Goal: Transaction & Acquisition: Purchase product/service

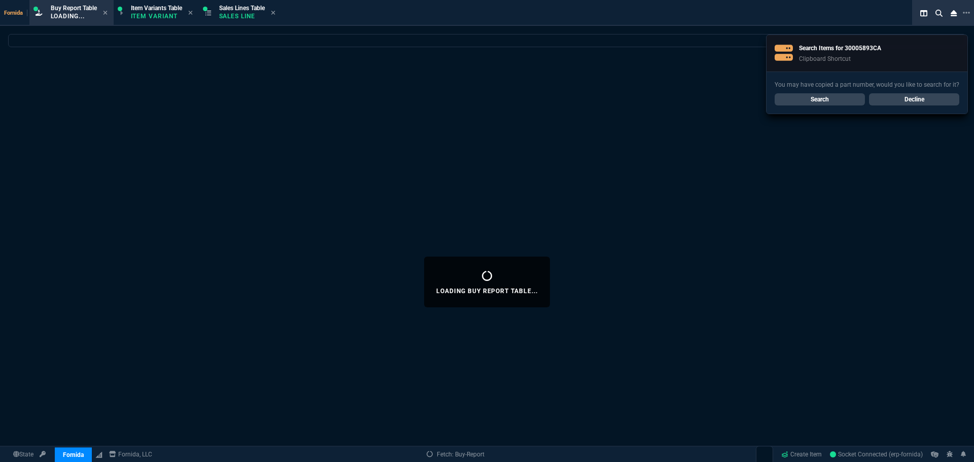
select select "1: BROV"
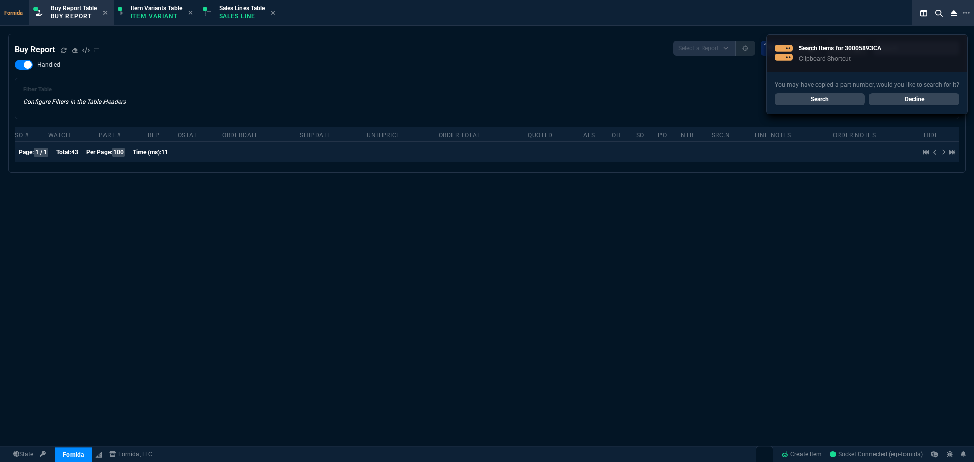
click at [321, 92] on div "Filter Table Configure Filters in the Table Headers Current Filters Sort: order…" at bounding box center [486, 98] width 927 height 24
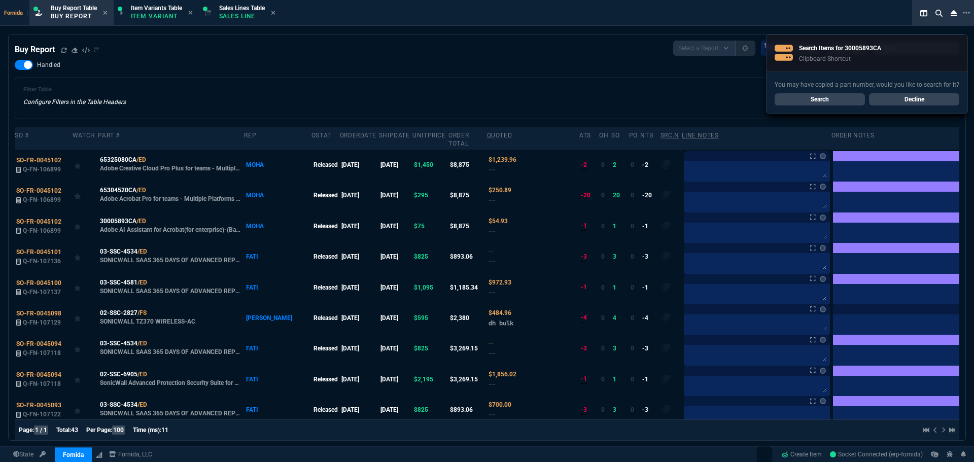
click at [911, 103] on link "Decline" at bounding box center [914, 99] width 90 height 12
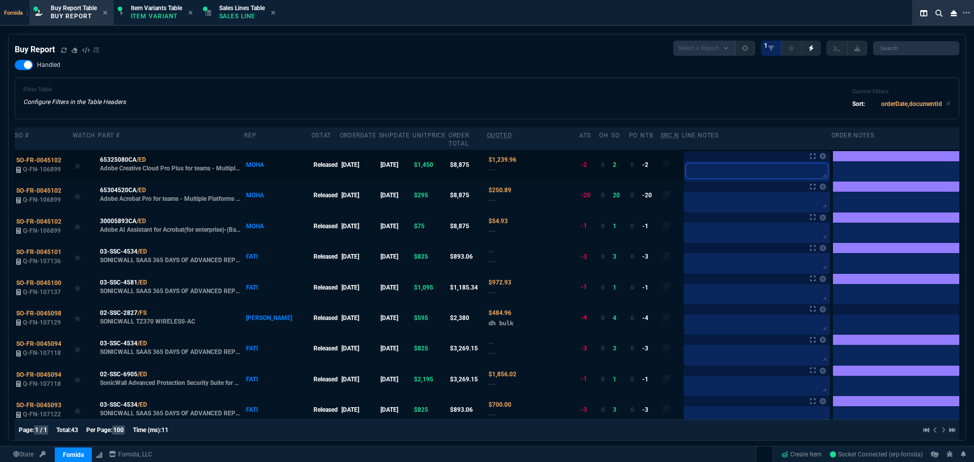
click at [686, 174] on textarea at bounding box center [757, 170] width 142 height 15
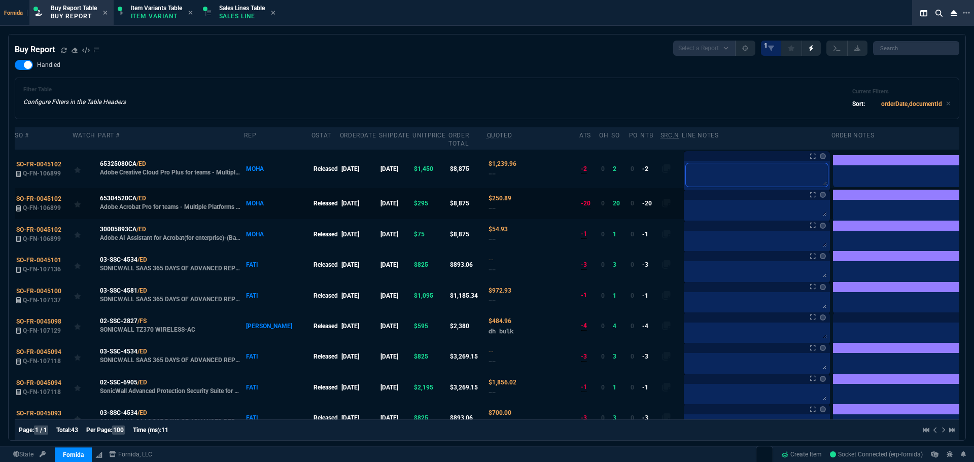
type textarea "B"
click at [686, 208] on textarea at bounding box center [757, 209] width 142 height 15
type textarea "B"
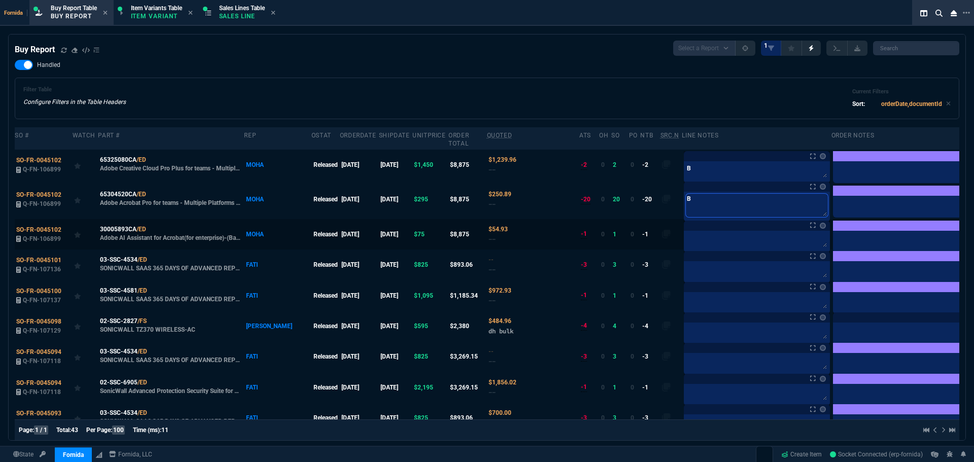
type textarea "B"
click at [686, 239] on textarea at bounding box center [757, 240] width 142 height 15
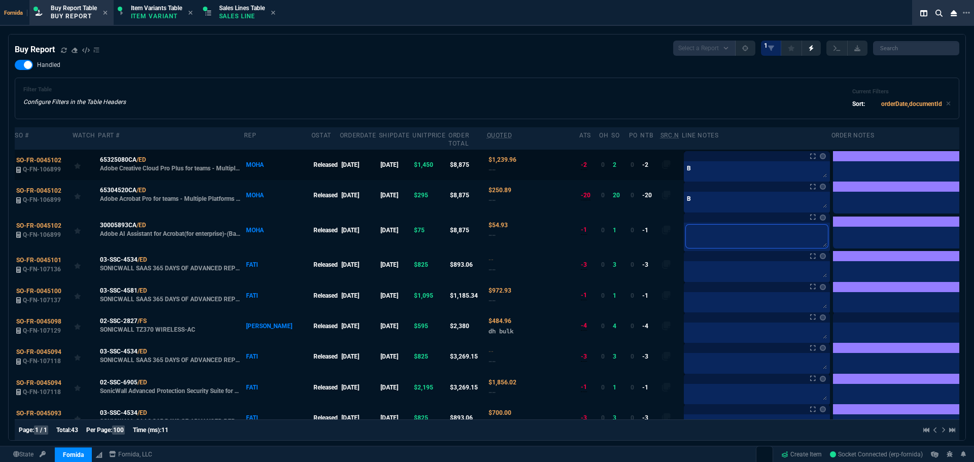
type textarea "B"
click at [545, 61] on div "Handled Filter Table Configure Filters in the Table Headers Current Filters Sor…" at bounding box center [487, 89] width 945 height 59
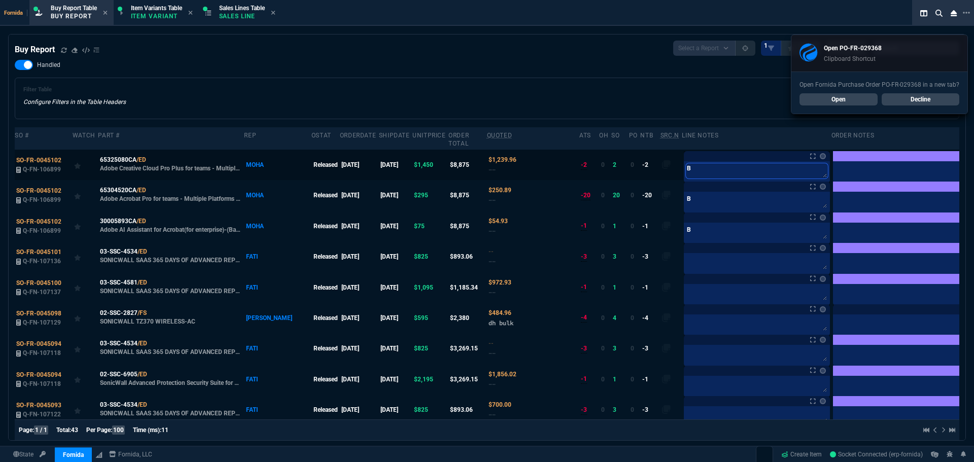
click at [714, 168] on textarea "B" at bounding box center [757, 170] width 142 height 15
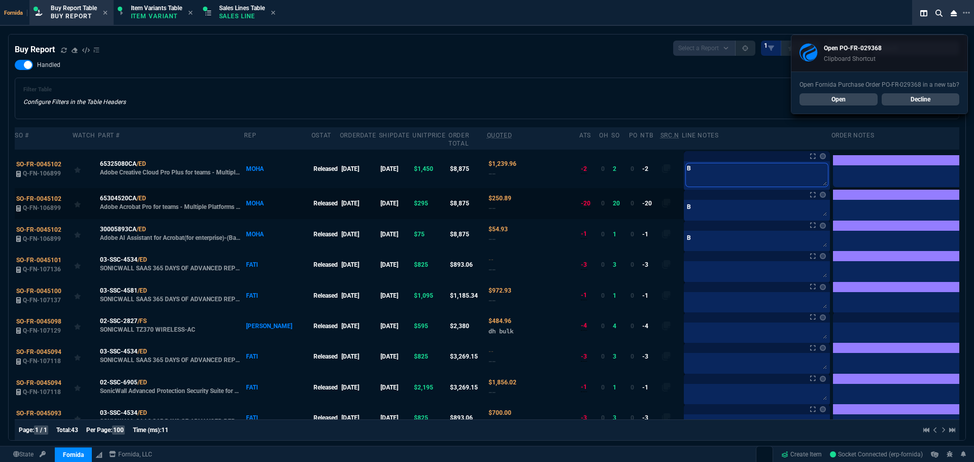
type textarea "Ba"
paste textarea "PO-FR-029368*"
type textarea "BaPO-FR-029368*"
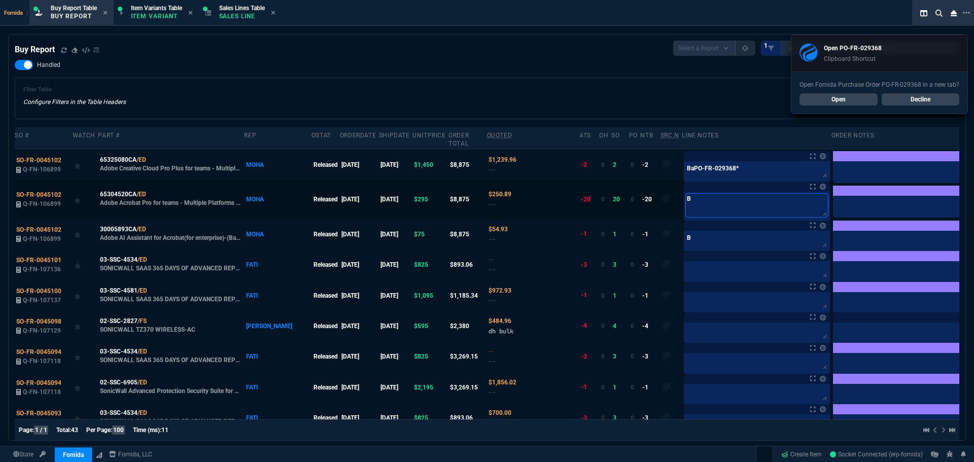
click at [686, 207] on textarea "B" at bounding box center [757, 205] width 142 height 23
paste textarea "PO-FR-029368*"
type textarea "PO-FR-029368*"
click at [686, 235] on textarea "B" at bounding box center [757, 240] width 142 height 15
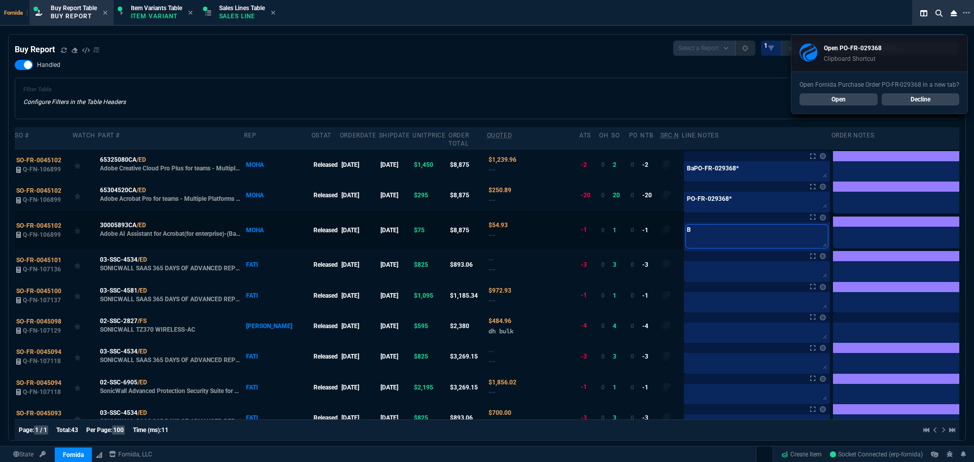
paste textarea "PO-FR-029368*"
type textarea "PO-FR-029368*"
click at [700, 200] on textarea "PO-FR-029368*" at bounding box center [757, 201] width 142 height 15
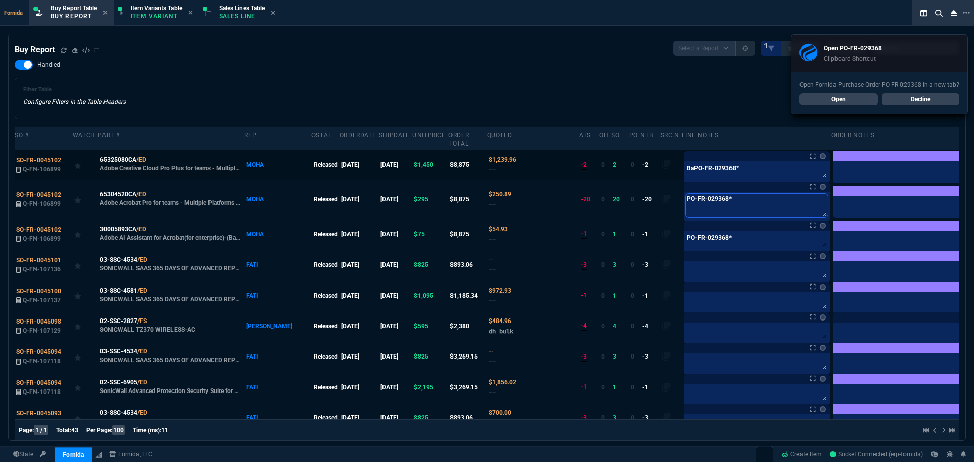
type textarea "PO-FR-029368"
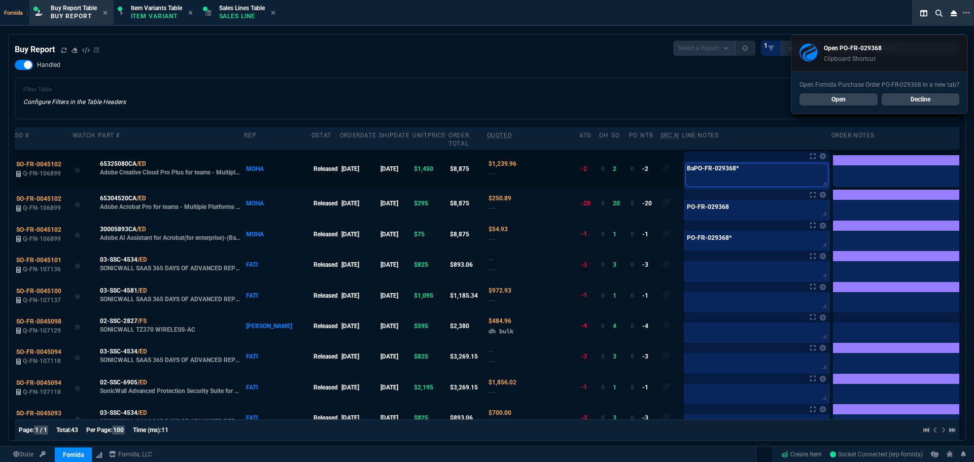
drag, startPoint x: 706, startPoint y: 170, endPoint x: 663, endPoint y: 172, distance: 43.2
click at [705, 169] on textarea "BaPO-FR-029368*" at bounding box center [757, 174] width 142 height 23
type textarea "BaPO-FR-029368"
drag, startPoint x: 651, startPoint y: 174, endPoint x: 638, endPoint y: 174, distance: 12.7
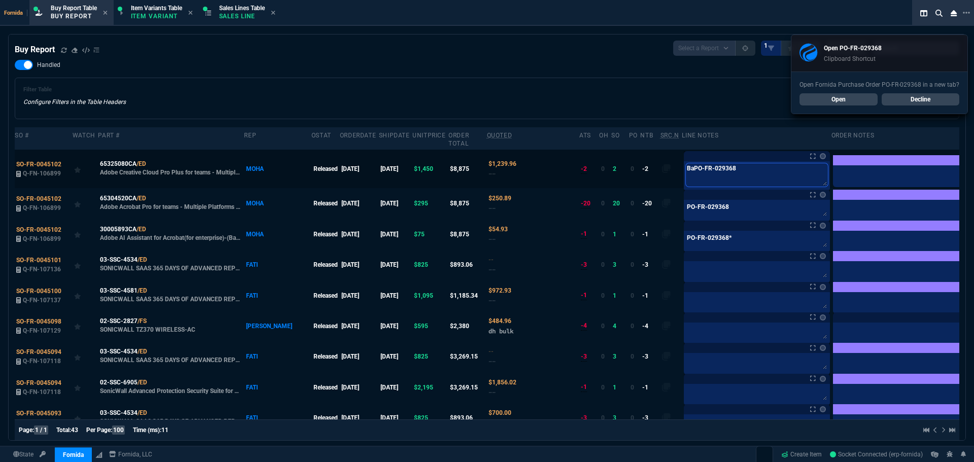
click at [682, 174] on td "Notes Notes BaPO-FR-029368 BaPO-FR-029368 BaPO-FR-029368" at bounding box center [756, 169] width 149 height 39
type textarea "PO-FR-029368"
drag, startPoint x: 690, startPoint y: 170, endPoint x: 497, endPoint y: 160, distance: 194.1
click at [500, 160] on tr "SO-FR-0045102 Q-FN-106899 65325080CA /ED Adobe Creative Cloud Pro Plus for team…" at bounding box center [507, 169] width 984 height 39
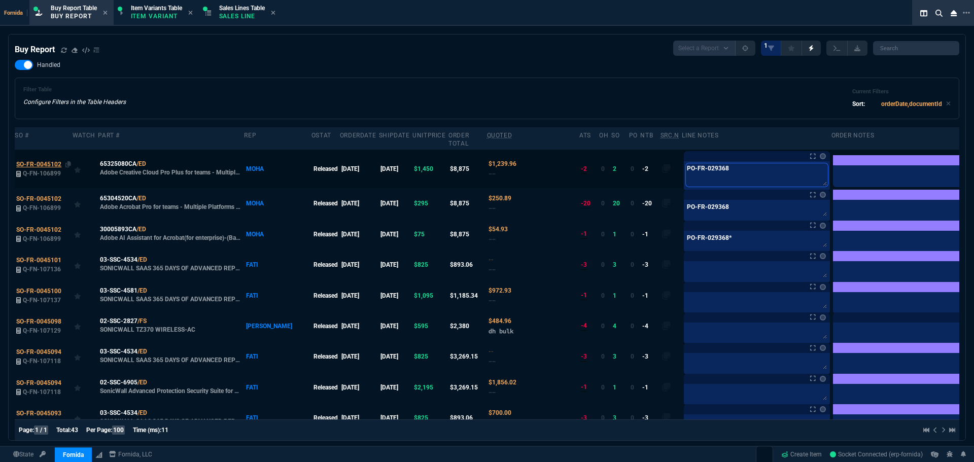
type textarea "PO-FR-029368"
click at [46, 166] on td "SO-FR-0045102 Q-FN-106899" at bounding box center [44, 169] width 58 height 39
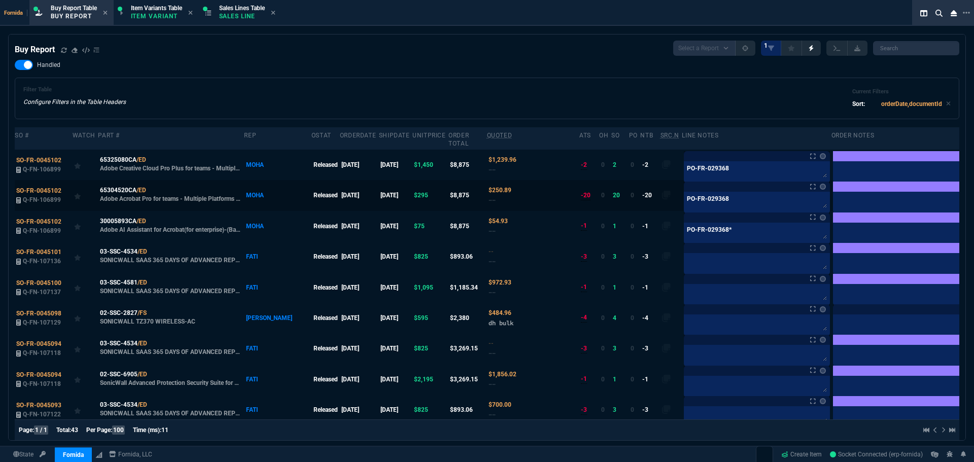
drag, startPoint x: 941, startPoint y: 162, endPoint x: 945, endPoint y: 188, distance: 26.3
click at [974, 162] on label at bounding box center [989, 164] width 11 height 11
click at [0, 0] on input "checkbox" at bounding box center [0, 0] width 0 height 0
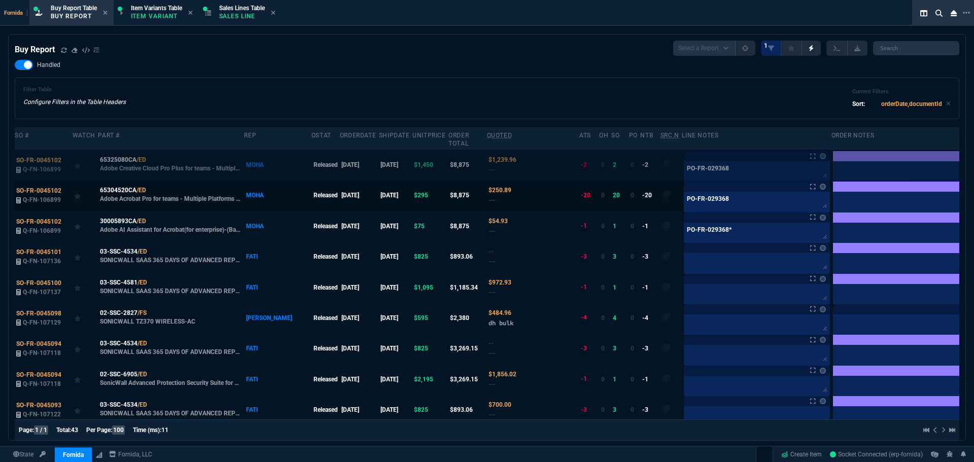
click at [974, 193] on label at bounding box center [989, 195] width 11 height 11
click at [0, 0] on input "checkbox" at bounding box center [0, 0] width 0 height 0
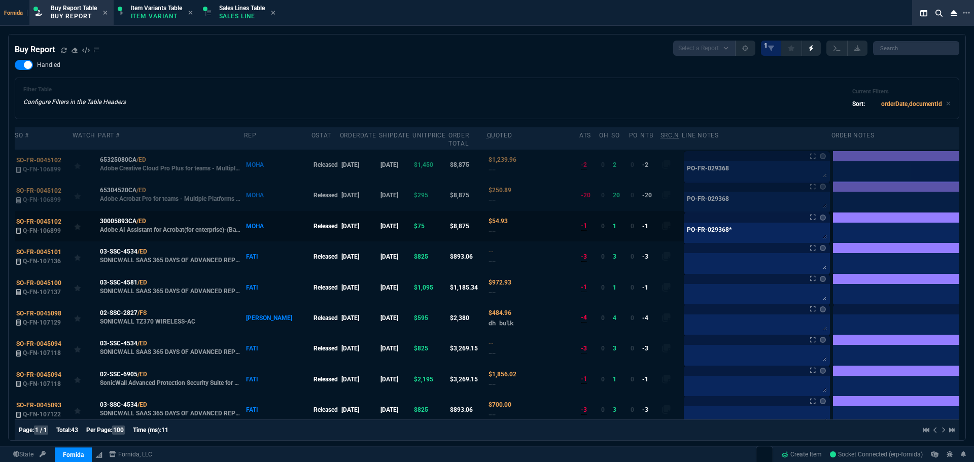
click at [974, 225] on label at bounding box center [989, 226] width 11 height 11
click at [0, 0] on input "checkbox" at bounding box center [0, 0] width 0 height 0
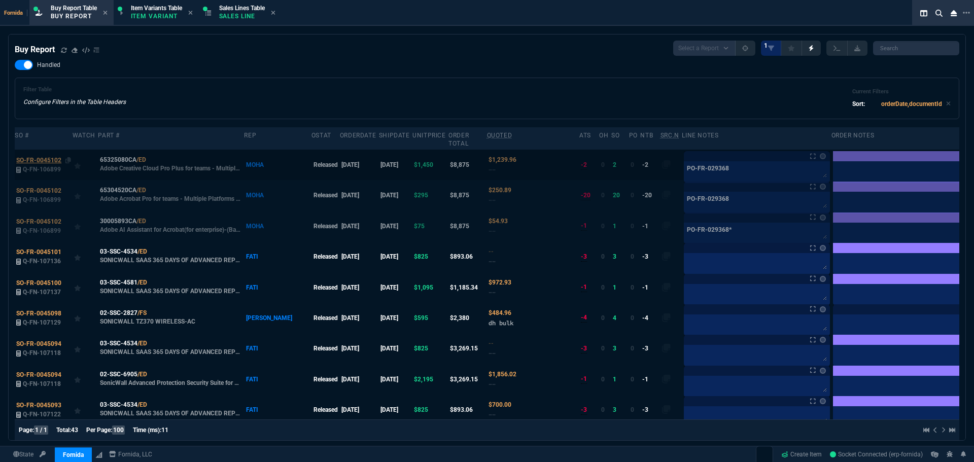
click at [44, 159] on span "SO-FR-0045102" at bounding box center [38, 160] width 45 height 7
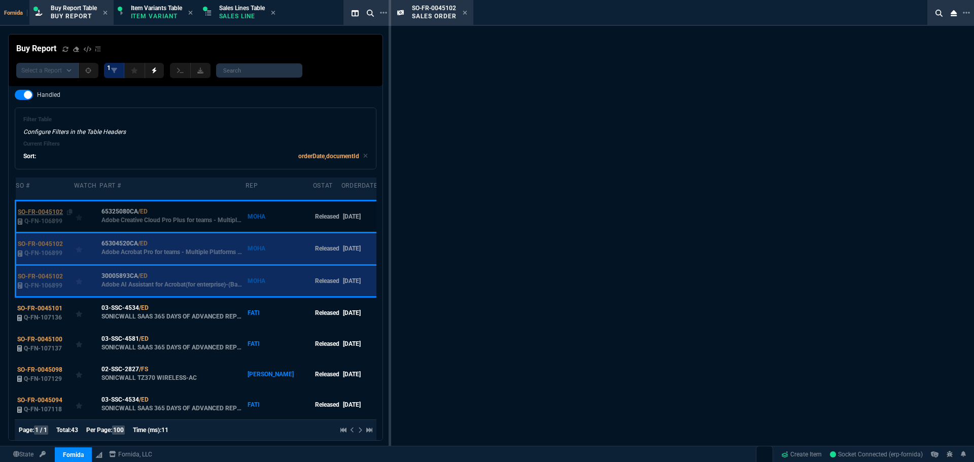
click at [44, 159] on div "Sort:" at bounding box center [37, 156] width 29 height 9
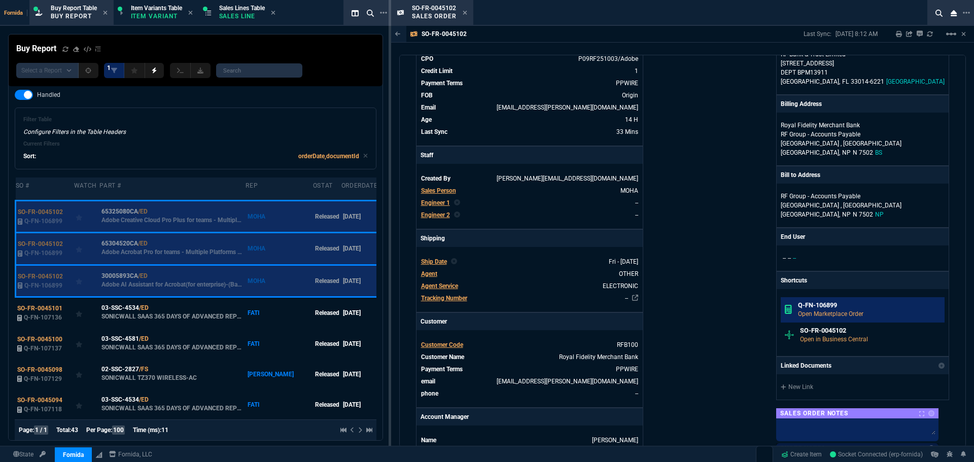
scroll to position [203, 0]
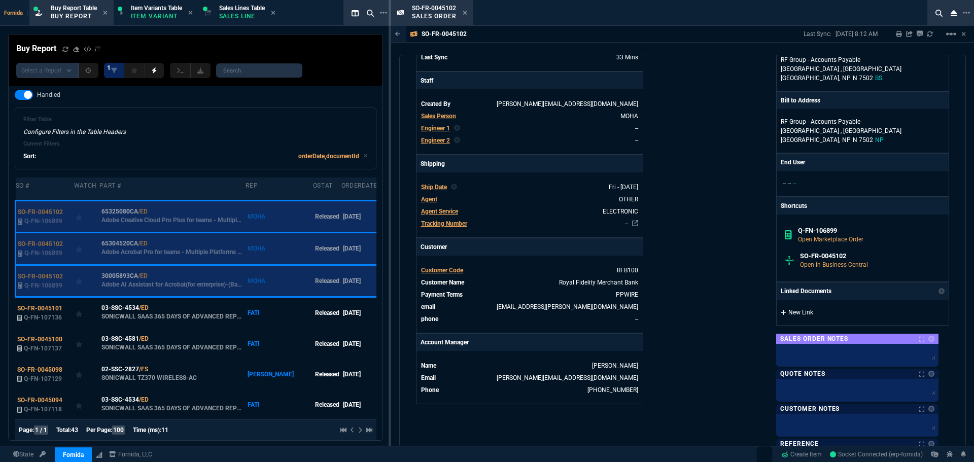
click at [814, 312] on link "New Link" at bounding box center [863, 312] width 164 height 9
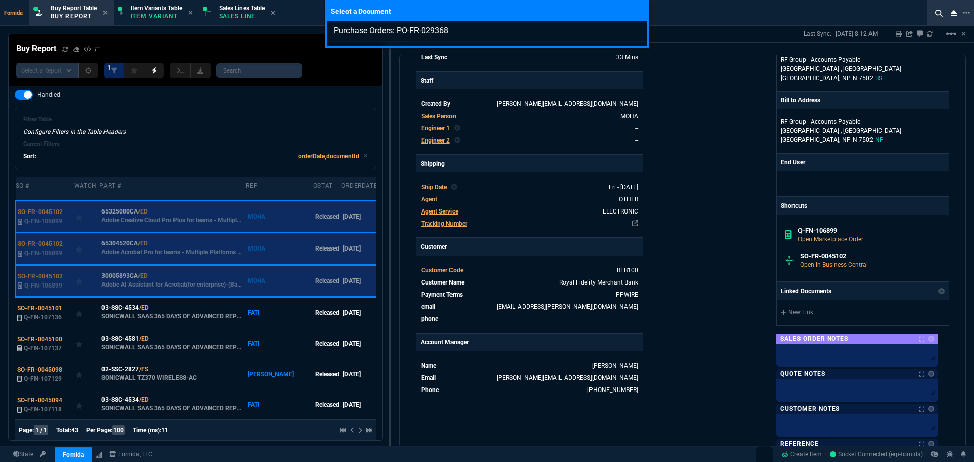
type input "Purchase Orders: PO-FR-029368"
drag, startPoint x: 851, startPoint y: 389, endPoint x: 832, endPoint y: 383, distance: 19.7
click at [849, 389] on div "Select a Document Purchase Orders: PO-FR-029368" at bounding box center [487, 231] width 974 height 462
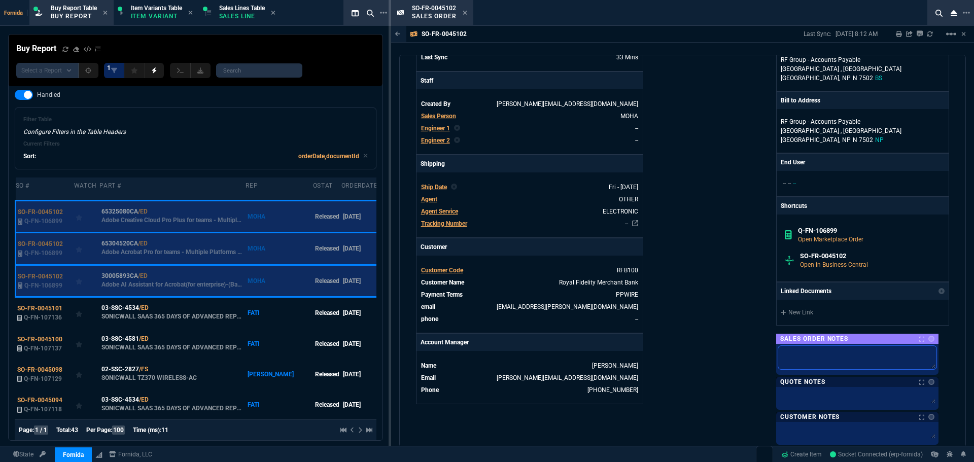
click at [796, 353] on textarea at bounding box center [857, 357] width 158 height 23
paste textarea "PO-FR-029368"
type textarea "PO-FR-029368"
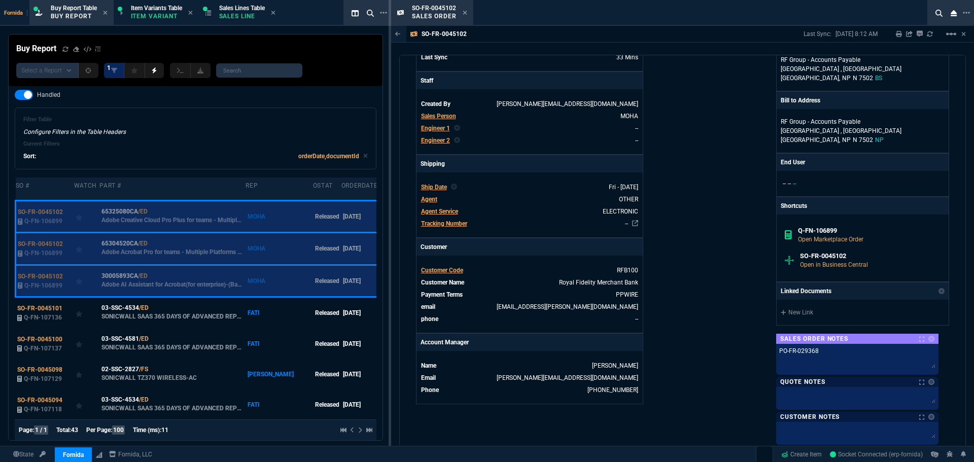
click at [696, 289] on div "Fornida, LLC [STREET_ADDRESS] Share Link Show More Chats Shipping Address RF Ba…" at bounding box center [815, 184] width 267 height 587
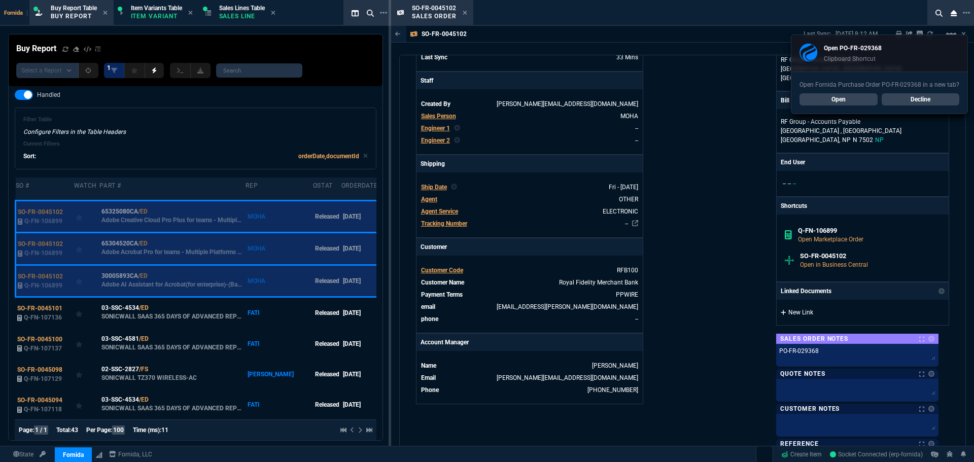
click at [810, 311] on link "New Link" at bounding box center [863, 312] width 164 height 9
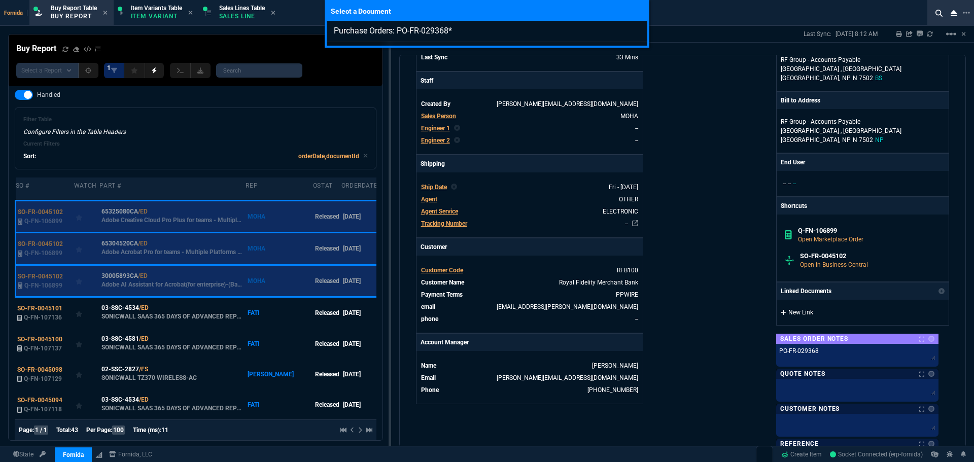
type input "Purchase Orders: PO-FR-029368"
click at [713, 241] on div "Select a Document Purchase Orders: PO-FR-029368" at bounding box center [487, 231] width 974 height 462
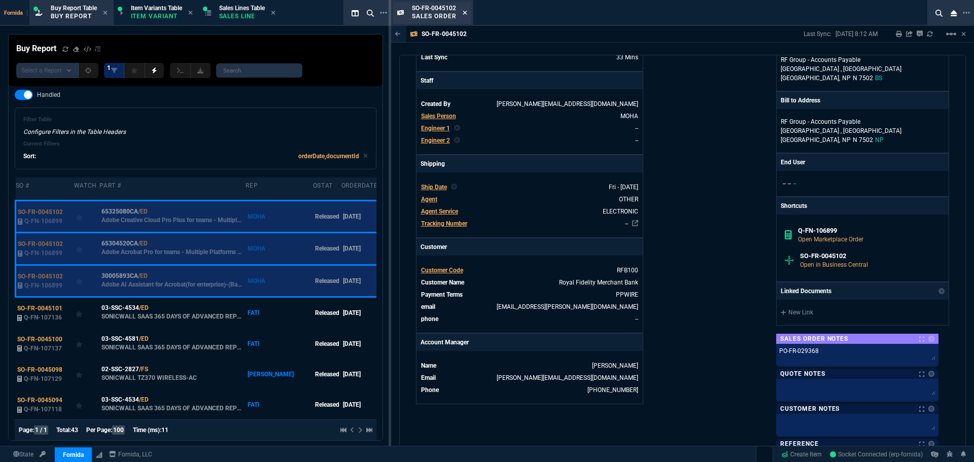
click at [466, 13] on icon at bounding box center [465, 13] width 4 height 4
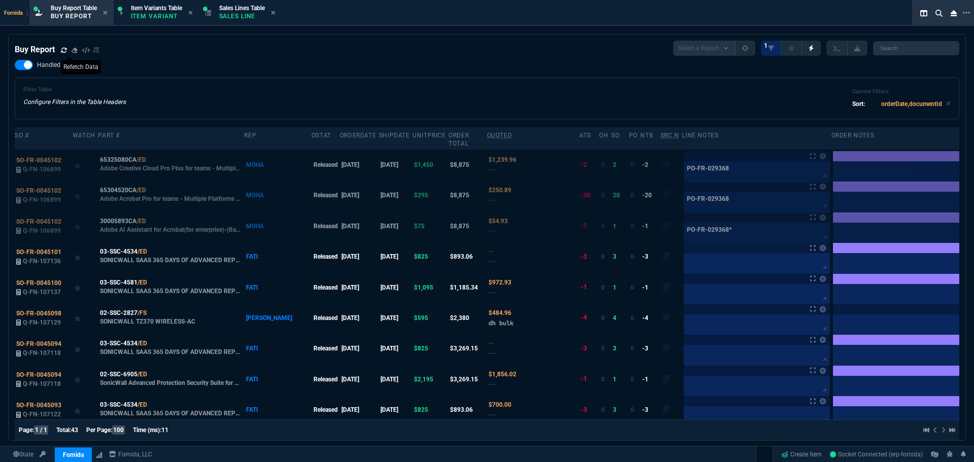
click at [62, 52] on icon at bounding box center [64, 49] width 6 height 5
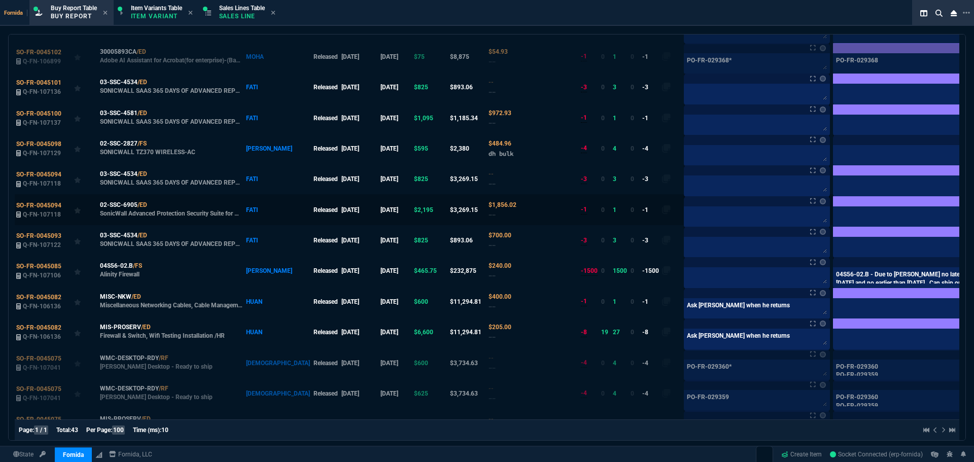
scroll to position [152, 0]
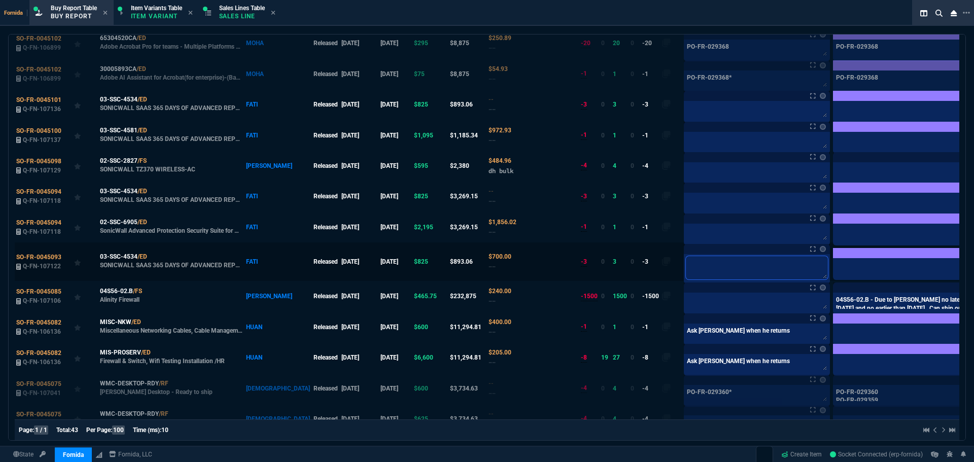
click at [686, 269] on textarea at bounding box center [757, 267] width 142 height 23
type textarea "T"
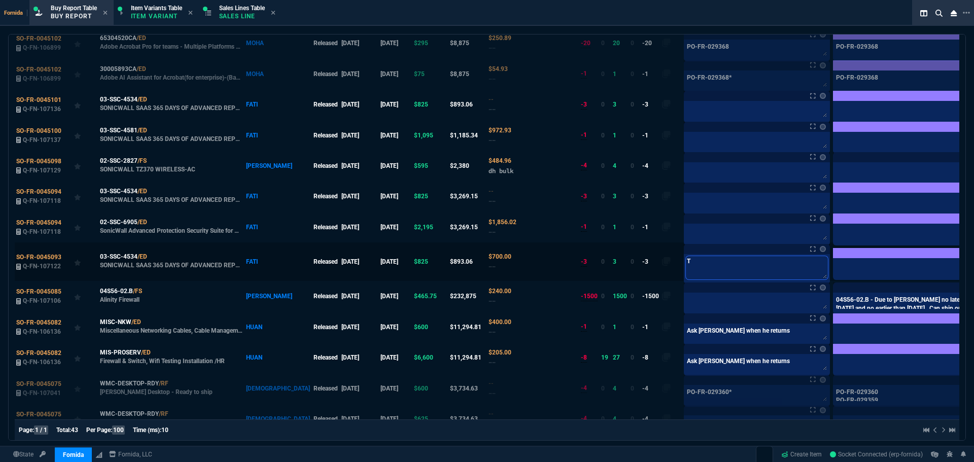
type textarea "T s"
type textarea "T sa"
type textarea "T sai"
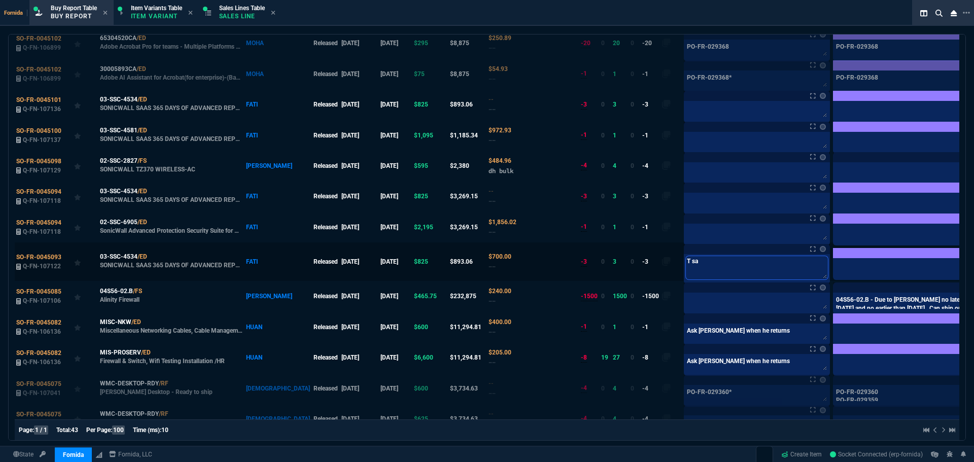
type textarea "T sai"
type textarea "T said"
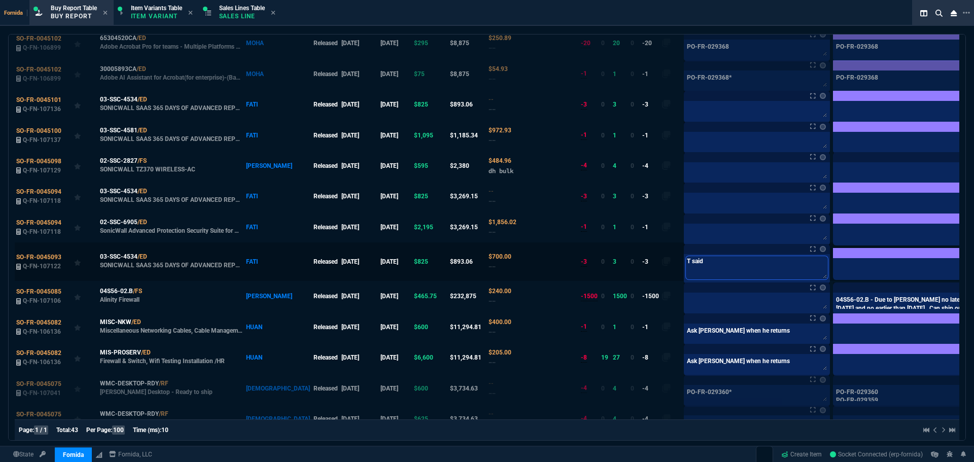
type textarea "T said t"
type textarea "T said to"
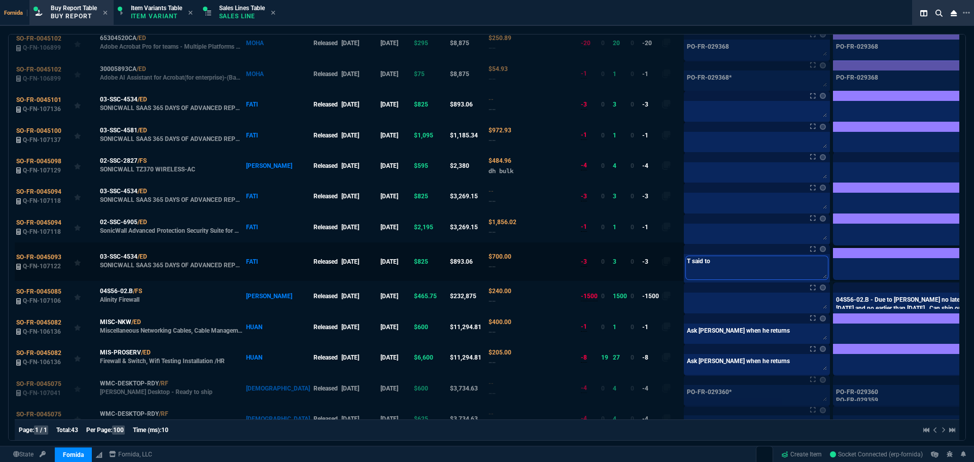
type textarea "T said to"
type textarea "T said to w"
type textarea "T said to wa"
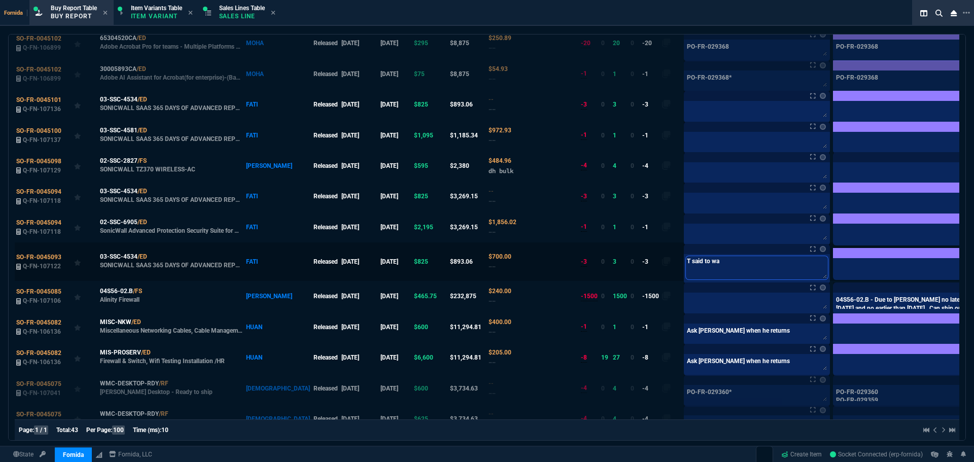
type textarea "T said to wai"
type textarea "T said to wait"
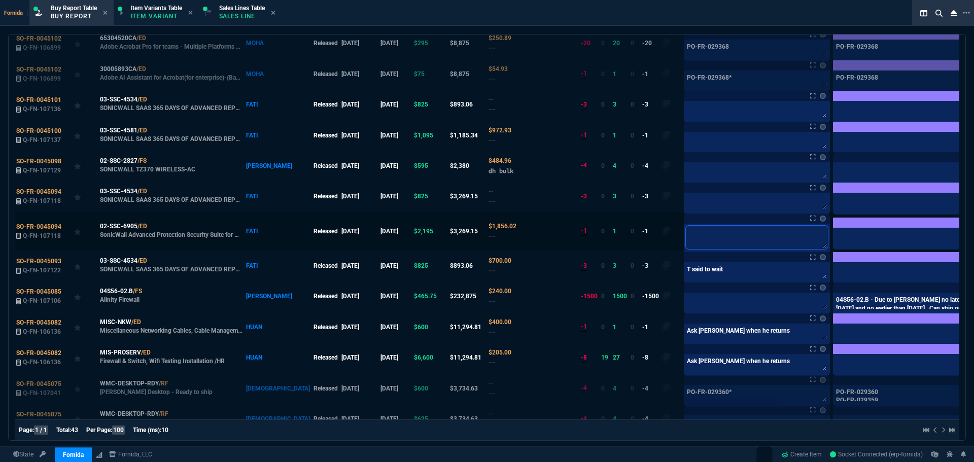
click at [686, 233] on textarea at bounding box center [757, 237] width 142 height 23
paste textarea "T said to wait"
type textarea "T said to wait"
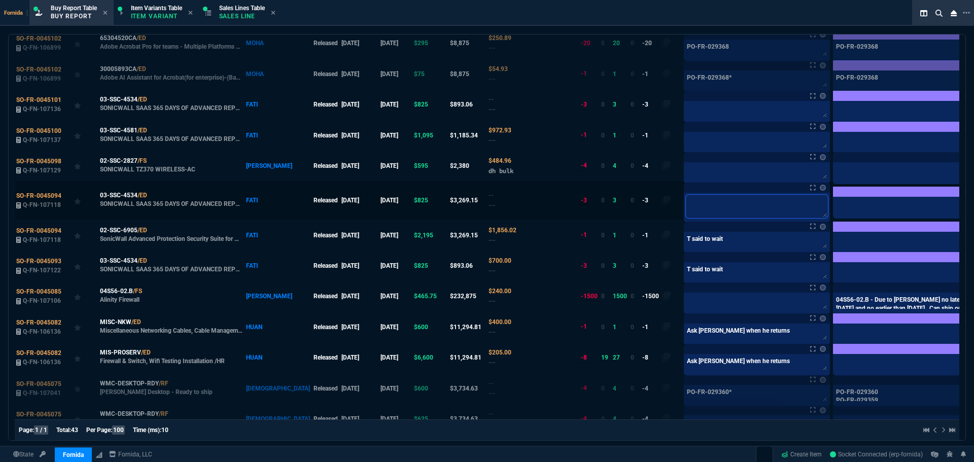
click at [686, 204] on textarea at bounding box center [757, 206] width 142 height 23
paste textarea "T said to wait"
type textarea "T said to wait"
drag, startPoint x: 667, startPoint y: 180, endPoint x: 667, endPoint y: 153, distance: 26.9
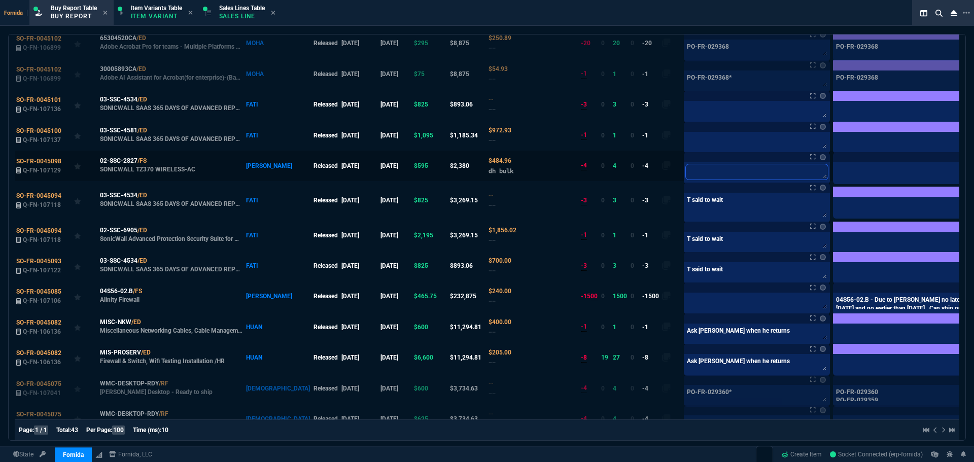
click at [686, 179] on textarea at bounding box center [757, 171] width 142 height 15
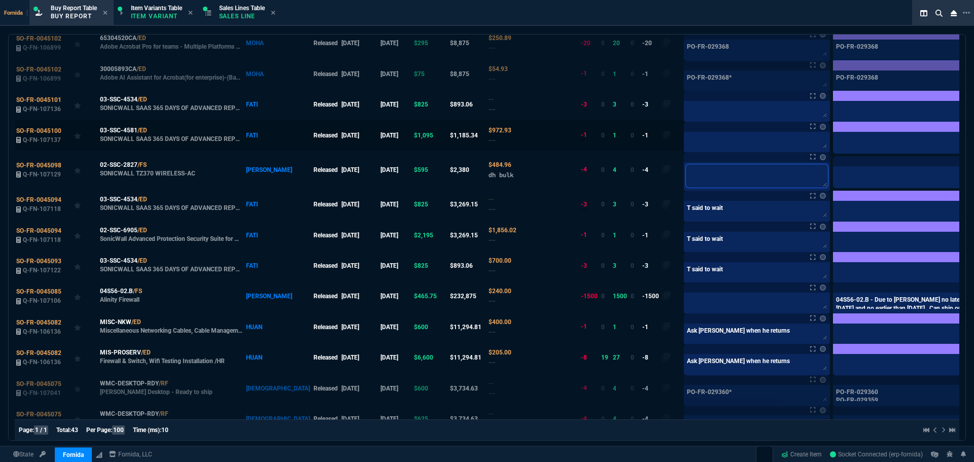
paste textarea "T said to wait"
type textarea "T said to wait"
click at [686, 147] on textarea at bounding box center [757, 141] width 142 height 15
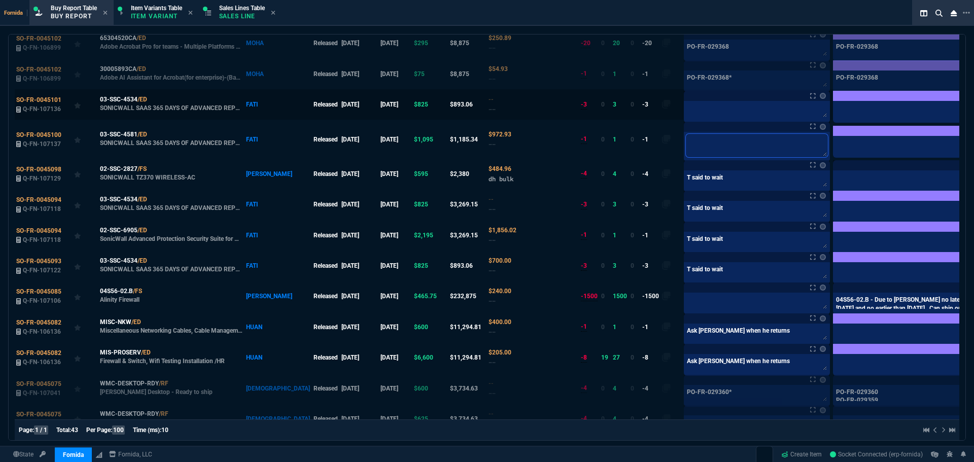
paste textarea "T said to wait"
type textarea "T said to wait"
click at [684, 120] on div at bounding box center [757, 112] width 146 height 22
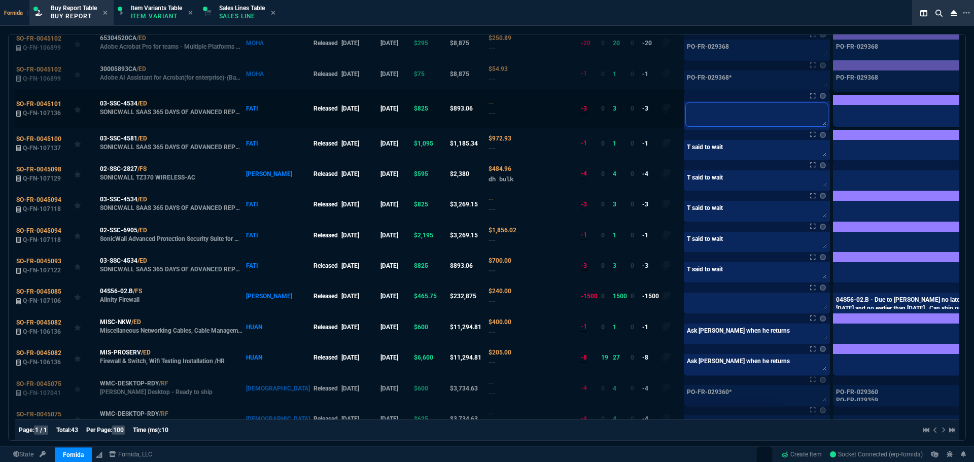
click at [686, 112] on textarea at bounding box center [757, 114] width 142 height 23
paste textarea "T said to wait"
type textarea "T said to wait"
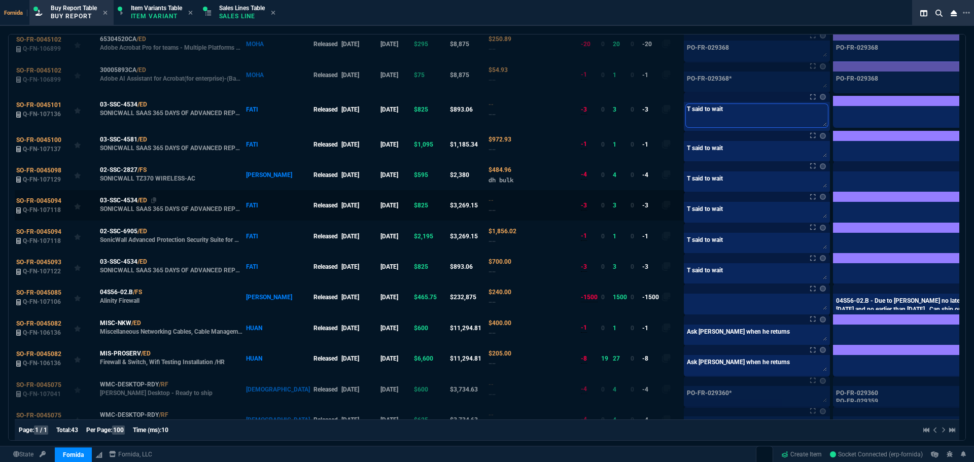
scroll to position [0, 0]
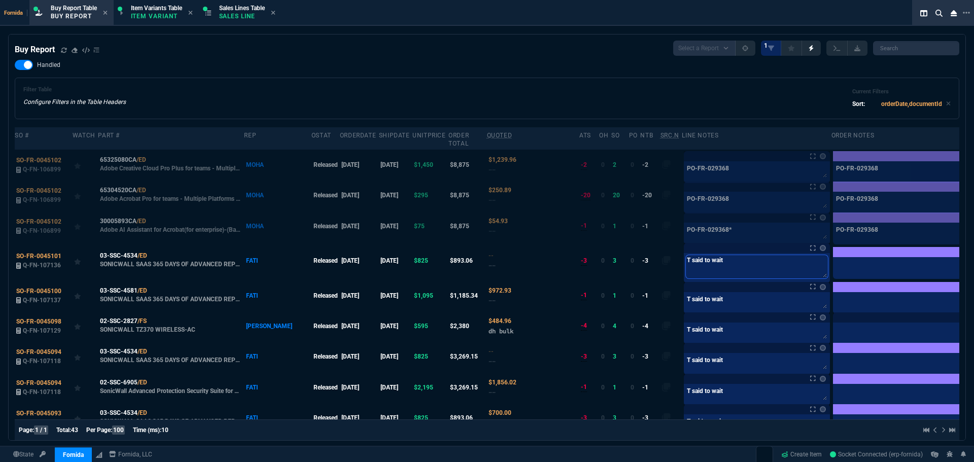
type textarea "T said to wait"
click at [246, 43] on div "Buy Report Select a Report Not Purchased 1" at bounding box center [487, 48] width 945 height 15
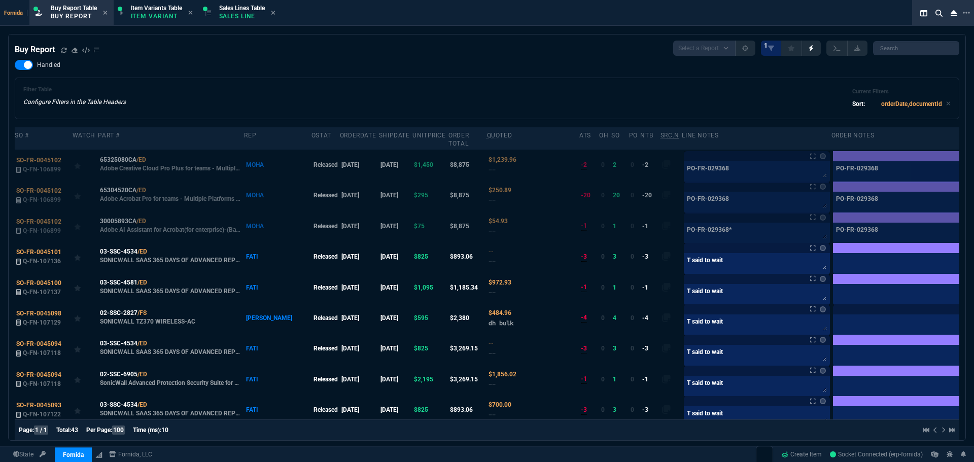
click at [248, 45] on div "Buy Report Select a Report Not Purchased 1" at bounding box center [487, 48] width 945 height 15
click at [252, 8] on span "Sales Lines Table" at bounding box center [242, 8] width 46 height 7
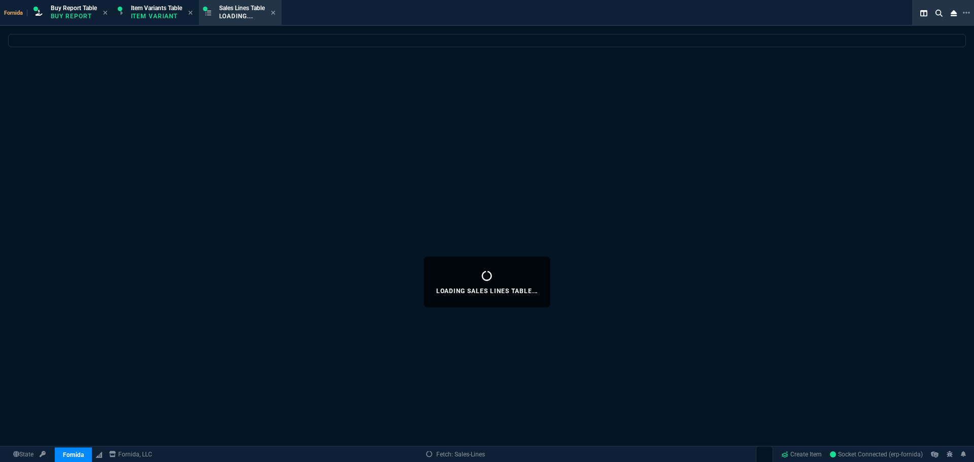
select select
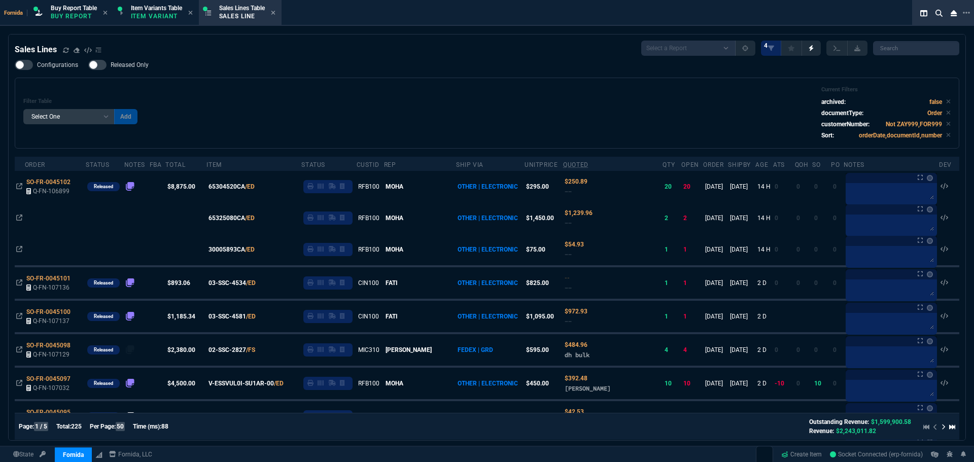
click at [309, 64] on div "Configurations Released Only Filter Table Select One Add Filter () Age () ATS (…" at bounding box center [487, 104] width 945 height 89
drag, startPoint x: 373, startPoint y: 126, endPoint x: 397, endPoint y: 110, distance: 28.4
click at [373, 126] on div "Filter Table Select One Add Filter () Age () ATS () Cond (itemVariantCode) Cust…" at bounding box center [486, 113] width 927 height 54
click at [402, 110] on div "Filter Table Select One Add Filter () Age () ATS () Cond (itemVariantCode) Cust…" at bounding box center [486, 113] width 927 height 54
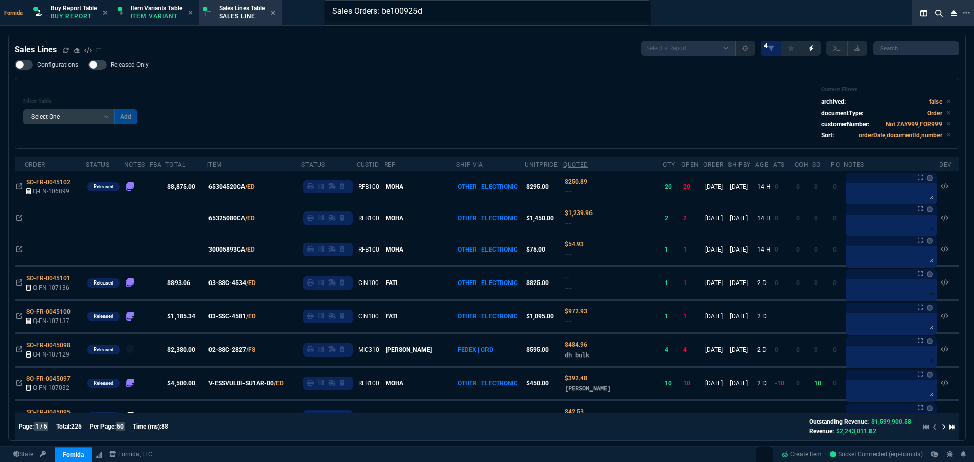
type input "Sales Orders: be100925d"
click at [402, 110] on div "Sales Orders: be100925d" at bounding box center [487, 231] width 974 height 462
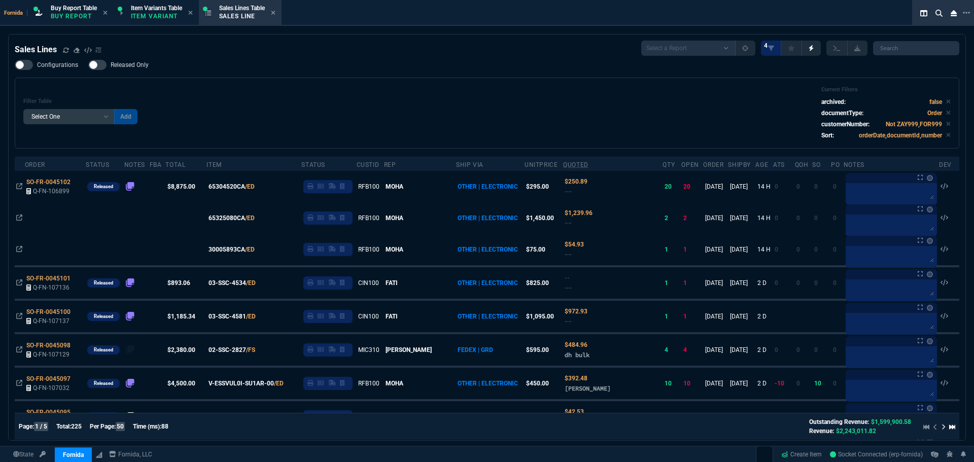
click at [469, 106] on div "Filter Table Select One Add Filter () Age () ATS () Cond (itemVariantCode) Cust…" at bounding box center [486, 113] width 927 height 54
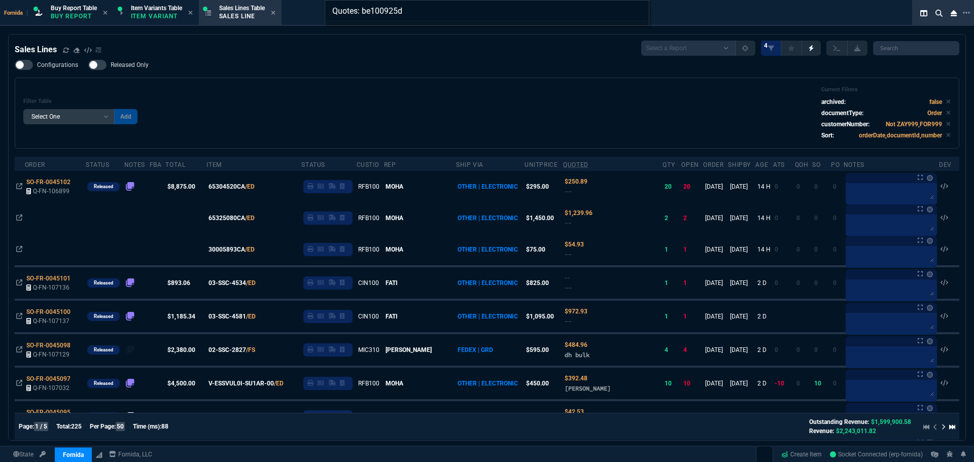
type input "Quotes: be100925d"
click at [469, 106] on div "Quotes: be100925d" at bounding box center [487, 231] width 974 height 462
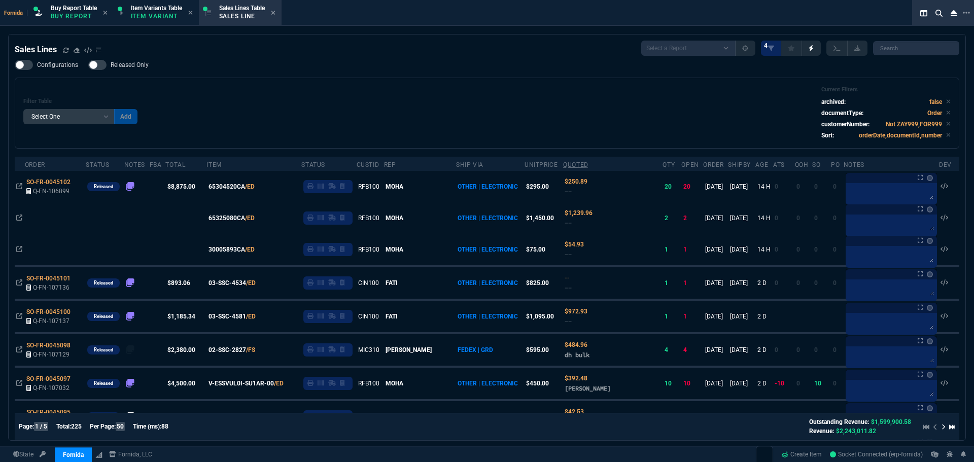
click at [231, 93] on div "Filter Table Select One Add Filter () Age () ATS () Cond (itemVariantCode) Cust…" at bounding box center [486, 113] width 927 height 54
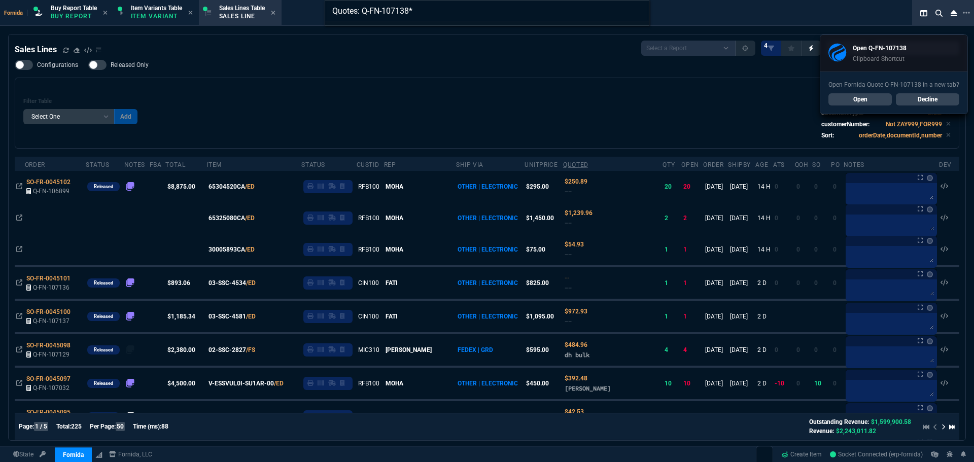
type input "Quotes: Q-FN-107138"
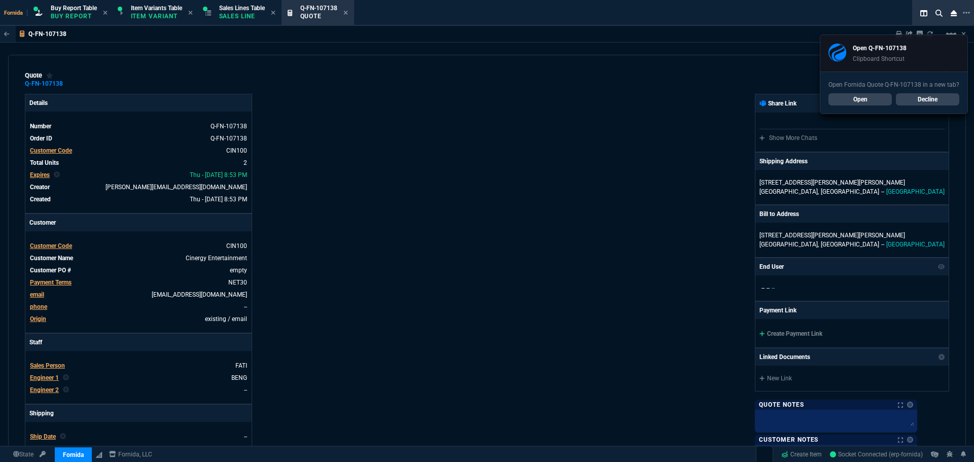
type input "11"
type input "239"
type input "6"
type input "47"
type input "1198"
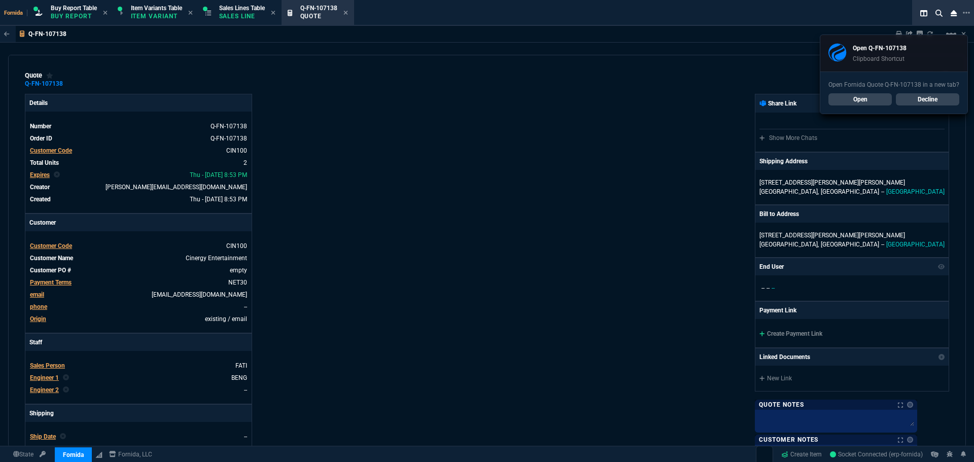
type input "25"
type input "31"
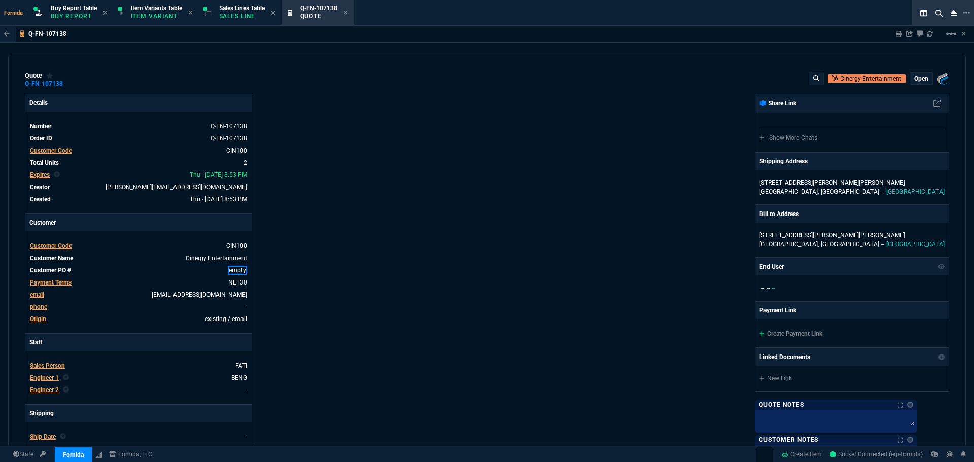
drag, startPoint x: 235, startPoint y: 272, endPoint x: 303, endPoint y: 271, distance: 68.0
click at [235, 272] on link "empty" at bounding box center [237, 270] width 19 height 9
paste link
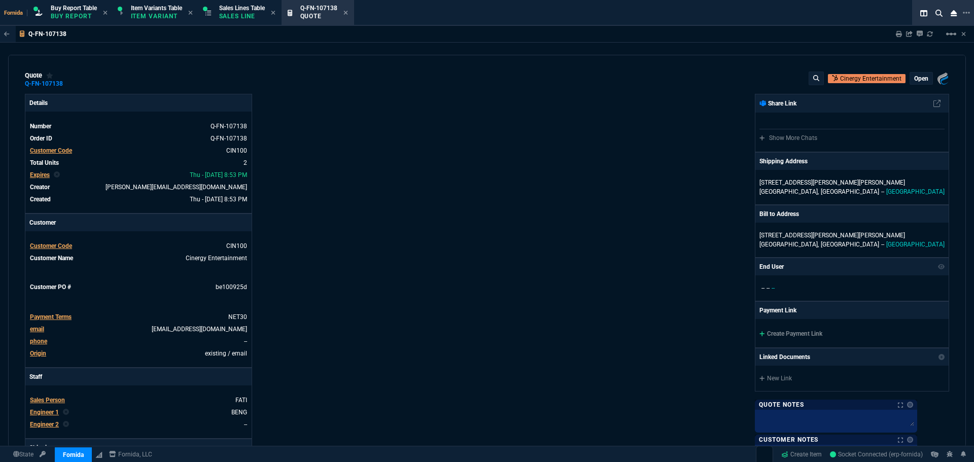
click at [464, 222] on div "Details Number Q-FN-107138 Order ID Q-FN-107138 Customer Code CIN100 Total Unit…" at bounding box center [256, 373] width 462 height 558
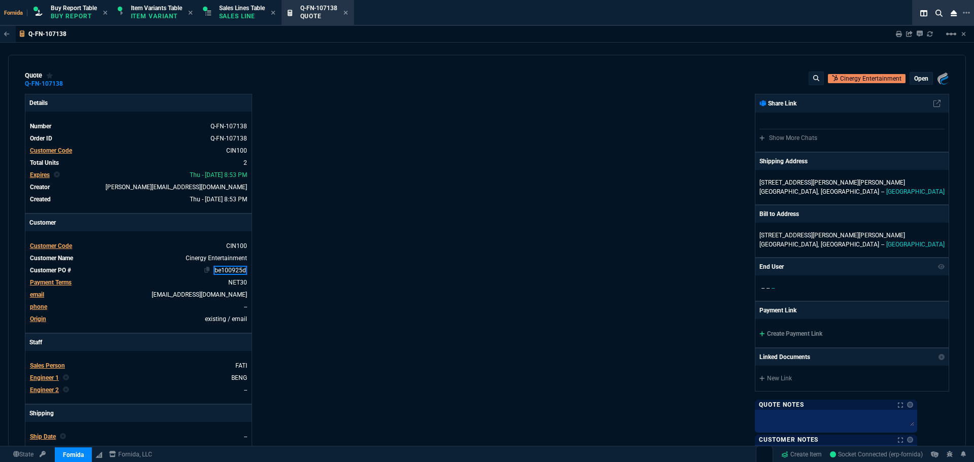
click at [231, 275] on link "be100925d" at bounding box center [230, 270] width 33 height 9
drag, startPoint x: 240, startPoint y: 272, endPoint x: 266, endPoint y: 274, distance: 26.0
click at [240, 272] on link "empty" at bounding box center [237, 270] width 19 height 9
paste link
click at [345, 264] on div "Details Number Q-FN-107138 Order ID Q-FN-107138 Customer Code CIN100 Total Unit…" at bounding box center [256, 356] width 462 height 524
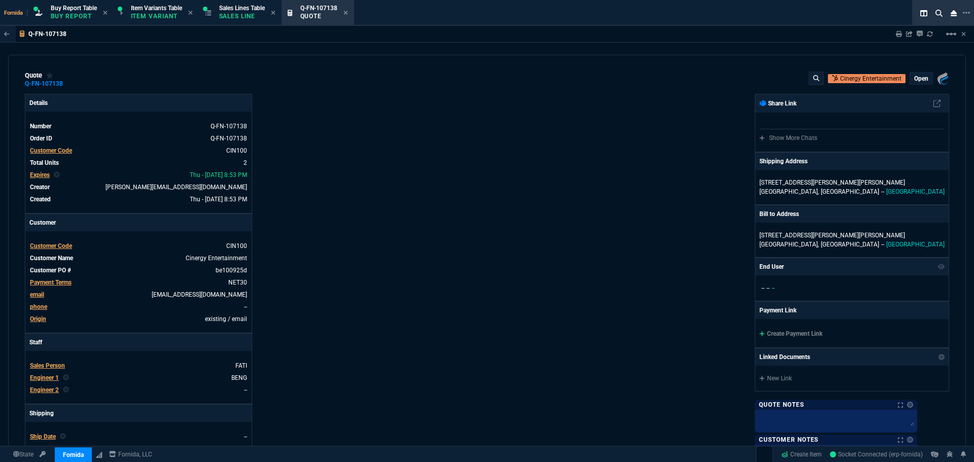
click at [917, 79] on p "open" at bounding box center [921, 79] width 14 height 8
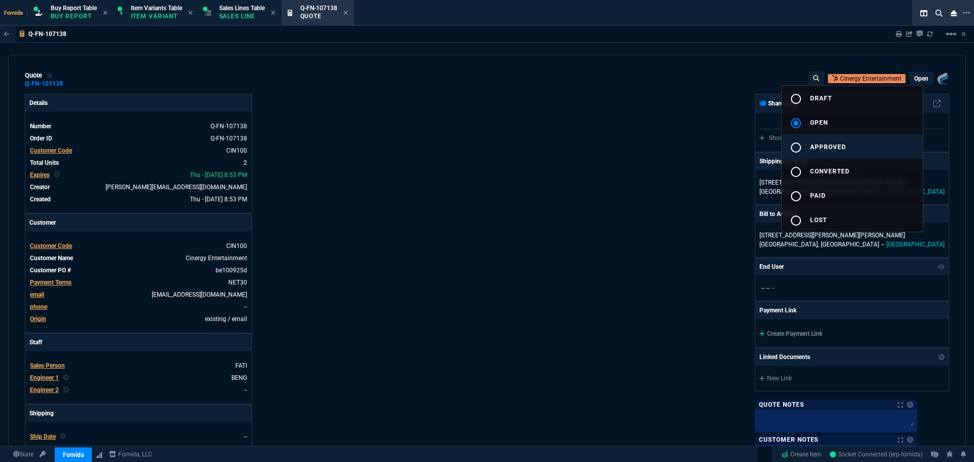
click at [830, 144] on span "approved" at bounding box center [828, 147] width 36 height 7
click at [540, 200] on div at bounding box center [487, 231] width 974 height 462
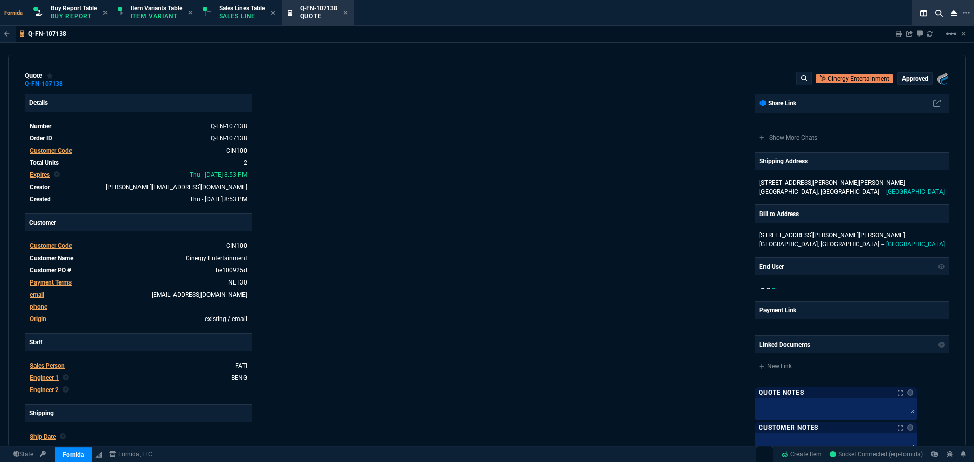
type input "11"
type input "239"
type input "6"
type input "47"
type input "25"
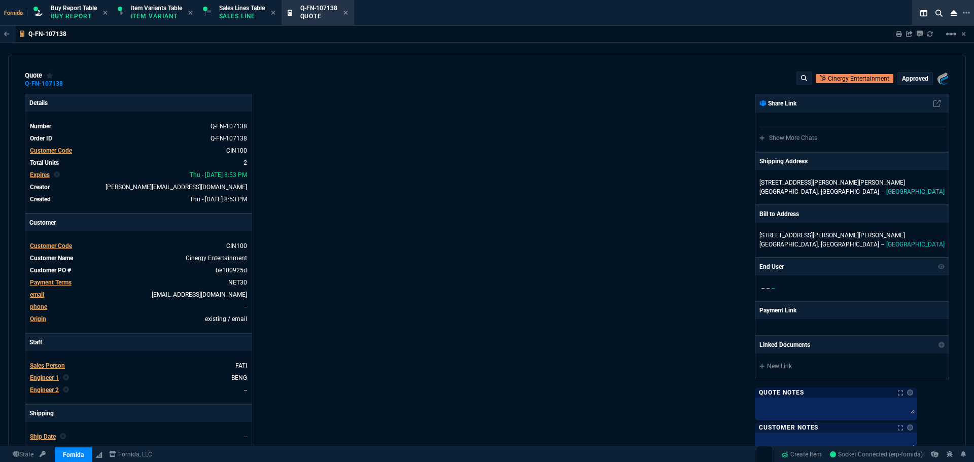
type input "31"
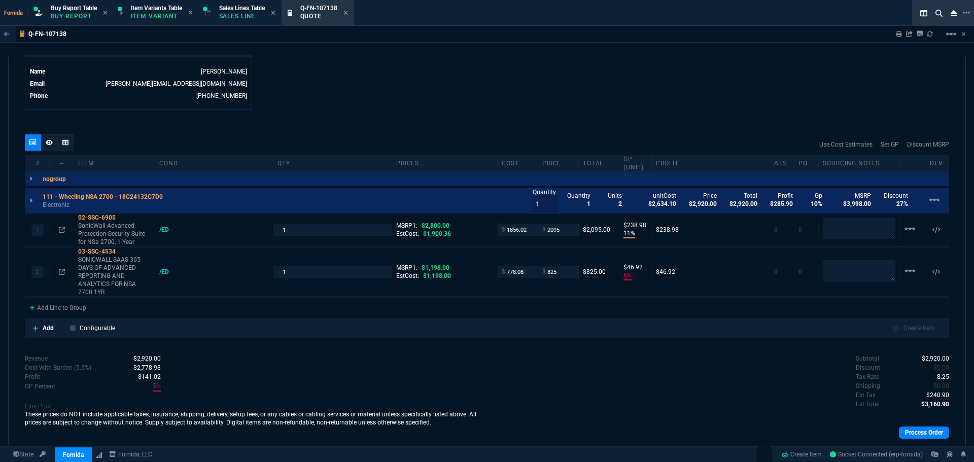
scroll to position [530, 0]
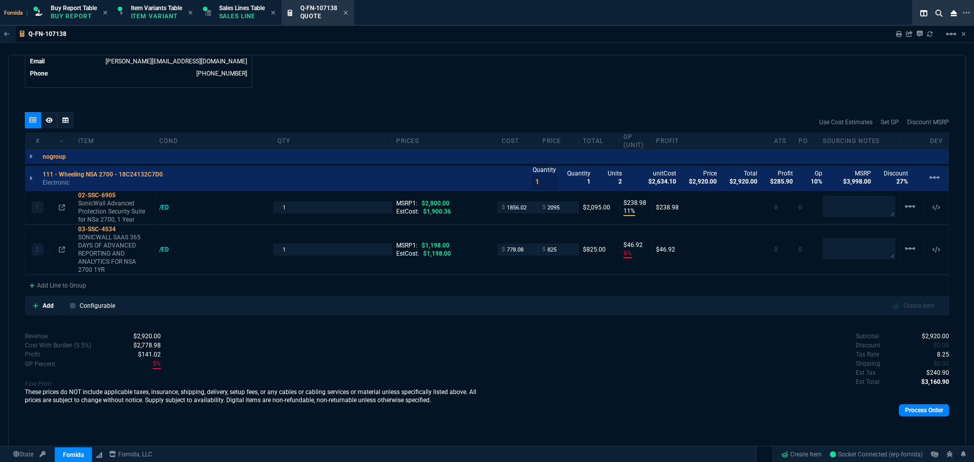
drag, startPoint x: 350, startPoint y: 13, endPoint x: 176, endPoint y: 147, distance: 219.6
click at [348, 13] on icon at bounding box center [345, 13] width 4 height 4
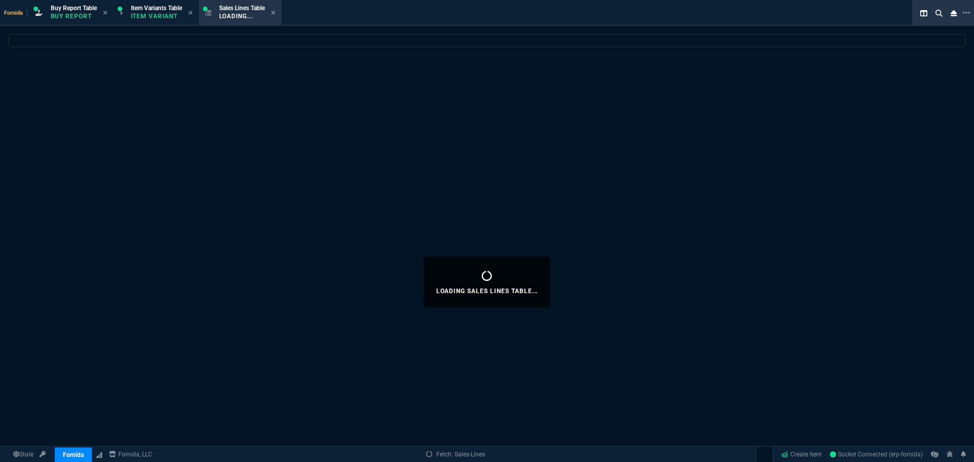
select select
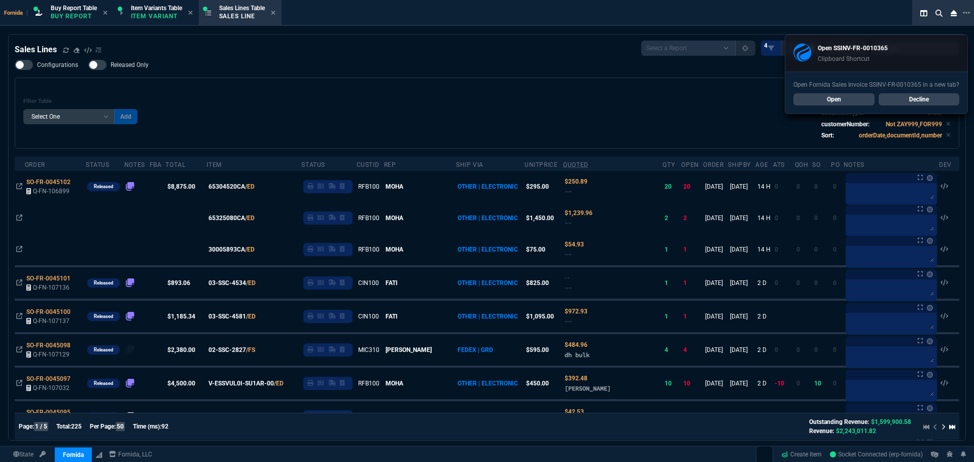
click at [323, 106] on div "Filter Table Select One Add Filter () Age () ATS () Cond (itemVariantCode) Cust…" at bounding box center [486, 113] width 927 height 54
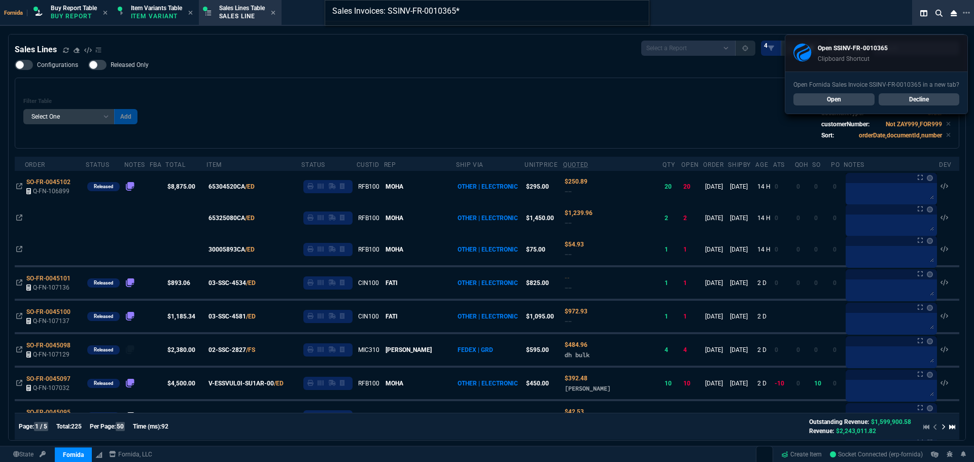
type input "Sales Invoices: SSINV-FR-0010365"
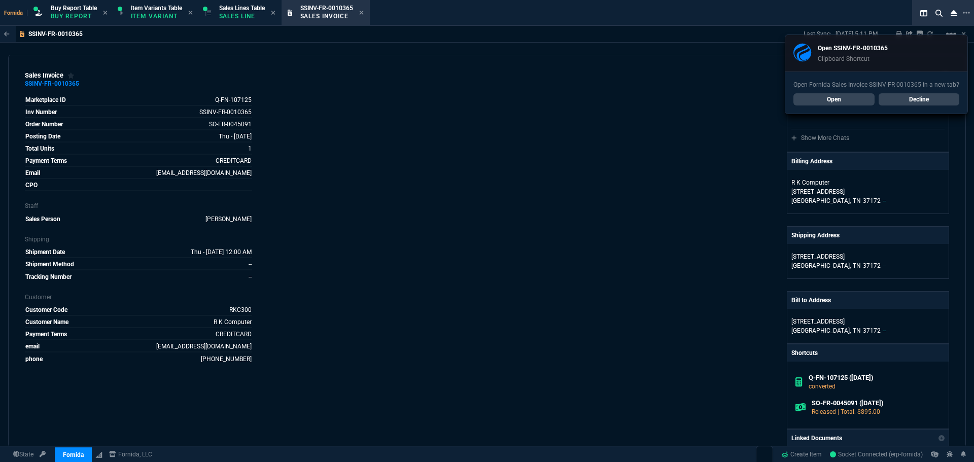
click at [929, 95] on link "Decline" at bounding box center [919, 99] width 81 height 12
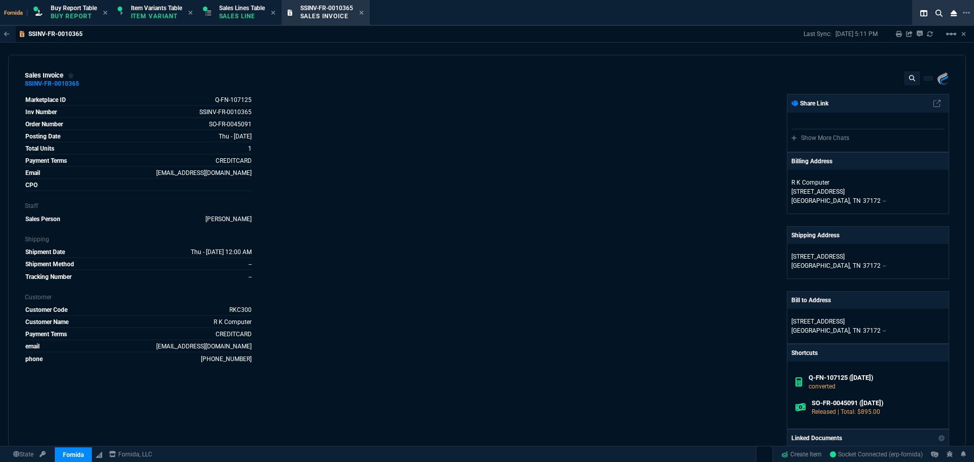
click at [943, 38] on div at bounding box center [941, 34] width 8 height 8
click at [952, 42] on div "SSINV-FR-0010365 Last Sync: [DATE] 5:11 PM Sharing SSINV-FR-0010365 Link Dev Li…" at bounding box center [487, 34] width 974 height 17
click at [951, 37] on mat-icon "linear_scale" at bounding box center [951, 34] width 12 height 12
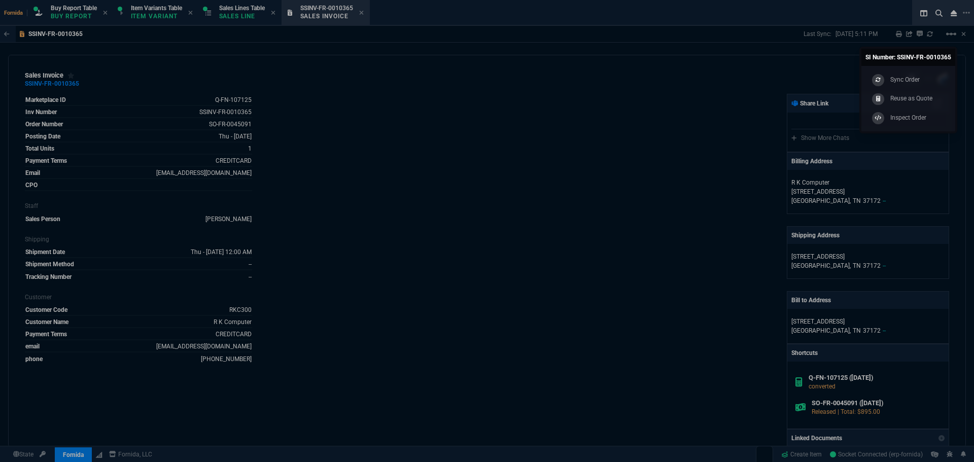
click at [922, 61] on link "SI Number: SSINV-FR-0010365" at bounding box center [908, 57] width 94 height 17
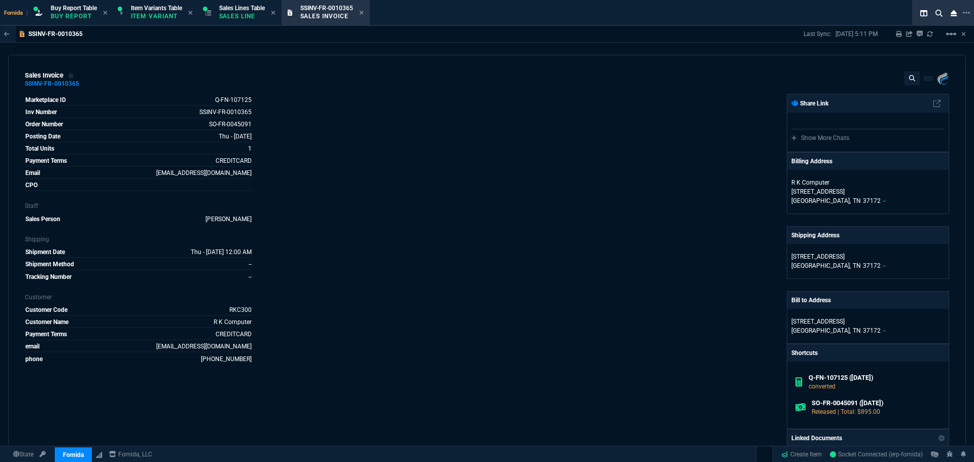
click at [917, 76] on div at bounding box center [927, 79] width 45 height 14
click at [954, 36] on mat-icon "linear_scale" at bounding box center [951, 34] width 12 height 12
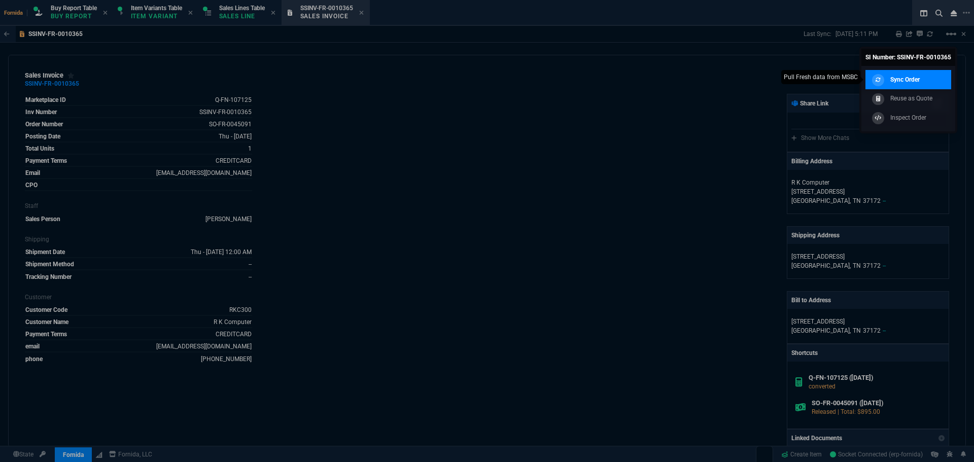
click at [912, 73] on link "Sync Order" at bounding box center [909, 79] width 86 height 19
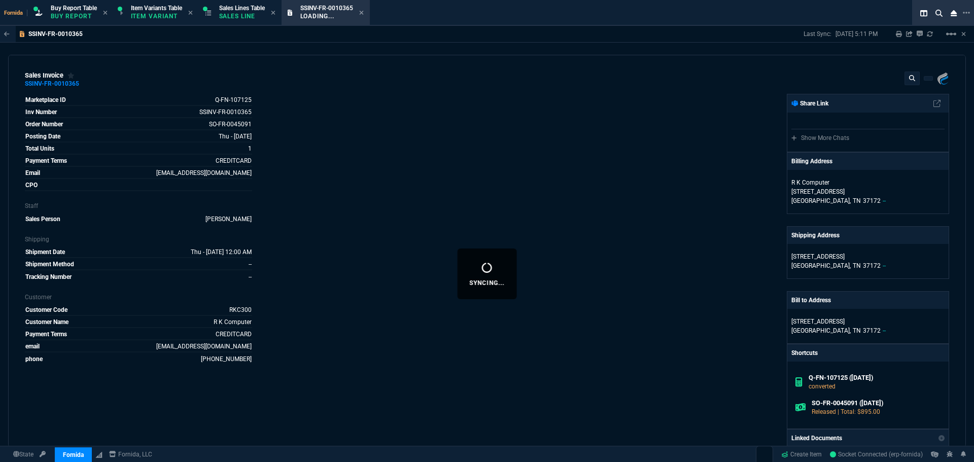
click at [672, 108] on div "Fornida, LLC [STREET_ADDRESS] Share Link Show More Chats Billing Address R K Co…" at bounding box center [718, 320] width 462 height 453
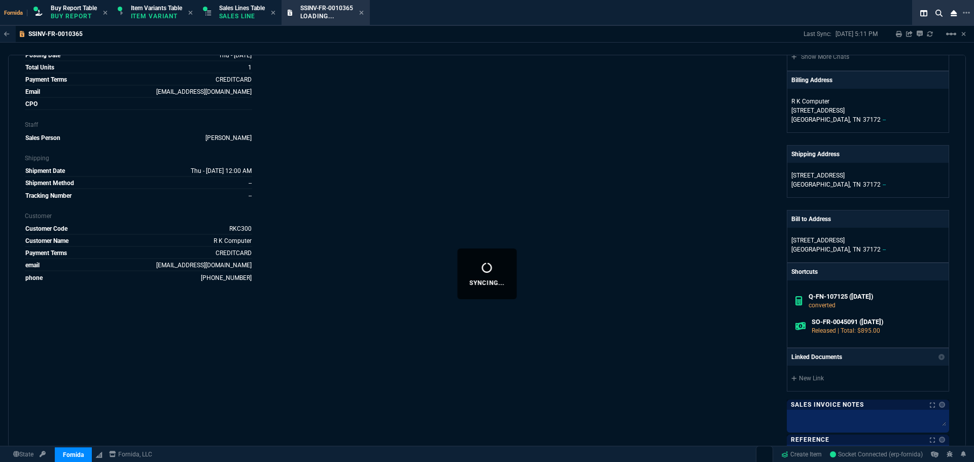
scroll to position [152, 0]
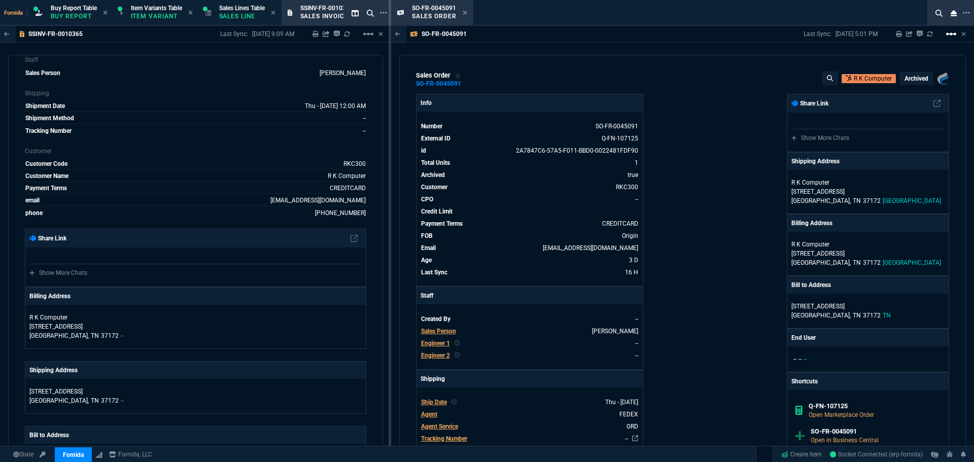
click at [945, 34] on mat-icon "linear_scale" at bounding box center [951, 34] width 12 height 12
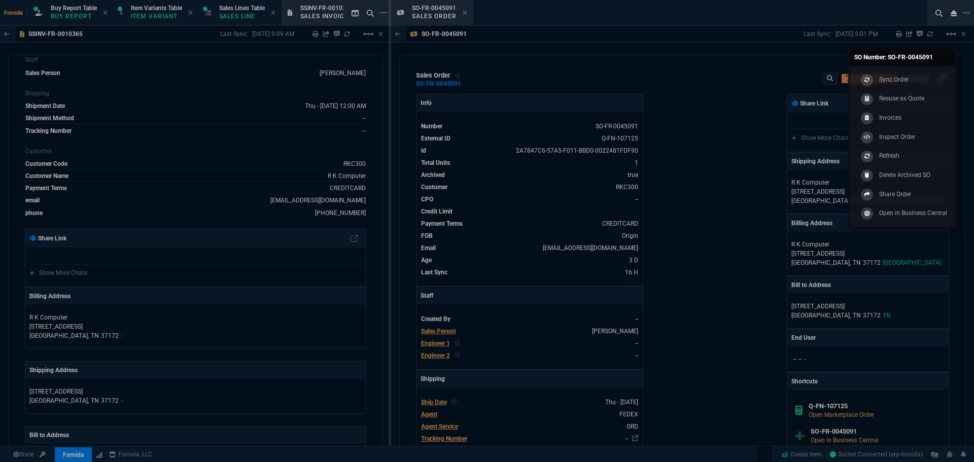
click at [919, 69] on div "Sync Order Resuse as Quote Invoices Inspect Order Refresh Delete Archived SO Sh…" at bounding box center [902, 146] width 105 height 161
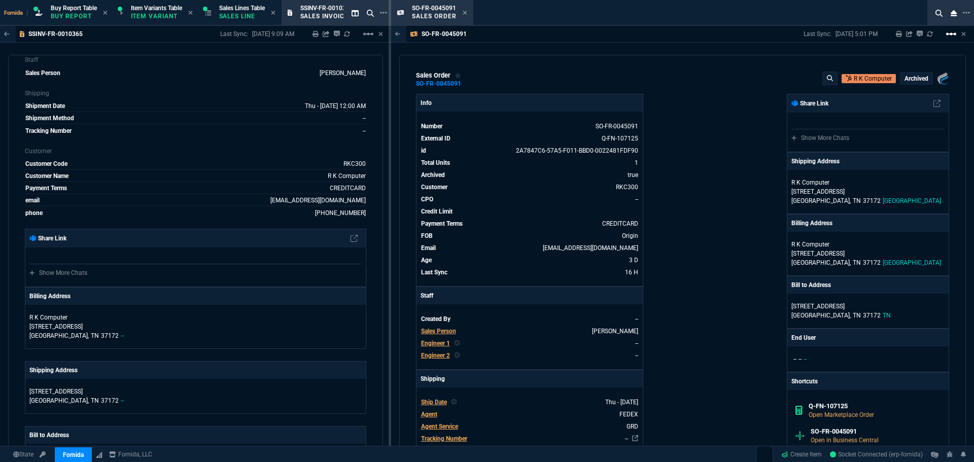
click at [954, 39] on mat-icon "linear_scale" at bounding box center [951, 34] width 12 height 12
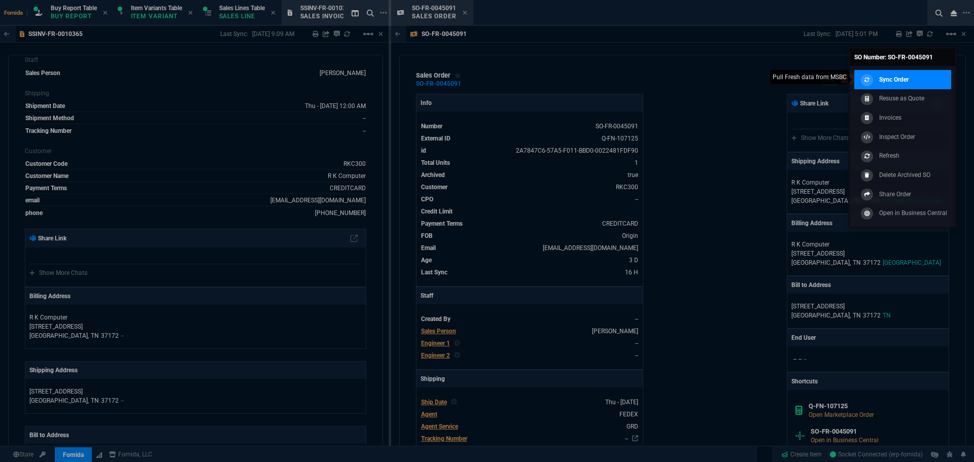
click at [921, 76] on link "Sync Order" at bounding box center [902, 79] width 97 height 19
click at [707, 39] on div "SO-FR-0045091 Last Sync: [DATE] 5:01 PM Sharing SO-FR-0045091 Link Dev Link Sha…" at bounding box center [682, 34] width 583 height 17
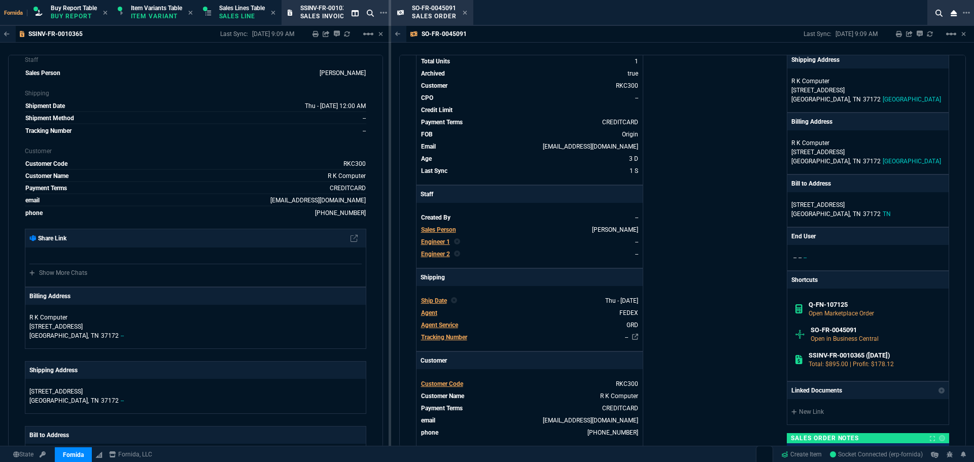
scroll to position [0, 0]
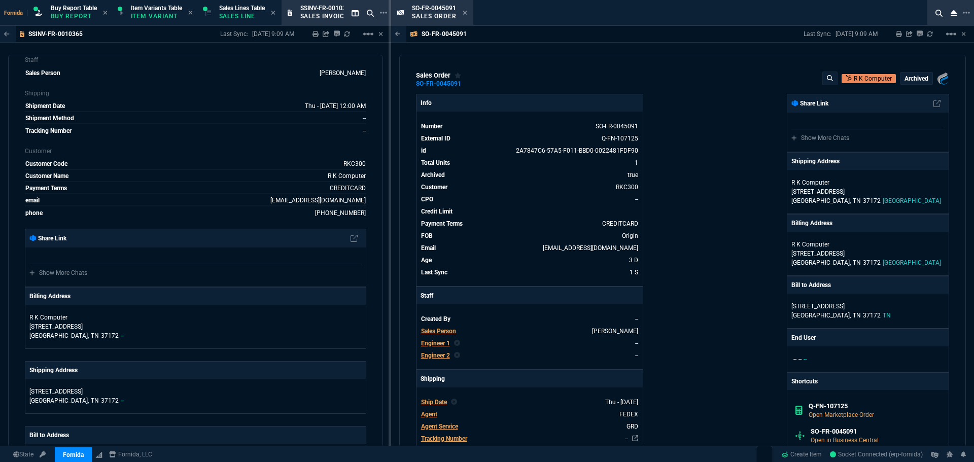
click at [935, 39] on div "Last Sync: [DATE] 9:09 AM Sharing SO-FR-0045091 Link Dev Link Share on Teams li…" at bounding box center [885, 34] width 163 height 16
click at [467, 12] on icon at bounding box center [465, 13] width 5 height 6
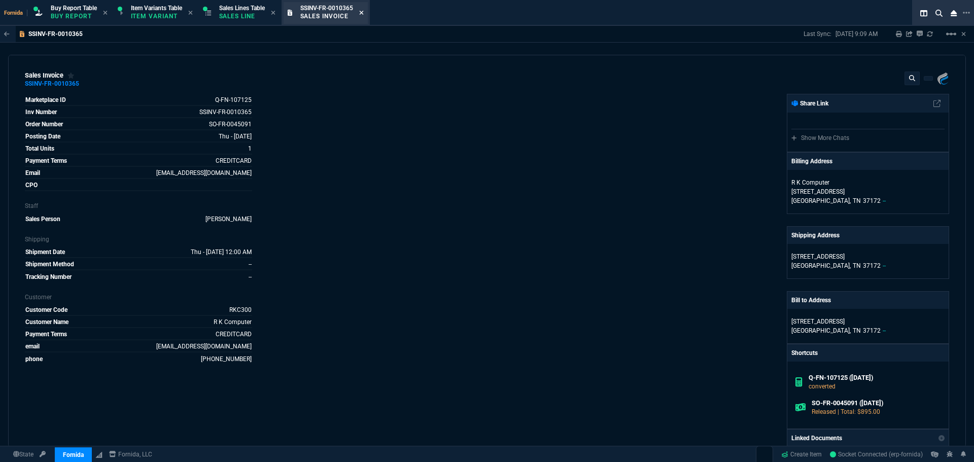
click at [364, 14] on icon at bounding box center [361, 13] width 5 height 6
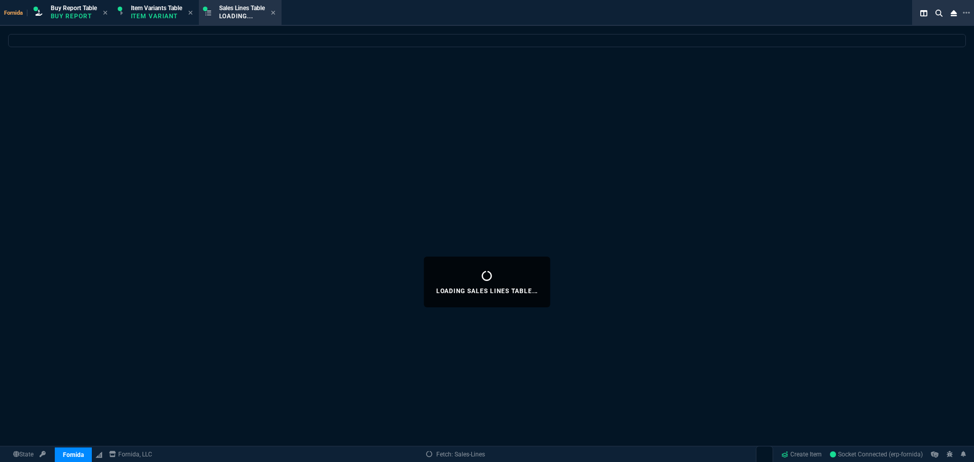
select select
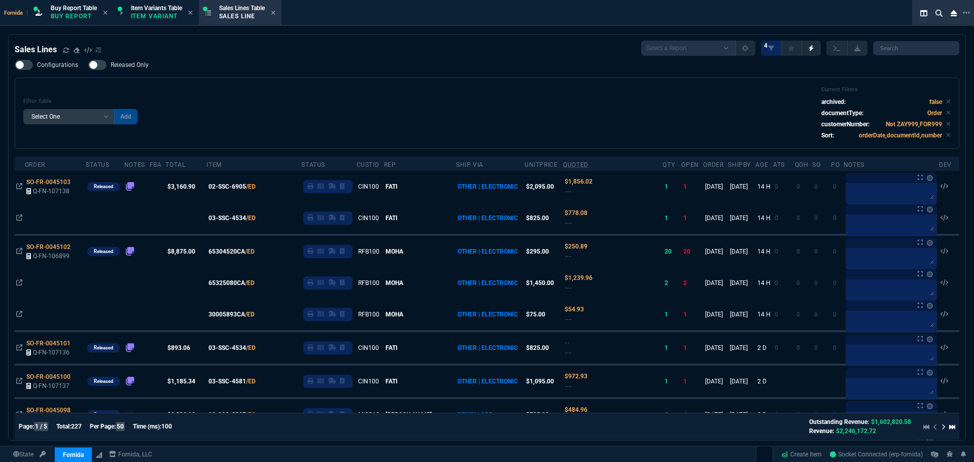
click at [276, 92] on div "Filter Table Select One Add Filter () Age () ATS () Cond (itemVariantCode) Cust…" at bounding box center [486, 113] width 927 height 54
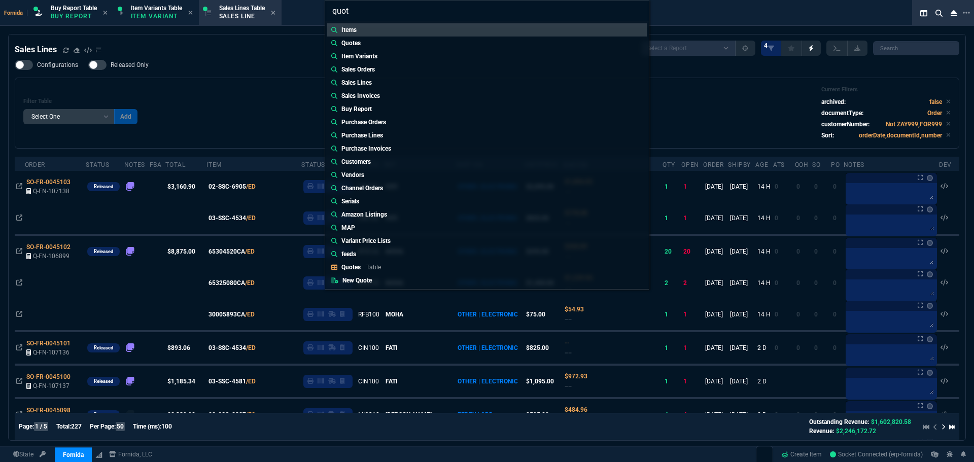
type input "quote"
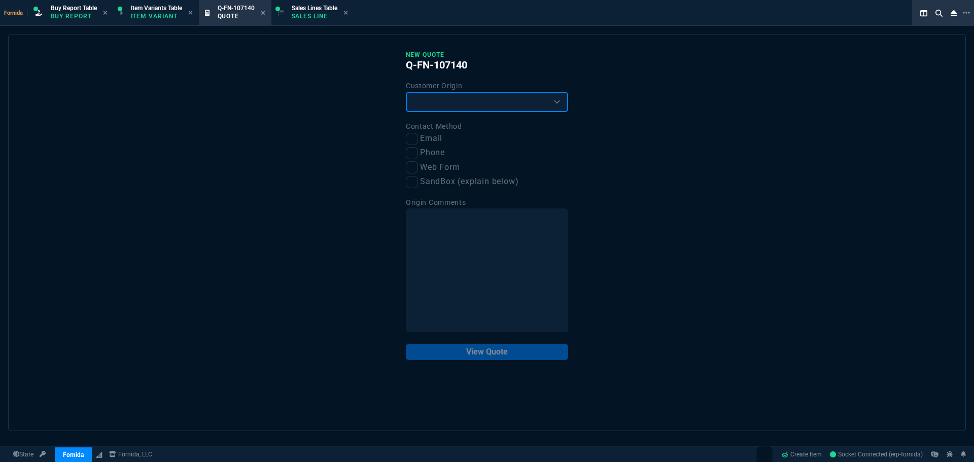
click at [457, 107] on select "Existing Customer Amazon Lead (first order) Website Lead (first order) Called (…" at bounding box center [487, 102] width 162 height 20
select select "existing"
click at [406, 92] on select "Existing Customer Amazon Lead (first order) Website Lead (first order) Called (…" at bounding box center [487, 102] width 162 height 20
click at [408, 141] on input "Email" at bounding box center [412, 139] width 12 height 12
checkbox input "true"
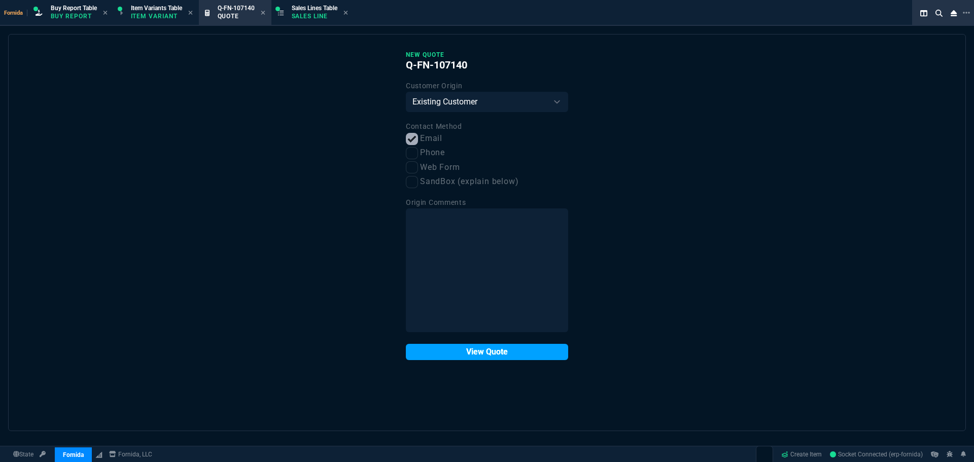
click at [501, 349] on button "View Quote" at bounding box center [487, 352] width 162 height 16
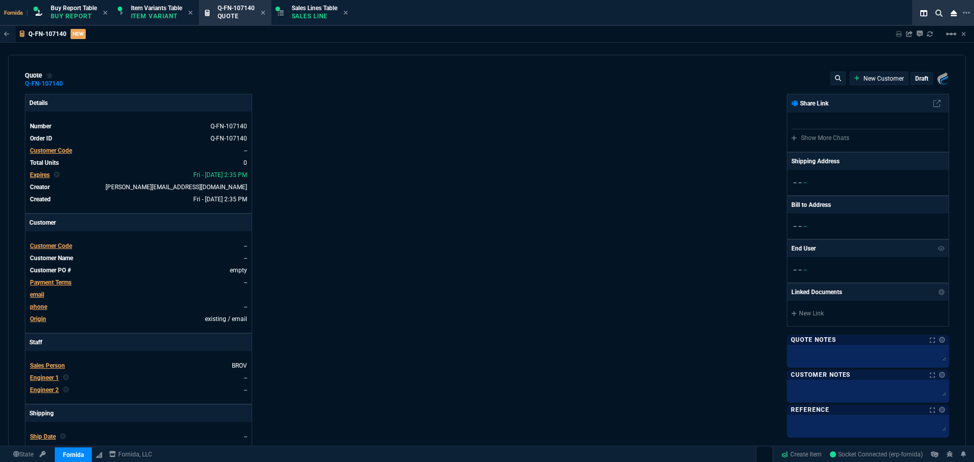
click at [64, 156] on td "Customer Code" at bounding box center [52, 151] width 47 height 10
click at [44, 153] on span "Customer Code" at bounding box center [51, 150] width 42 height 7
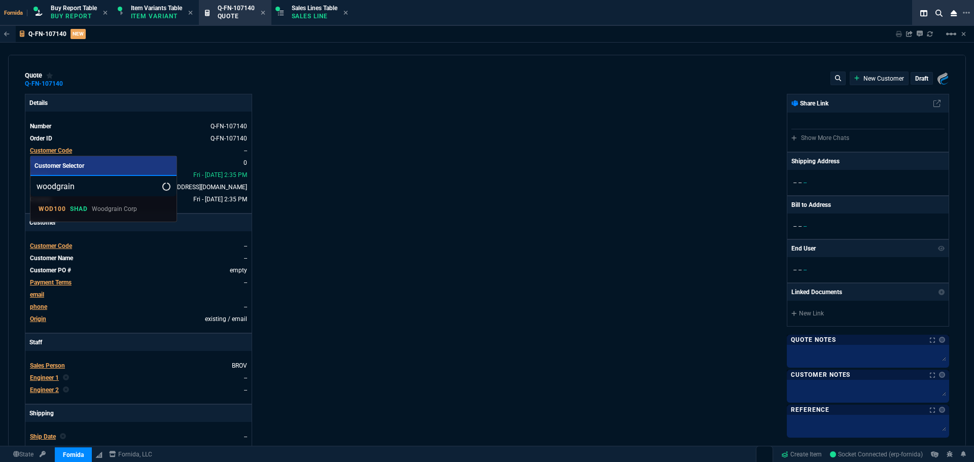
type input "woodgrain"
click at [120, 204] on p "Woodgrain Corp" at bounding box center [114, 208] width 45 height 9
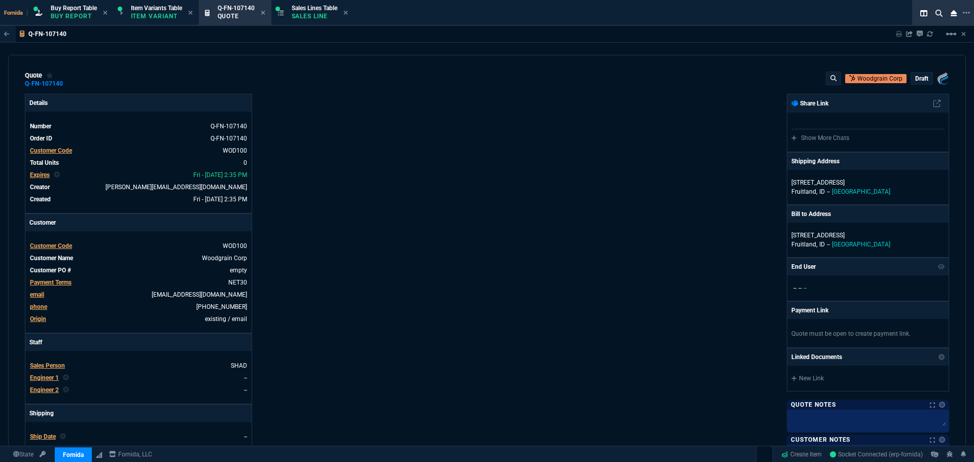
scroll to position [152, 0]
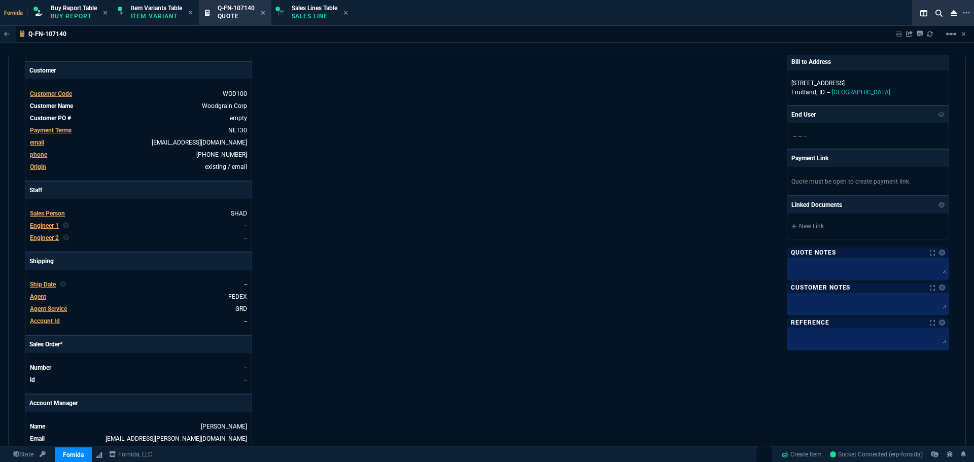
click at [50, 229] on span "Engineer 1" at bounding box center [44, 225] width 29 height 7
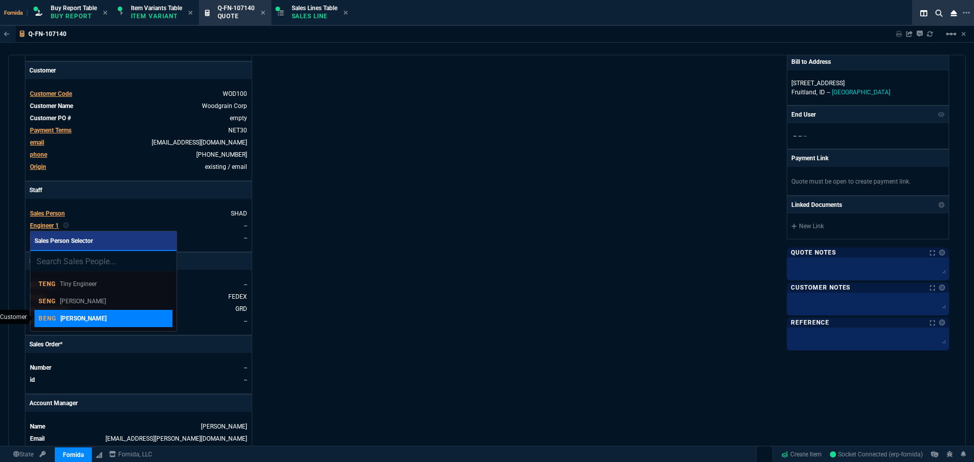
click at [89, 322] on p "[PERSON_NAME]" at bounding box center [83, 318] width 46 height 9
click at [357, 289] on div "Details Number Q-FN-107140 Order ID Q-FN-107140 Customer Code WOD100 Total Unit…" at bounding box center [256, 204] width 462 height 524
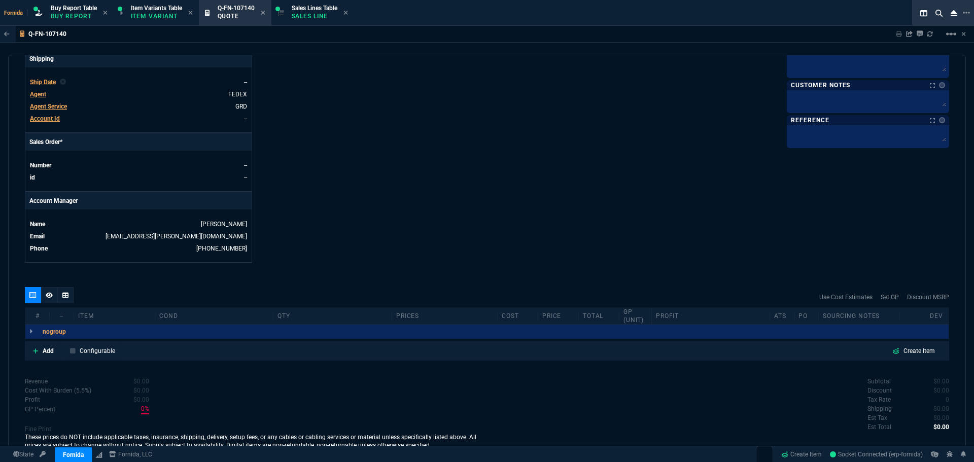
scroll to position [409, 0]
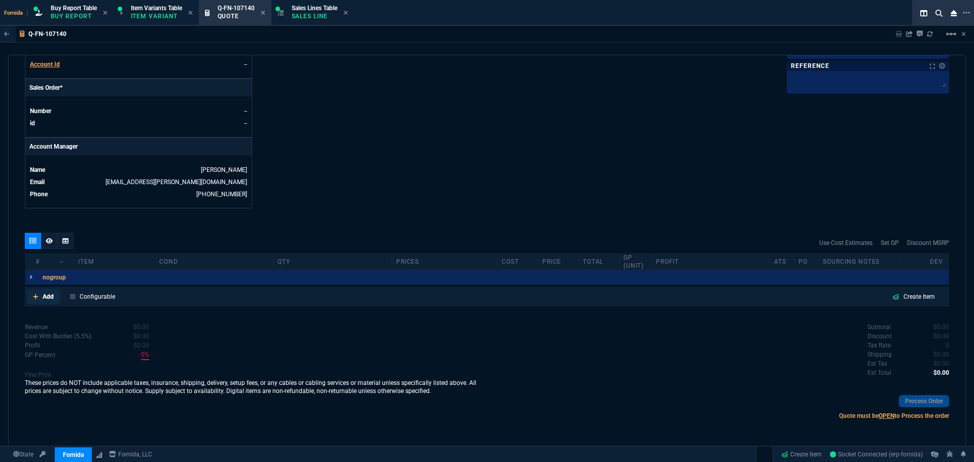
click at [42, 291] on link "Add" at bounding box center [43, 296] width 33 height 15
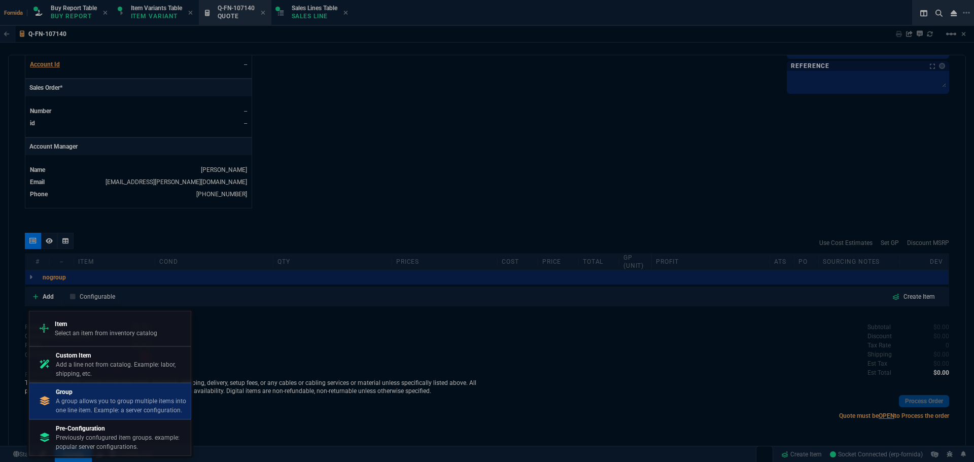
click at [100, 386] on link "Group A group allows you to group multiple items into one line item. Example: a…" at bounding box center [110, 401] width 162 height 37
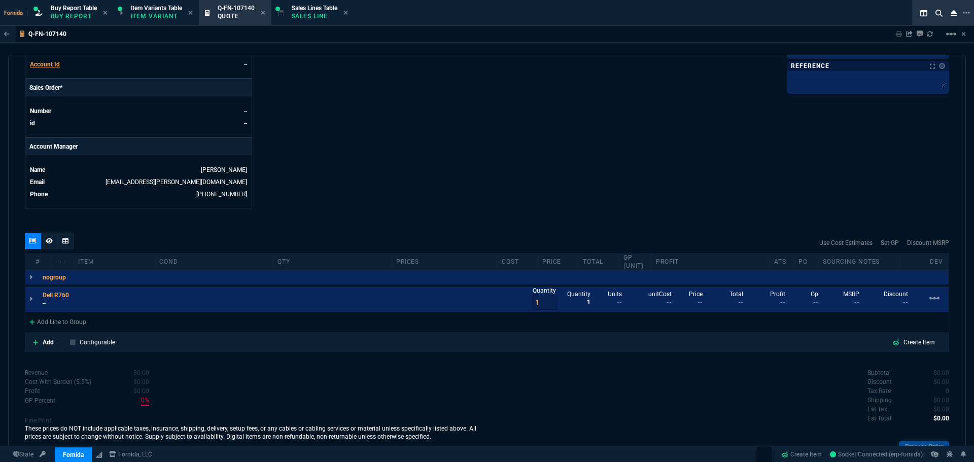
click at [57, 305] on p "--" at bounding box center [59, 303] width 32 height 8
click at [69, 316] on div "Add Line to Group" at bounding box center [57, 321] width 65 height 18
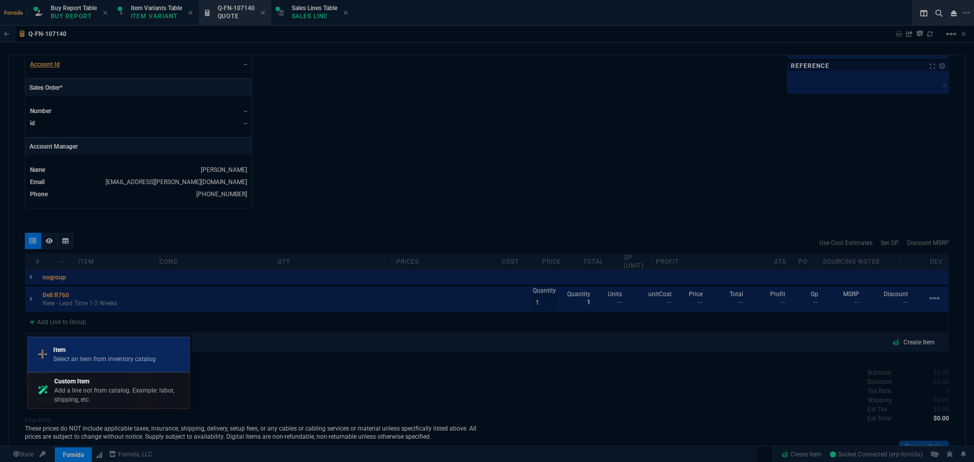
click at [85, 339] on link "Item Select an item from inventory catalog" at bounding box center [108, 355] width 162 height 36
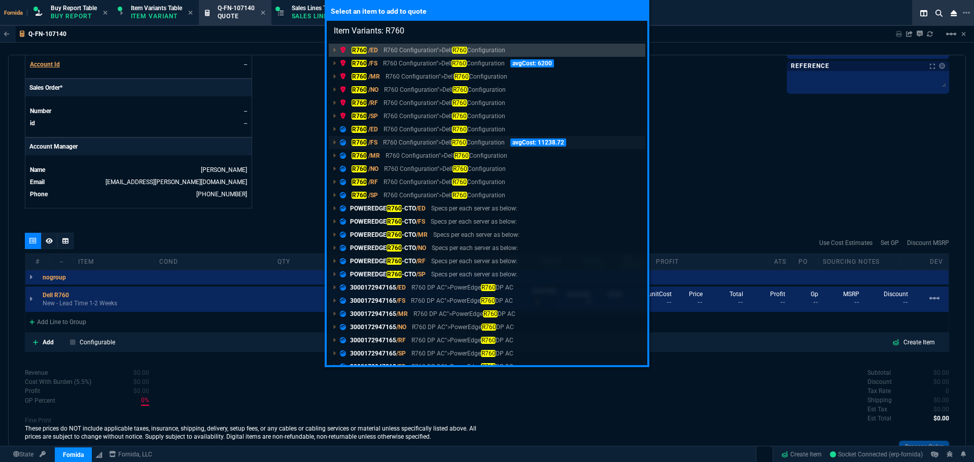
type input "Item Variants: R760"
click at [417, 143] on p "R760 Configuration">Dell R760 Configuration" at bounding box center [443, 142] width 121 height 9
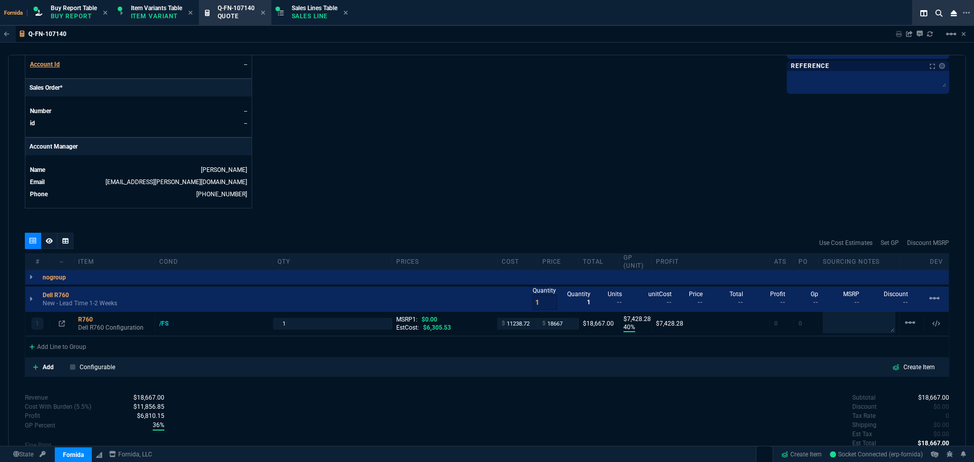
type input "40"
type input "7428"
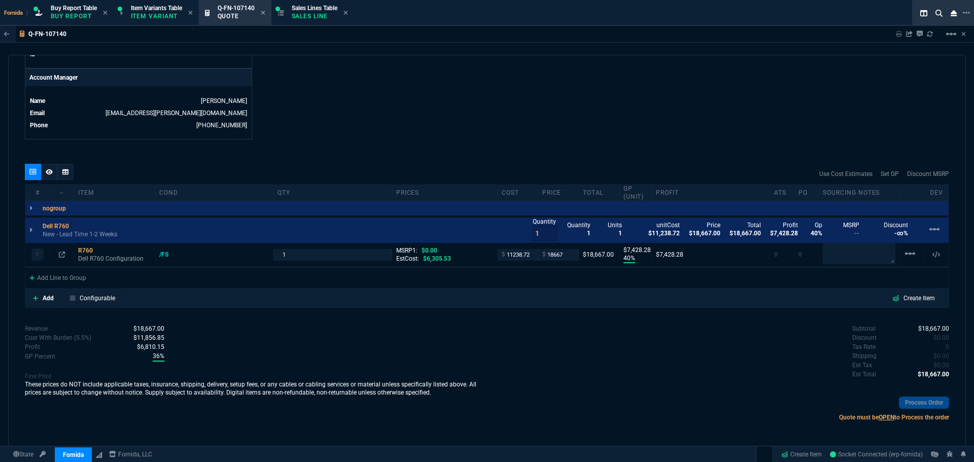
scroll to position [479, 0]
drag, startPoint x: 88, startPoint y: 257, endPoint x: 102, endPoint y: 268, distance: 17.7
click at [88, 257] on p "Dell R760 Configuration" at bounding box center [114, 257] width 73 height 8
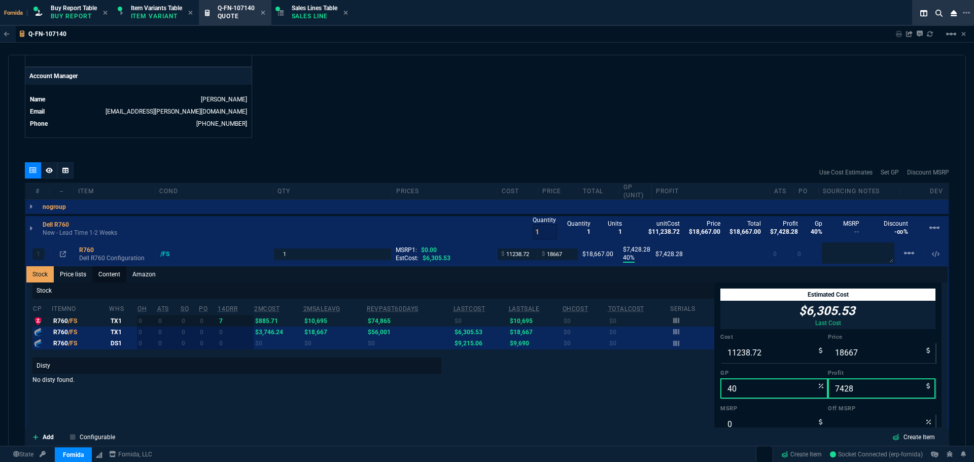
click at [104, 275] on link "Content" at bounding box center [109, 274] width 34 height 16
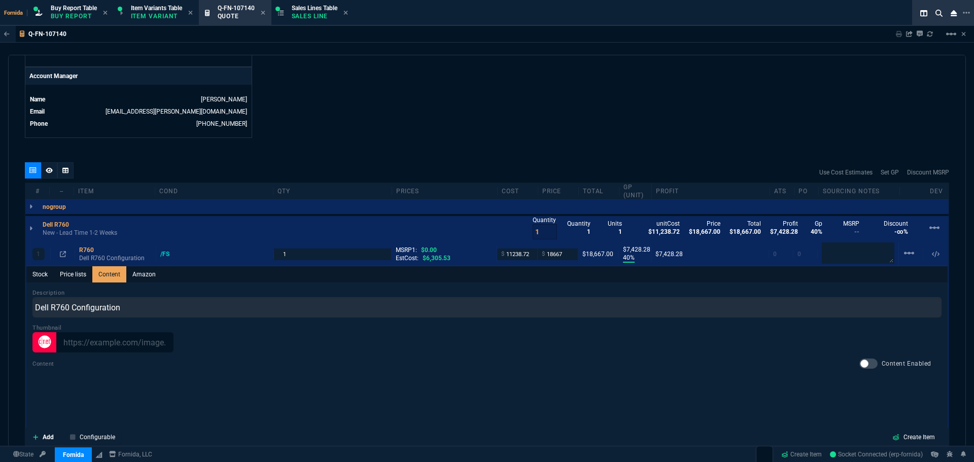
click at [863, 363] on div at bounding box center [868, 364] width 18 height 10
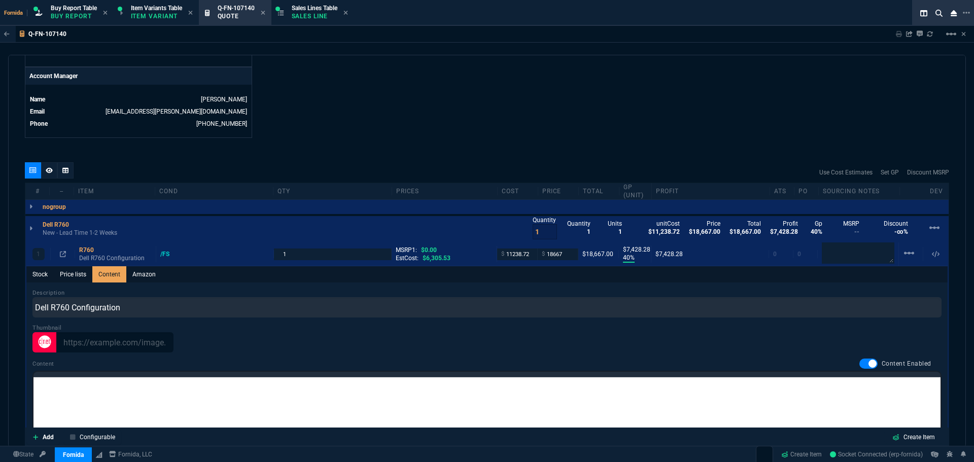
checkbox input "true"
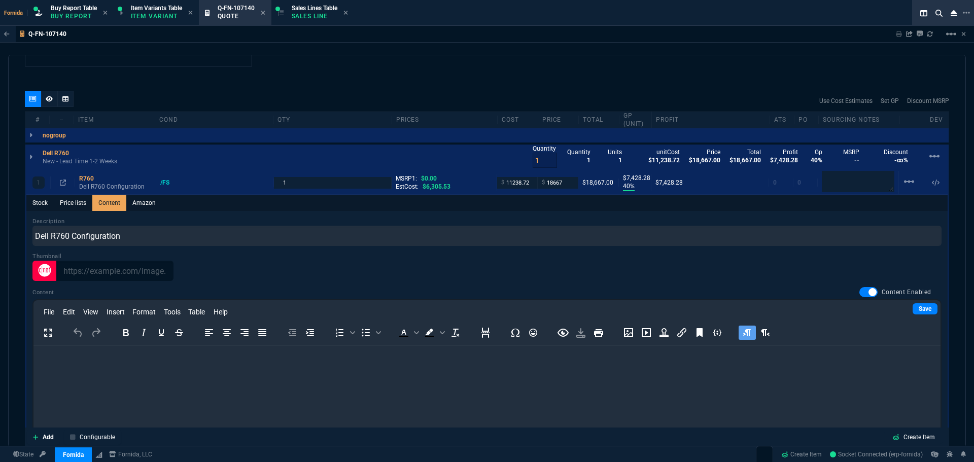
scroll to position [682, 0]
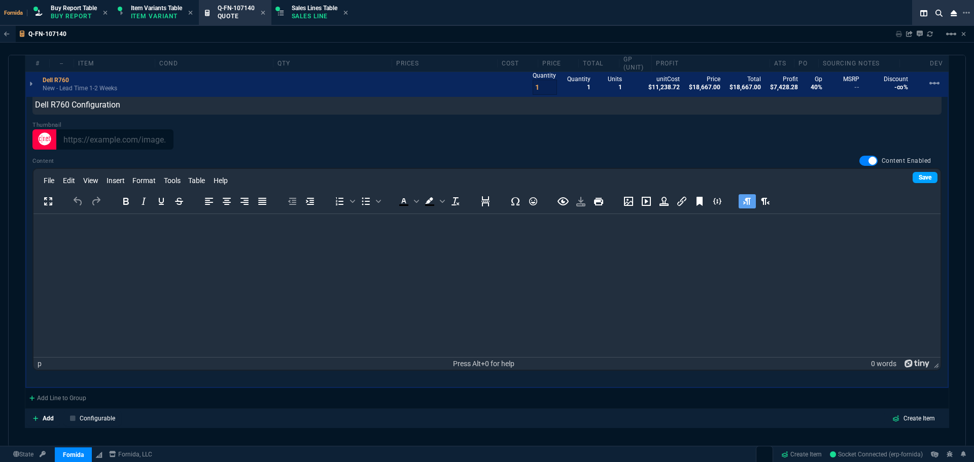
click at [917, 181] on link "Save" at bounding box center [925, 177] width 25 height 11
click at [392, 241] on html at bounding box center [486, 227] width 907 height 27
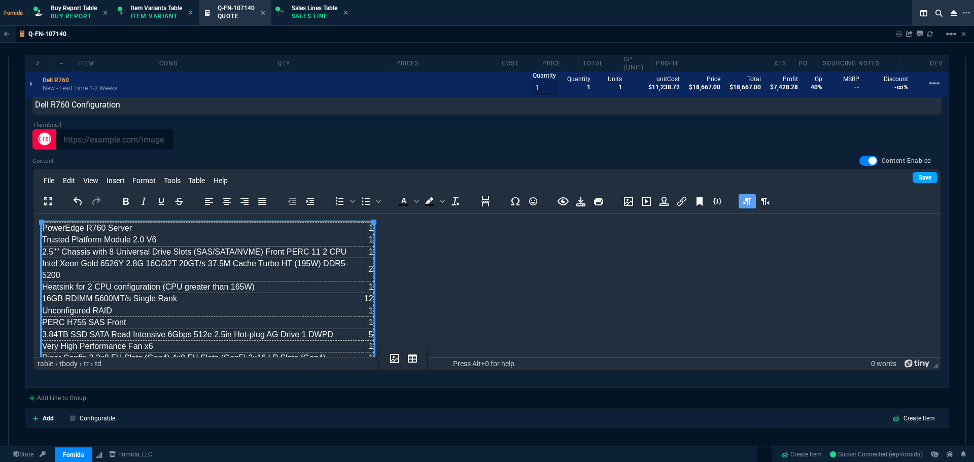
scroll to position [228, 0]
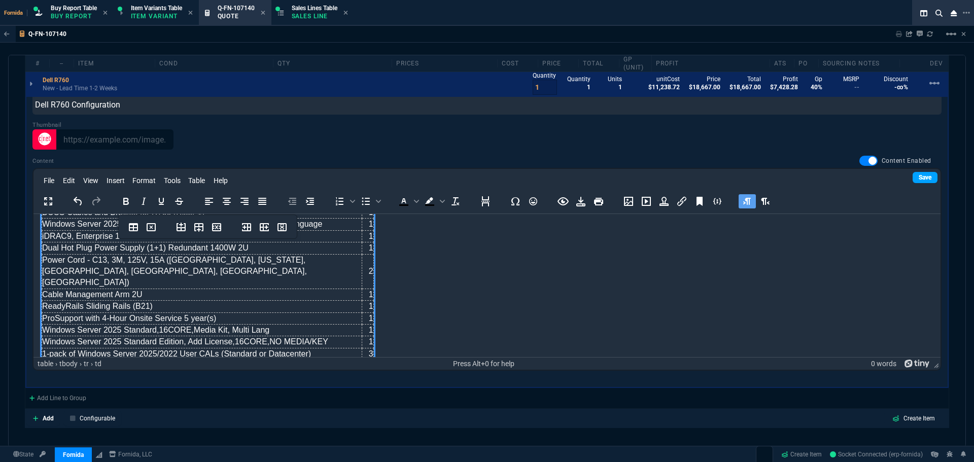
click at [921, 178] on link "Save" at bounding box center [925, 177] width 25 height 11
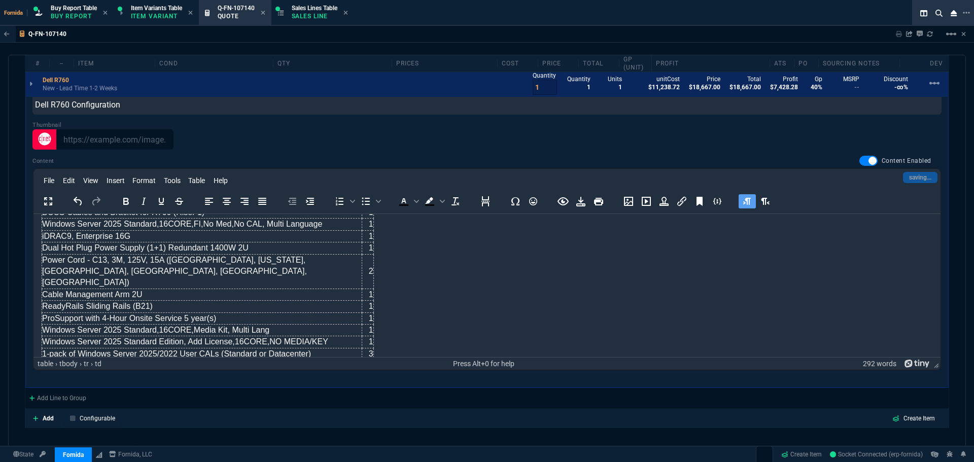
scroll to position [581, 0]
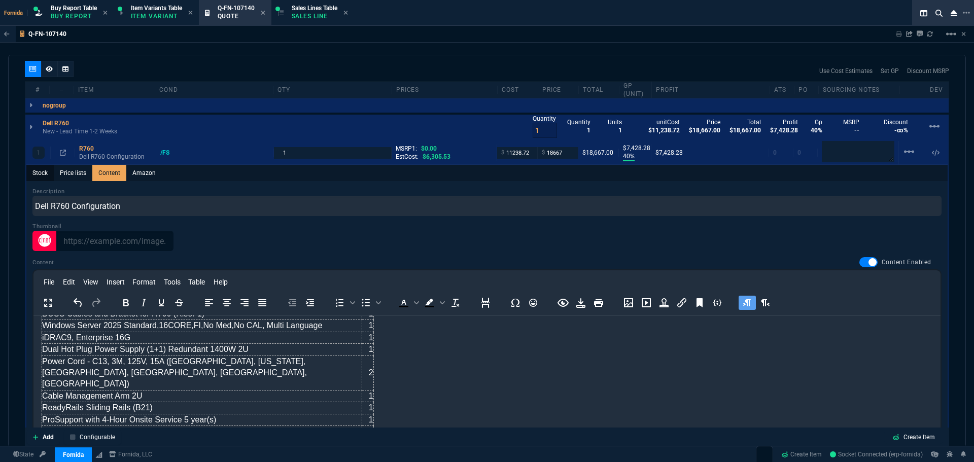
click at [42, 172] on link "Stock" at bounding box center [39, 173] width 27 height 16
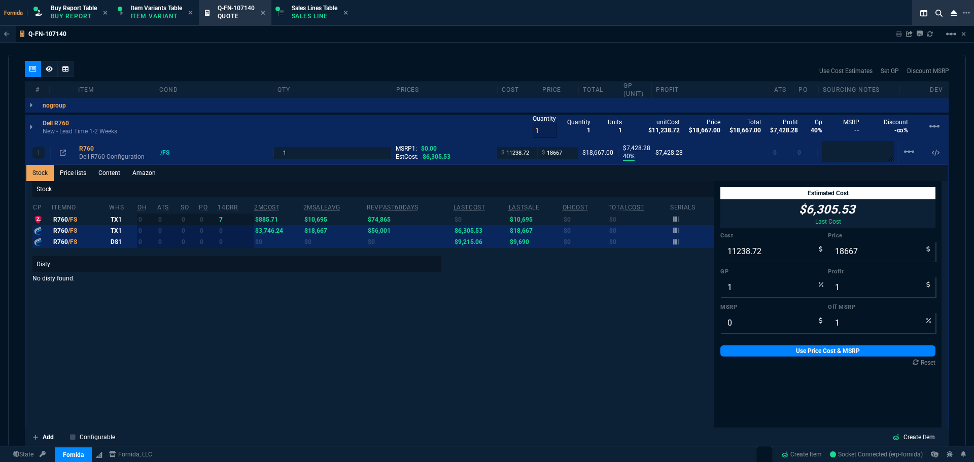
type input "40"
type input "7428"
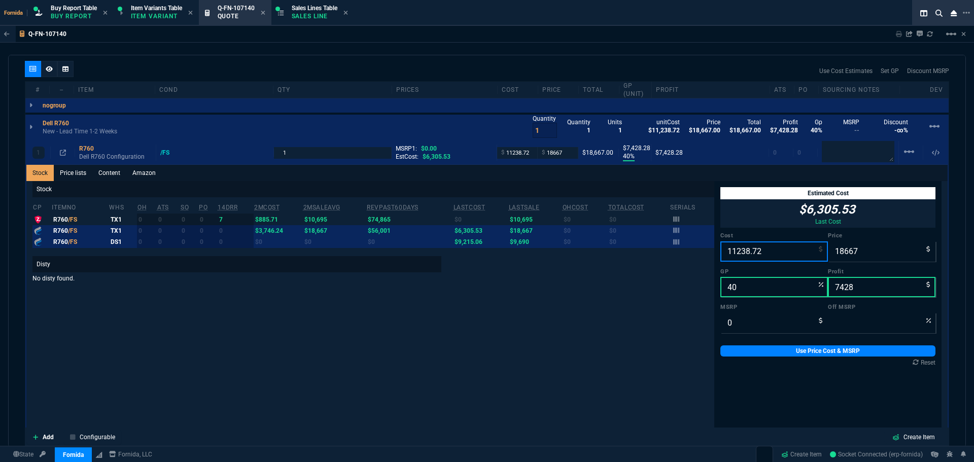
drag, startPoint x: 770, startPoint y: 253, endPoint x: 295, endPoint y: 320, distance: 480.0
click at [770, 253] on input "11238.72" at bounding box center [774, 251] width 108 height 20
paste input "6228.78"
type input "16228.78"
type input "13"
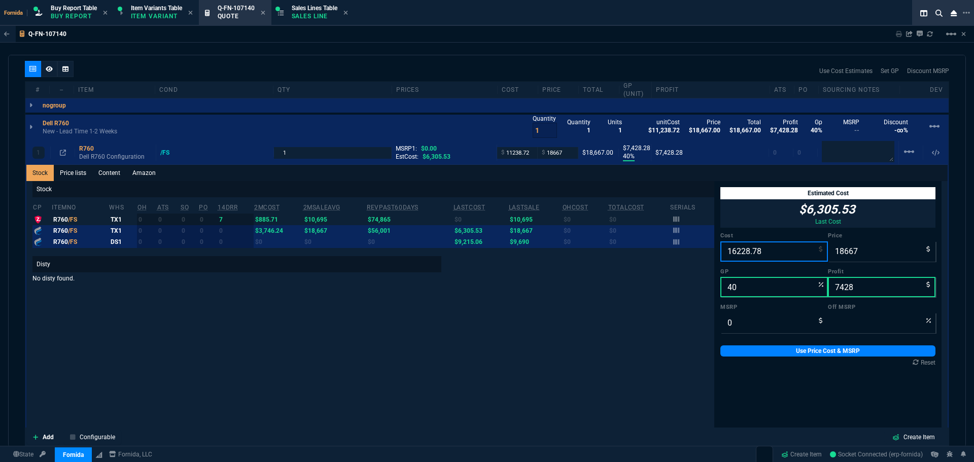
type input "2438"
type input "16228.78"
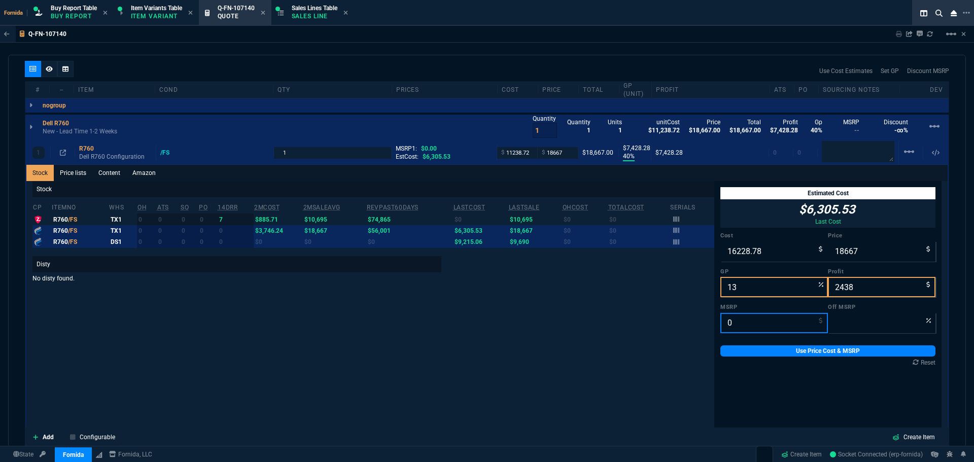
drag, startPoint x: 776, startPoint y: 320, endPoint x: 779, endPoint y: 334, distance: 14.5
click at [775, 320] on input "0" at bounding box center [774, 323] width 108 height 20
paste input "95800.91"
type input "95800.91"
type input "81"
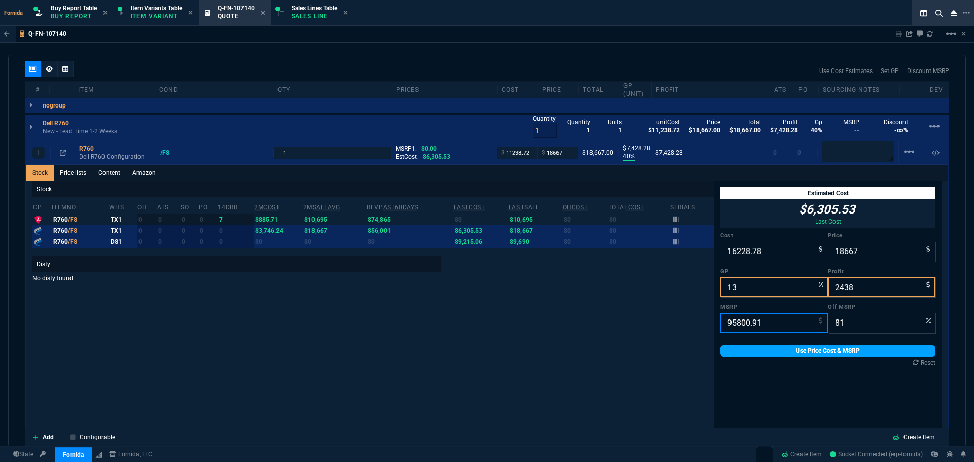
type input "95800.91"
click at [782, 354] on link "Use Price Cost & MSRP" at bounding box center [827, 351] width 215 height 11
type input "16228.78"
click at [778, 353] on link "Use Price Cost & MSRP" at bounding box center [827, 351] width 215 height 11
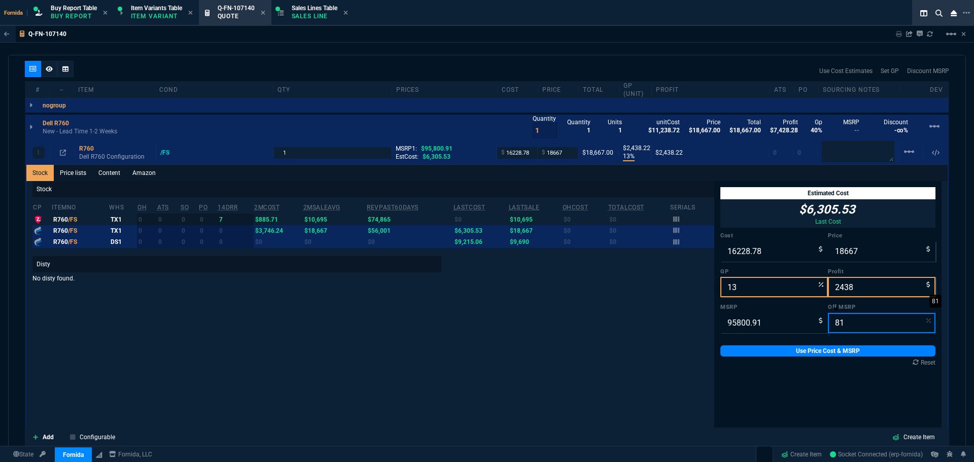
click at [864, 321] on input "81" at bounding box center [882, 323] width 108 height 20
type input "72"
type input "18667"
click at [854, 327] on input "81" at bounding box center [882, 323] width 108 height 20
type input "7"
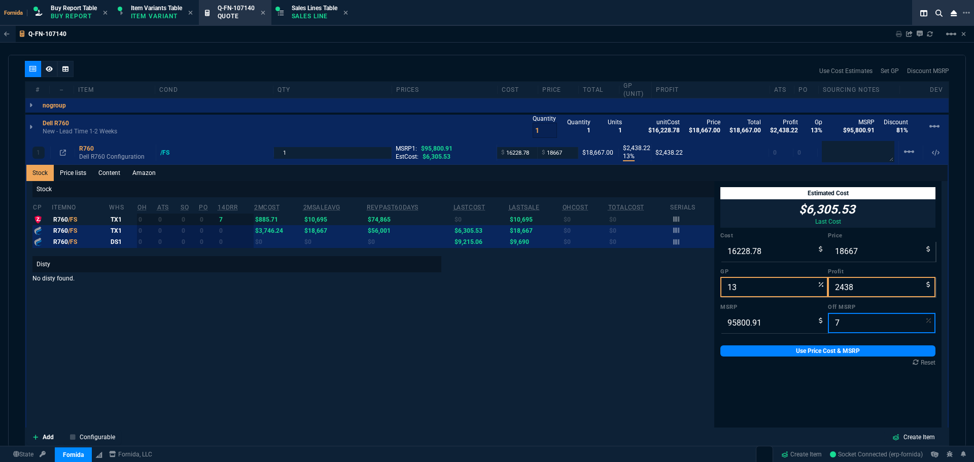
type input "89094.8463"
type input "72"
type input "26824.25480000001"
type input "39"
type input "10595"
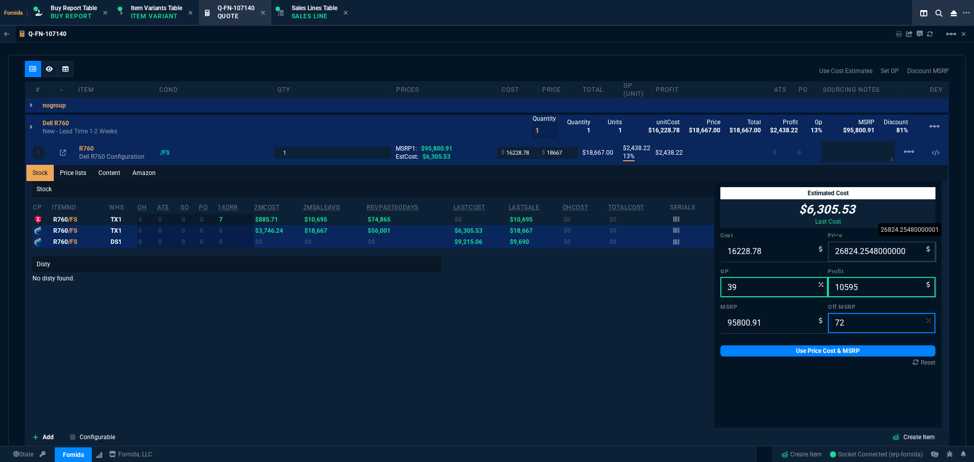
type input "72"
click at [851, 251] on input "26824.25480000001" at bounding box center [882, 251] width 108 height 20
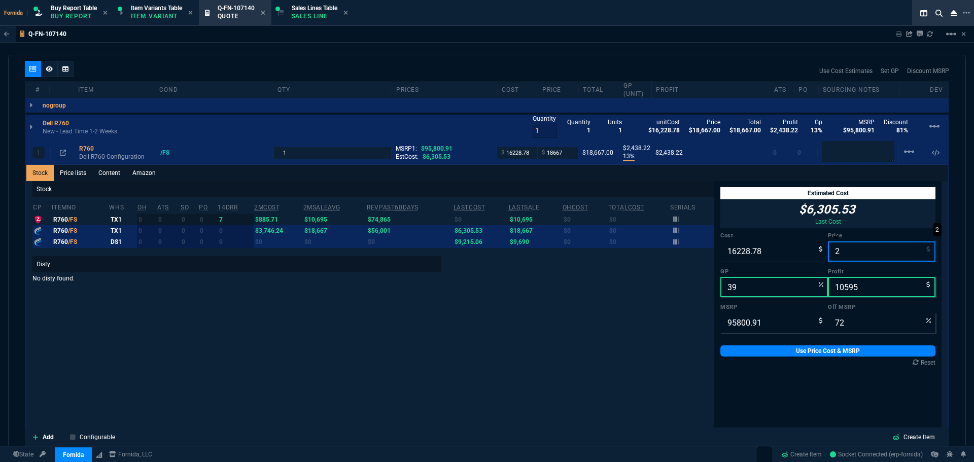
type input "26"
type input "-62318"
type input "-16203"
type input "100"
type input "268"
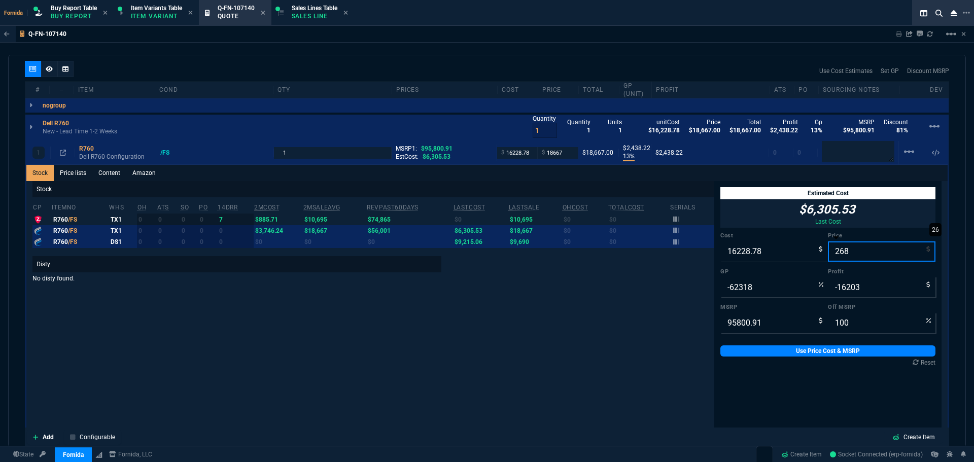
type input "-5956"
type input "-15961"
type input "2682"
type input "97"
type input "26820"
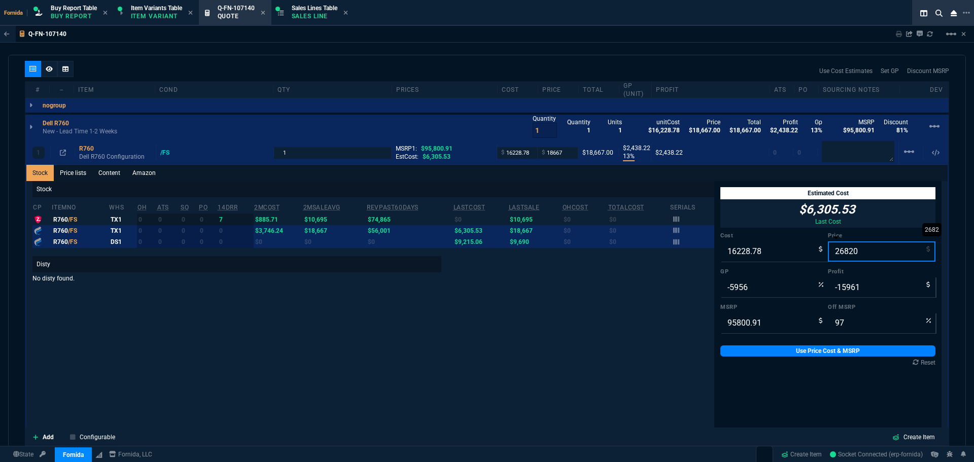
type input "39"
type input "10591"
type input "72"
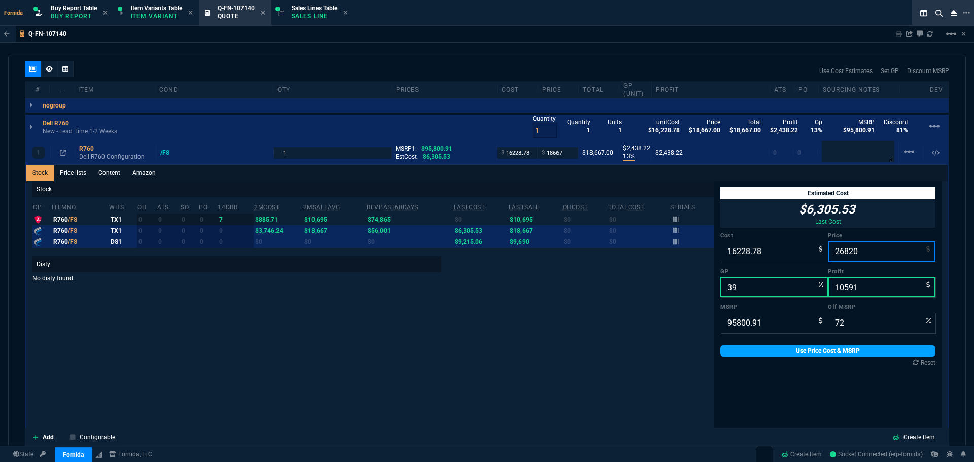
type input "26820"
click at [822, 349] on link "Use Price Cost & MSRP" at bounding box center [827, 351] width 215 height 11
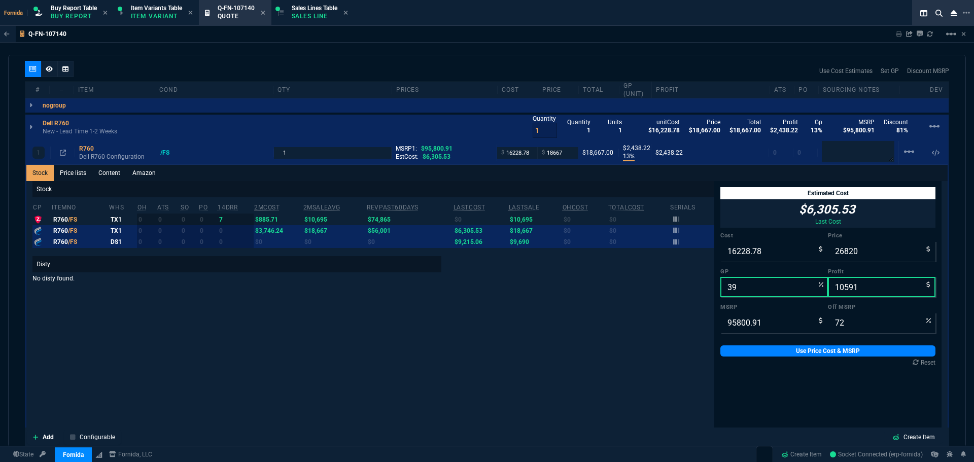
type input "26820"
drag, startPoint x: 848, startPoint y: 153, endPoint x: 835, endPoint y: 180, distance: 30.0
click at [848, 153] on textarea at bounding box center [858, 151] width 73 height 21
paste textarea "Arrow Quote#: SWS16158651-V2"
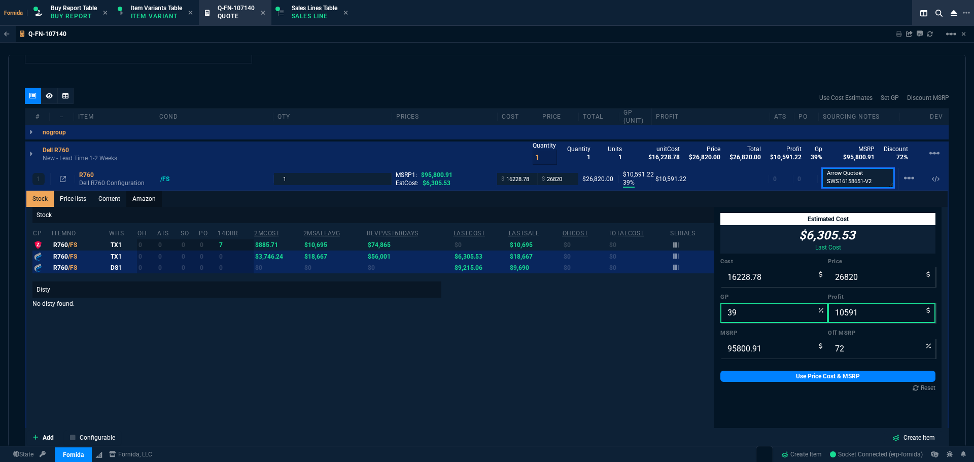
scroll to position [530, 0]
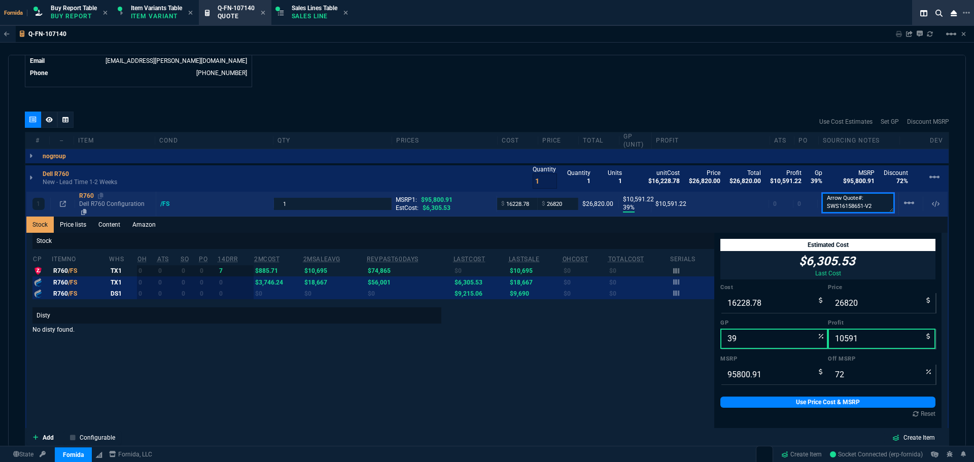
type textarea "Arrow Quote#: SWS16158651-V2"
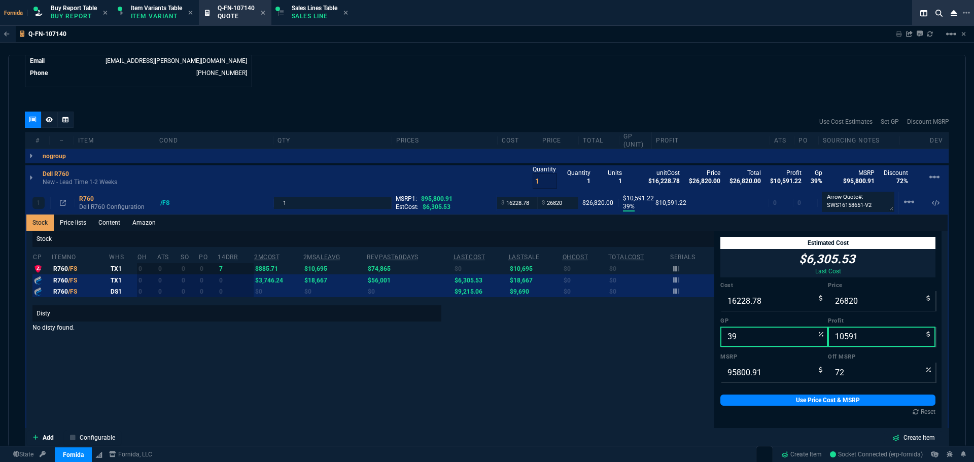
drag, startPoint x: 84, startPoint y: 201, endPoint x: 240, endPoint y: 122, distance: 175.2
click at [85, 203] on p "Dell R760 Configuration" at bounding box center [115, 207] width 73 height 8
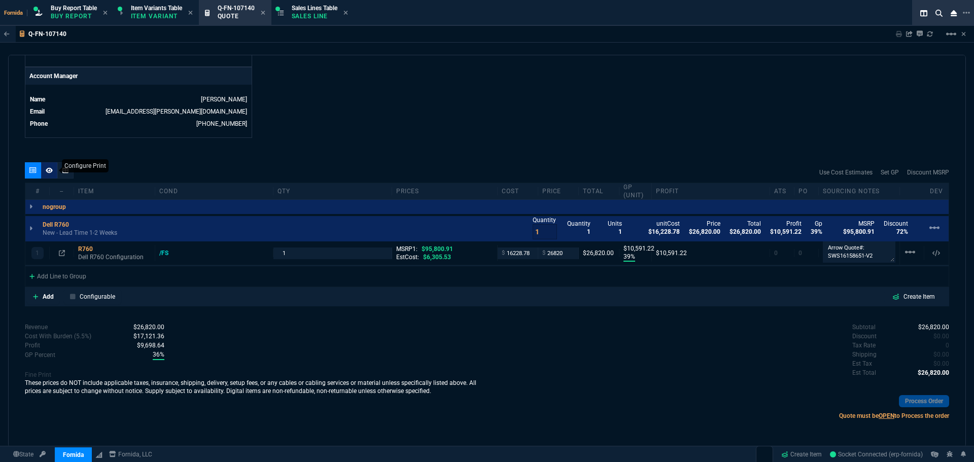
click at [47, 167] on nx-icon at bounding box center [49, 170] width 7 height 8
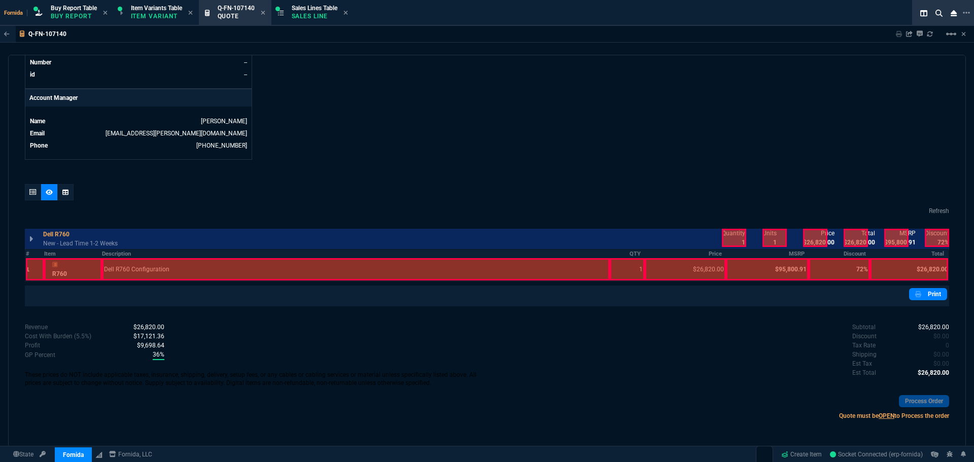
scroll to position [458, 0]
click at [739, 237] on div at bounding box center [734, 238] width 24 height 18
drag, startPoint x: 823, startPoint y: 239, endPoint x: 849, endPoint y: 242, distance: 26.1
click at [823, 240] on p "$26,820.00" at bounding box center [818, 242] width 31 height 9
click at [862, 243] on div at bounding box center [856, 238] width 24 height 18
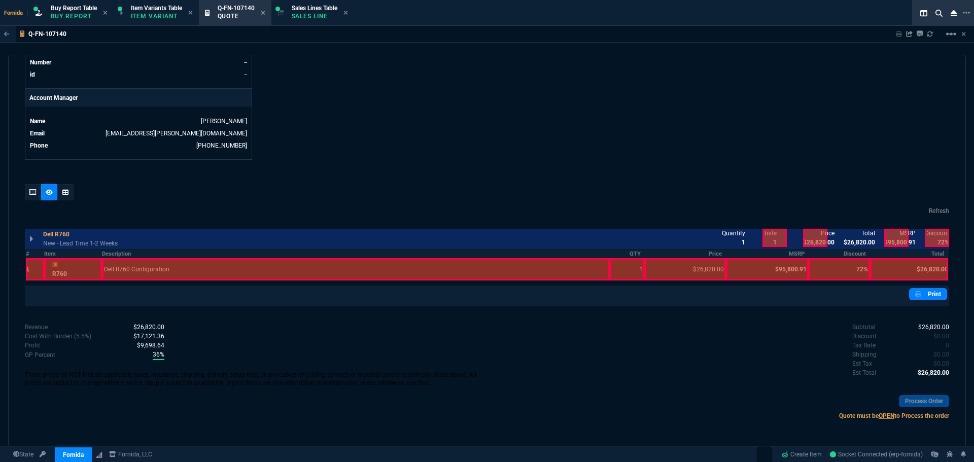
click at [899, 241] on div at bounding box center [896, 238] width 24 height 18
click at [949, 241] on div "quote Q-FN-107140 Woodgrain Corp draft Fornida, LLC [STREET_ADDRESS] Details Nu…" at bounding box center [487, 251] width 958 height 393
click at [809, 239] on div at bounding box center [815, 238] width 24 height 18
click at [934, 239] on div at bounding box center [937, 238] width 24 height 18
click at [38, 195] on div at bounding box center [33, 192] width 16 height 16
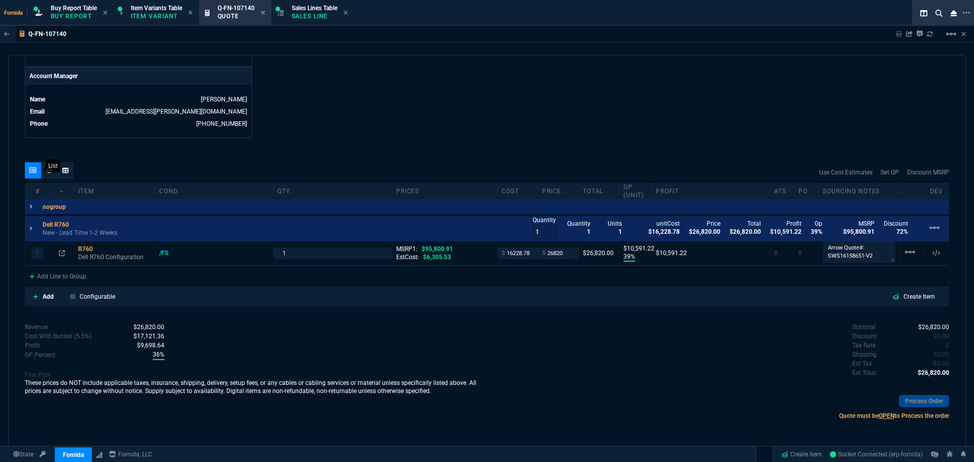
type input "39"
type input "10591"
type input "72"
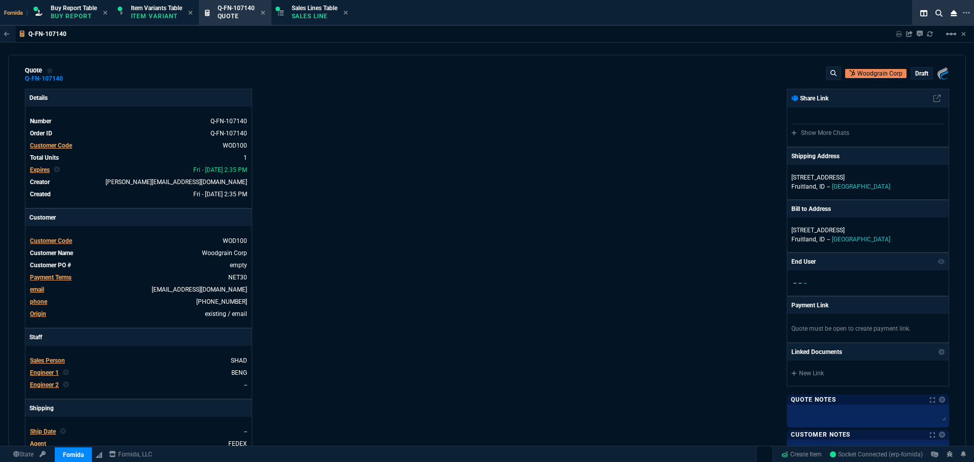
scroll to position [0, 0]
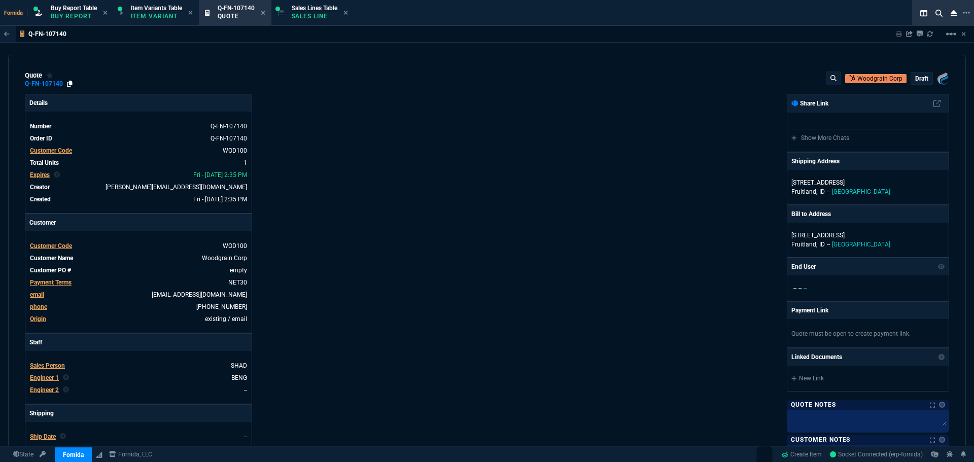
click at [70, 85] on icon at bounding box center [70, 84] width 6 height 6
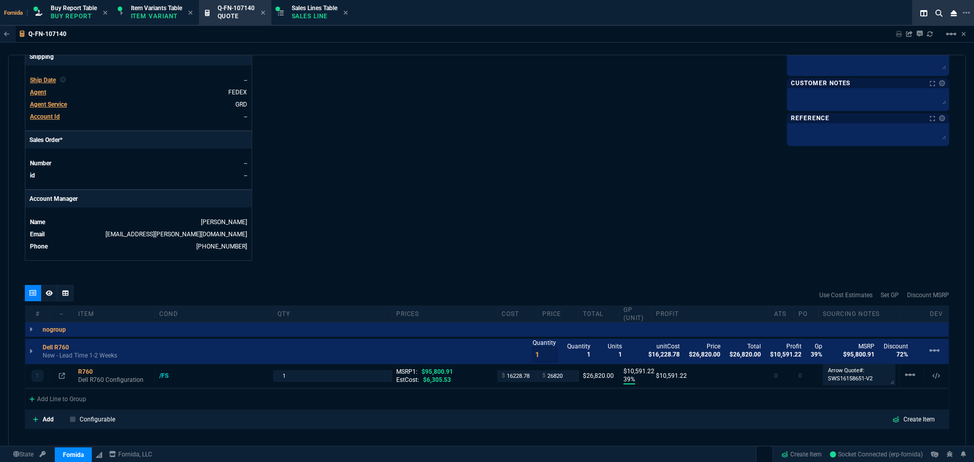
scroll to position [406, 0]
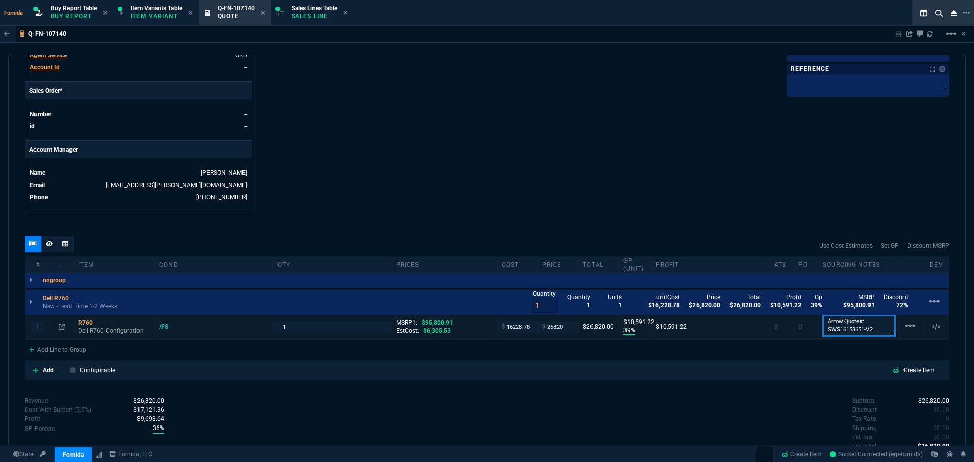
click at [840, 332] on textarea "Arrow Quote#: SWS16158651-V2" at bounding box center [859, 325] width 73 height 21
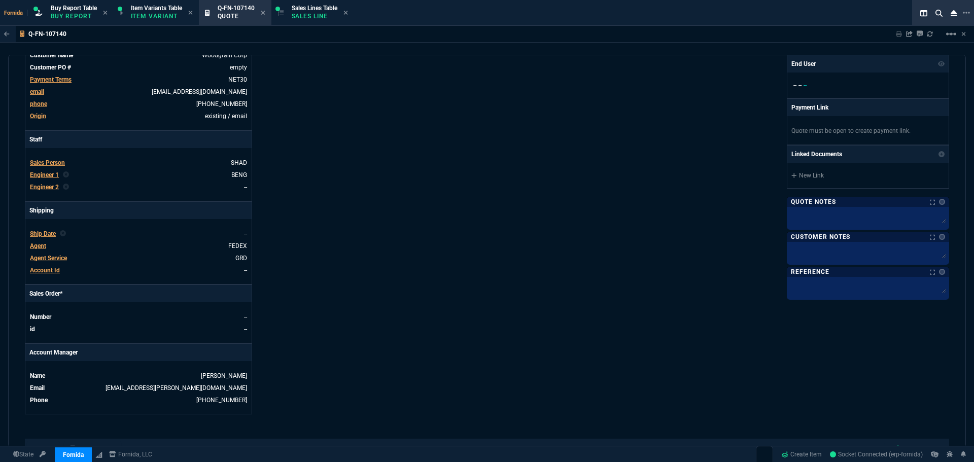
scroll to position [0, 0]
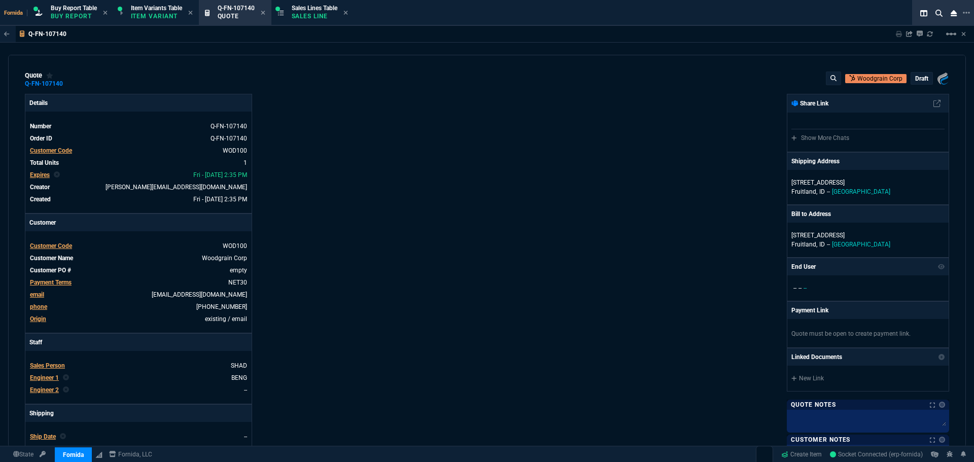
click at [70, 86] on icon at bounding box center [70, 84] width 6 height 6
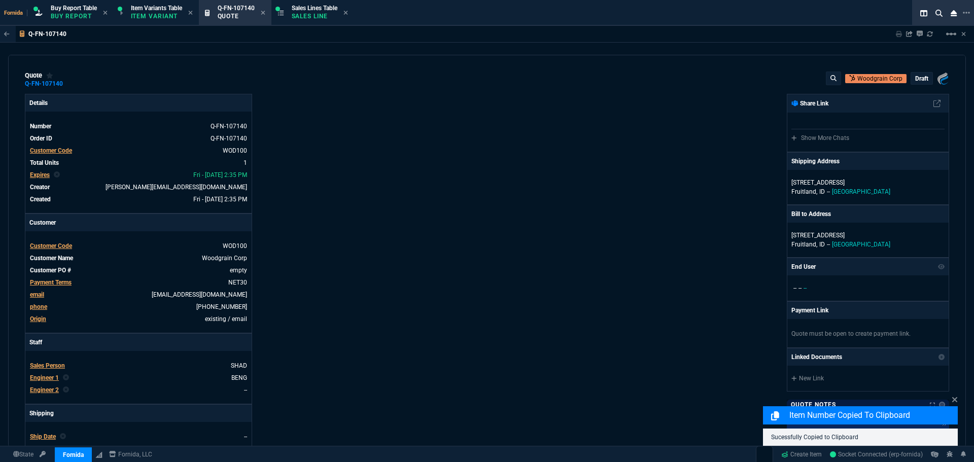
click at [461, 205] on div "Details Number Q-FN-107140 Order ID Q-FN-107140 Customer Code WOD100 Total Unit…" at bounding box center [256, 356] width 462 height 524
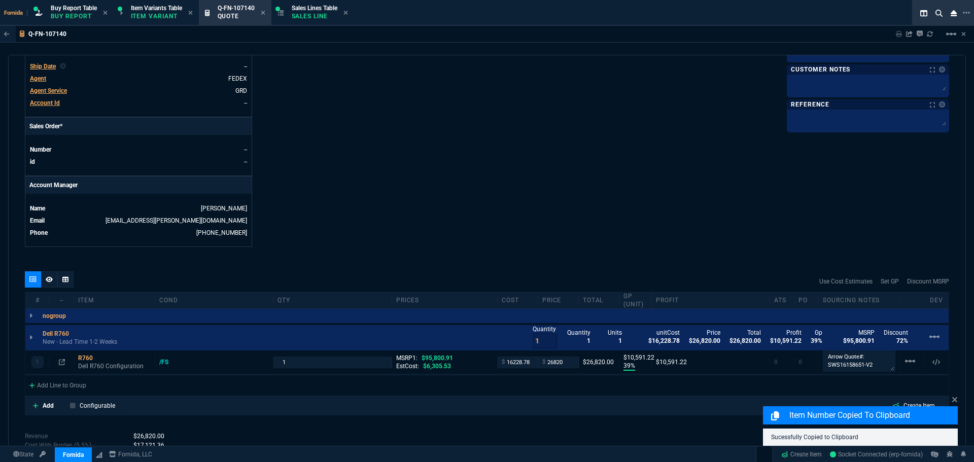
scroll to position [457, 0]
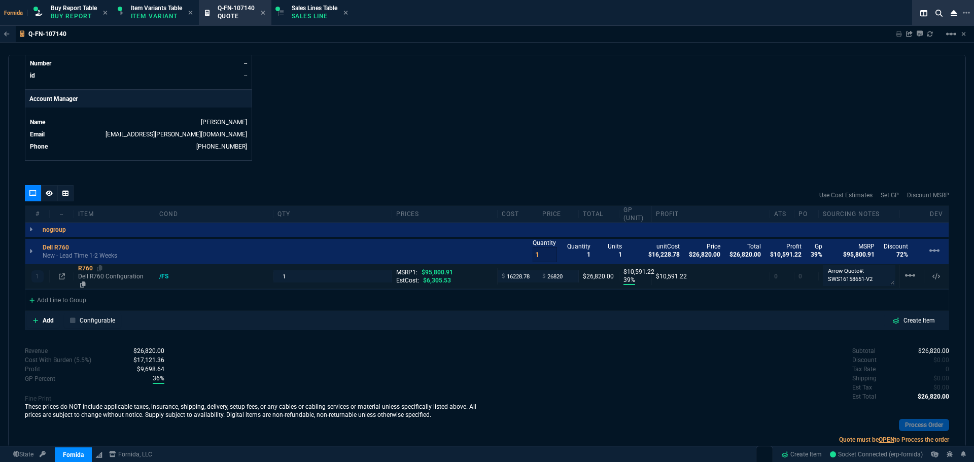
click at [94, 280] on p "Dell R760 Configuration" at bounding box center [114, 280] width 73 height 16
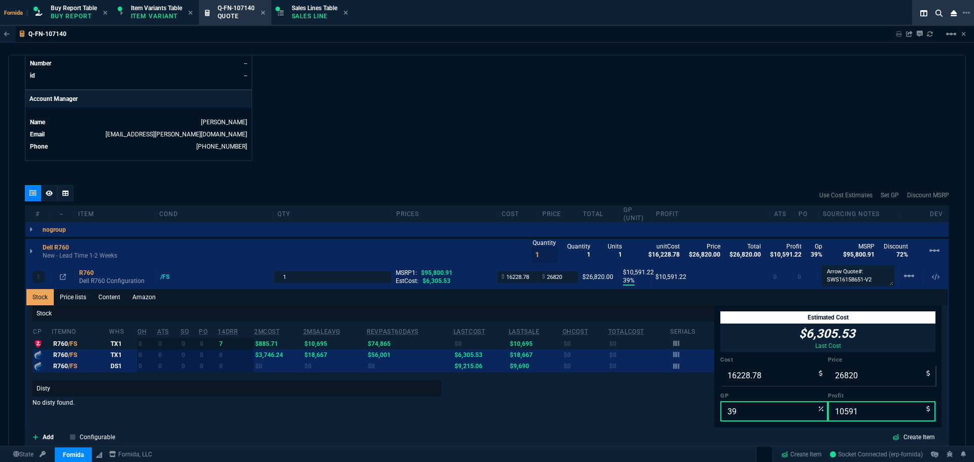
scroll to position [507, 0]
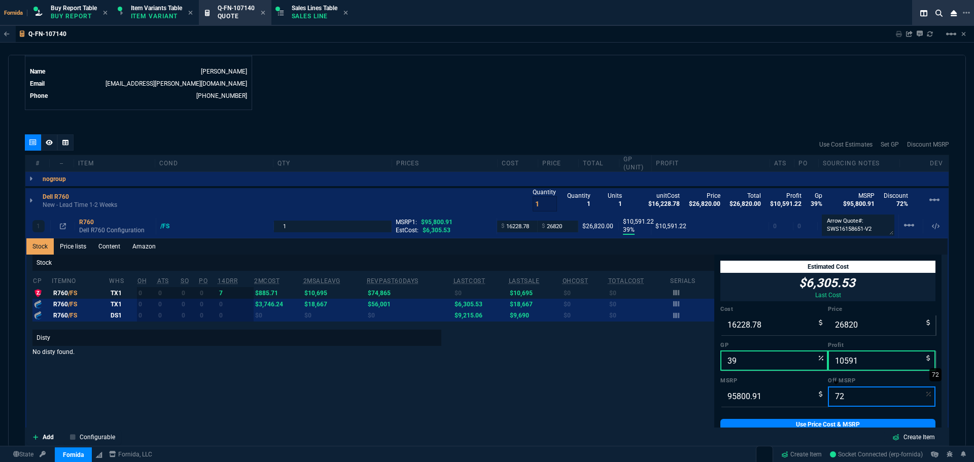
click at [861, 401] on input "72" at bounding box center [882, 397] width 108 height 20
click at [854, 331] on input "26820" at bounding box center [882, 325] width 108 height 20
type input "2"
type input "-811339"
type input "-16227"
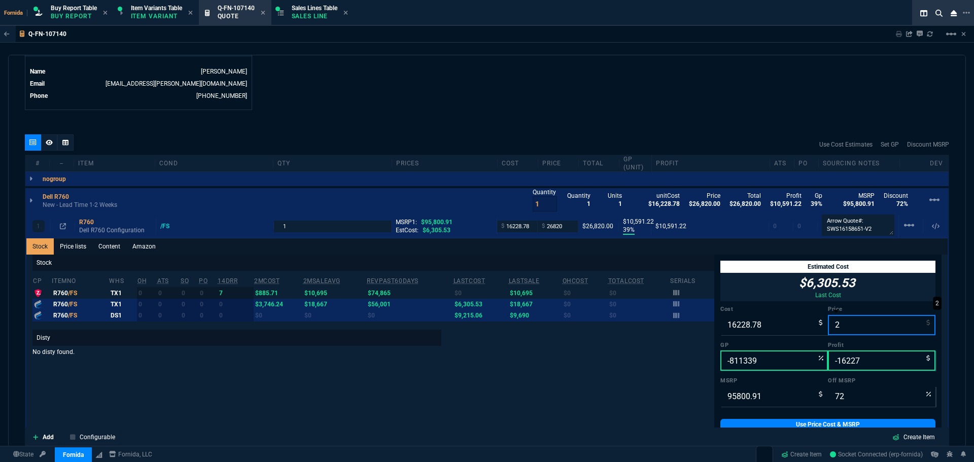
type input "100"
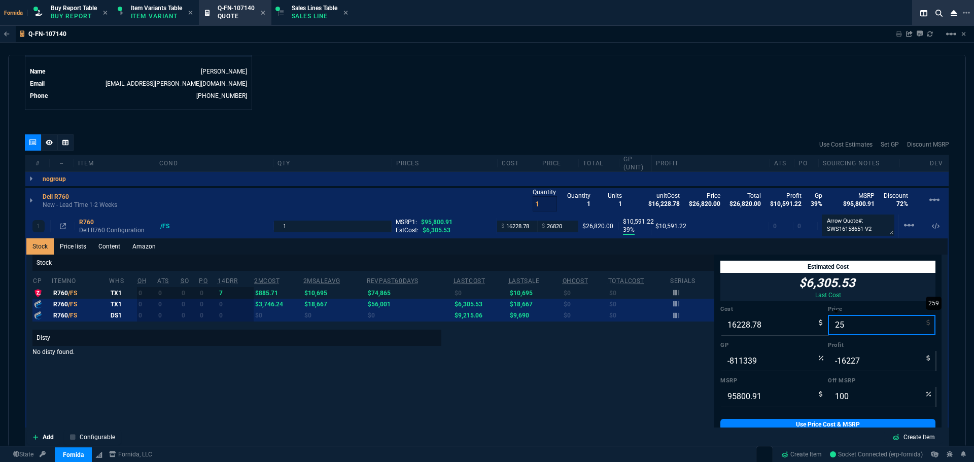
type input "259"
type input "-6166"
type input "-15970"
type input "2599"
type input "-524"
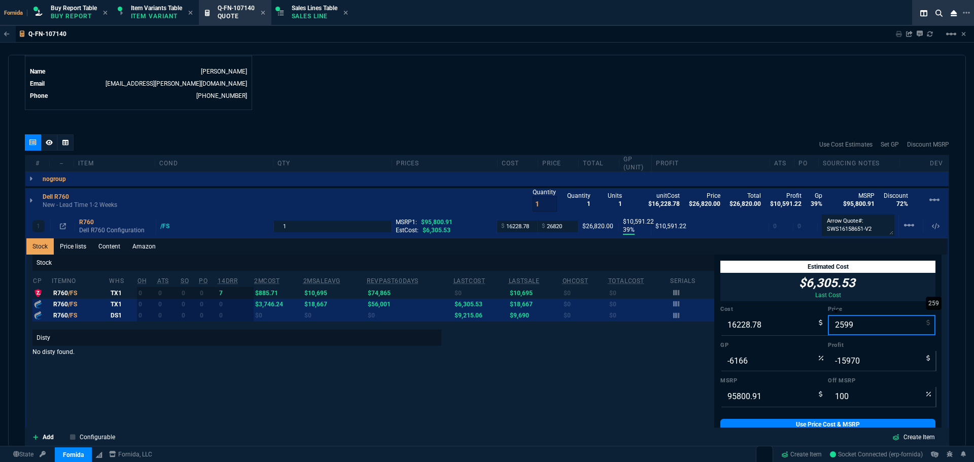
type input "-13630"
type input "97"
type input "25995"
type input "38"
type input "9766"
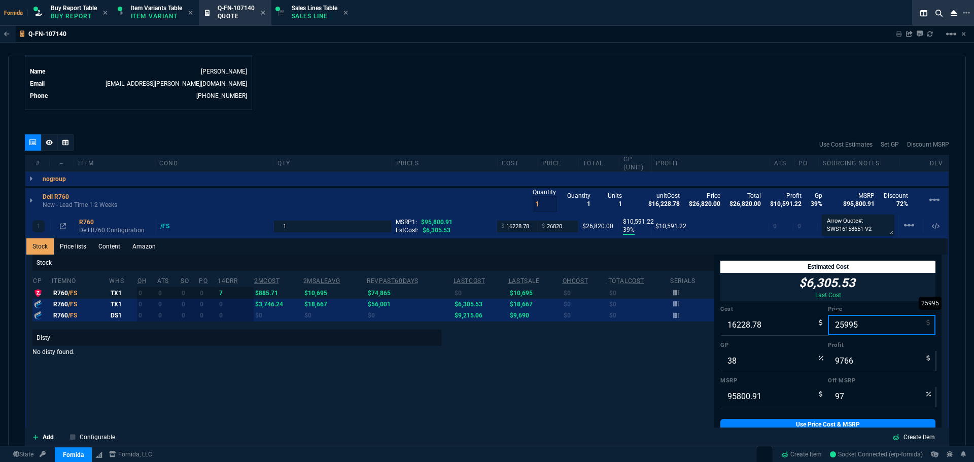
type input "73"
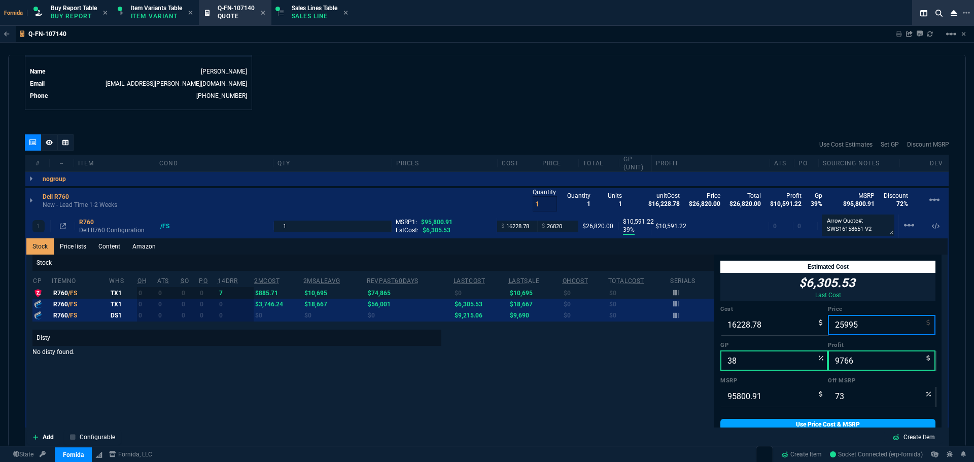
type input "25995"
click at [869, 420] on link "Use Price Cost & MSRP" at bounding box center [827, 424] width 215 height 11
type input "25995"
click at [842, 423] on link "Use Price Cost & MSRP" at bounding box center [827, 424] width 215 height 11
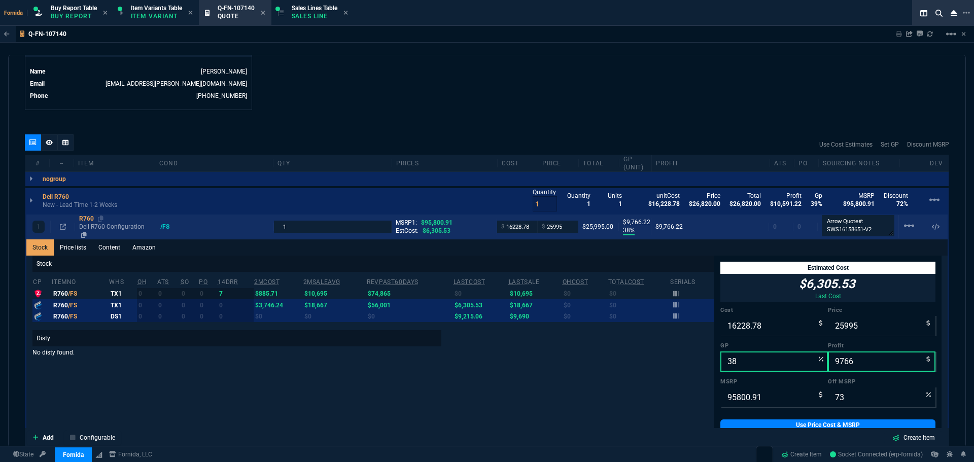
click at [94, 232] on p "Dell R760 Configuration" at bounding box center [115, 231] width 73 height 16
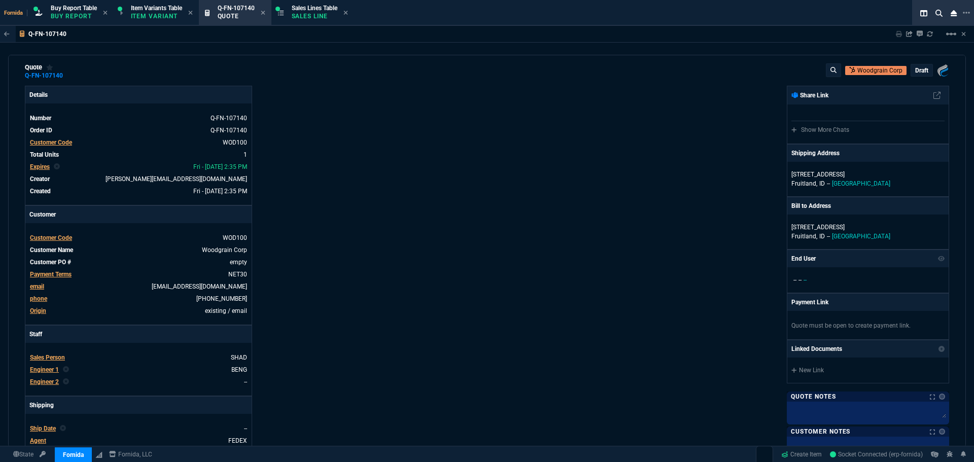
scroll to position [0, 0]
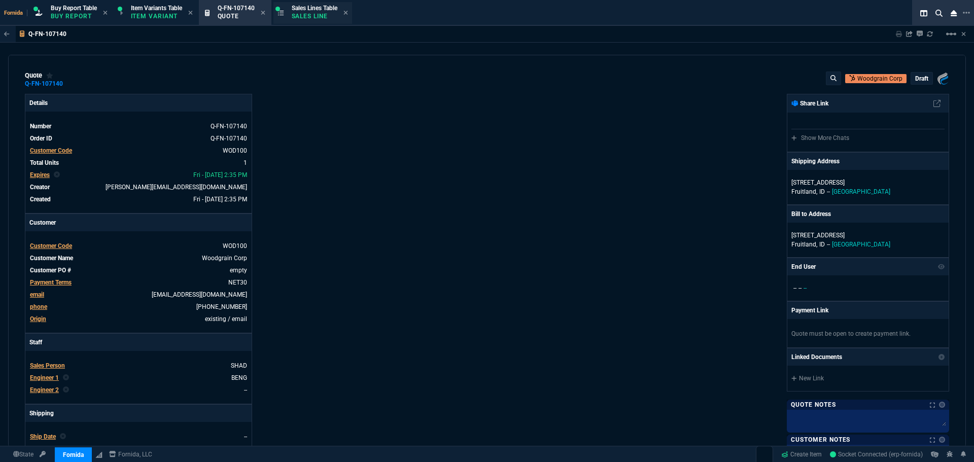
drag, startPoint x: 318, startPoint y: 2, endPoint x: 279, endPoint y: 13, distance: 40.5
click at [318, 2] on div "Sales Lines Table Sales Line" at bounding box center [312, 13] width 79 height 22
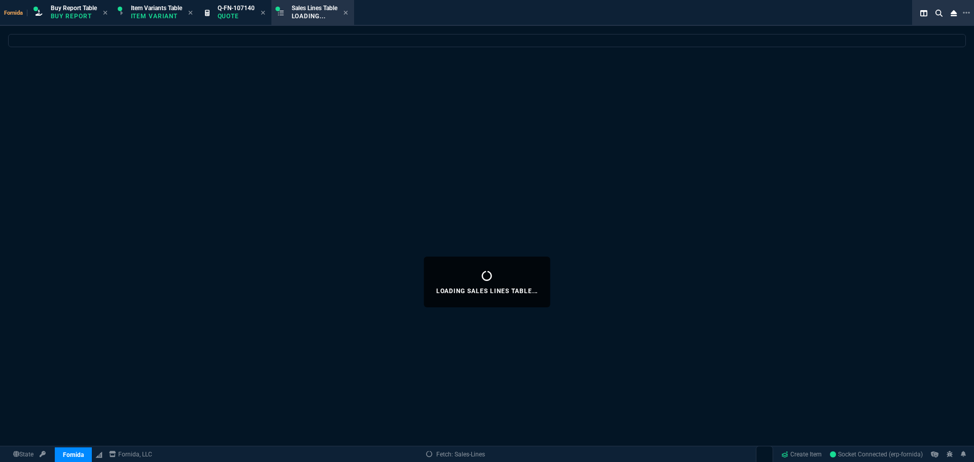
click at [265, 13] on icon at bounding box center [263, 13] width 4 height 4
select select
